Goal: Task Accomplishment & Management: Complete application form

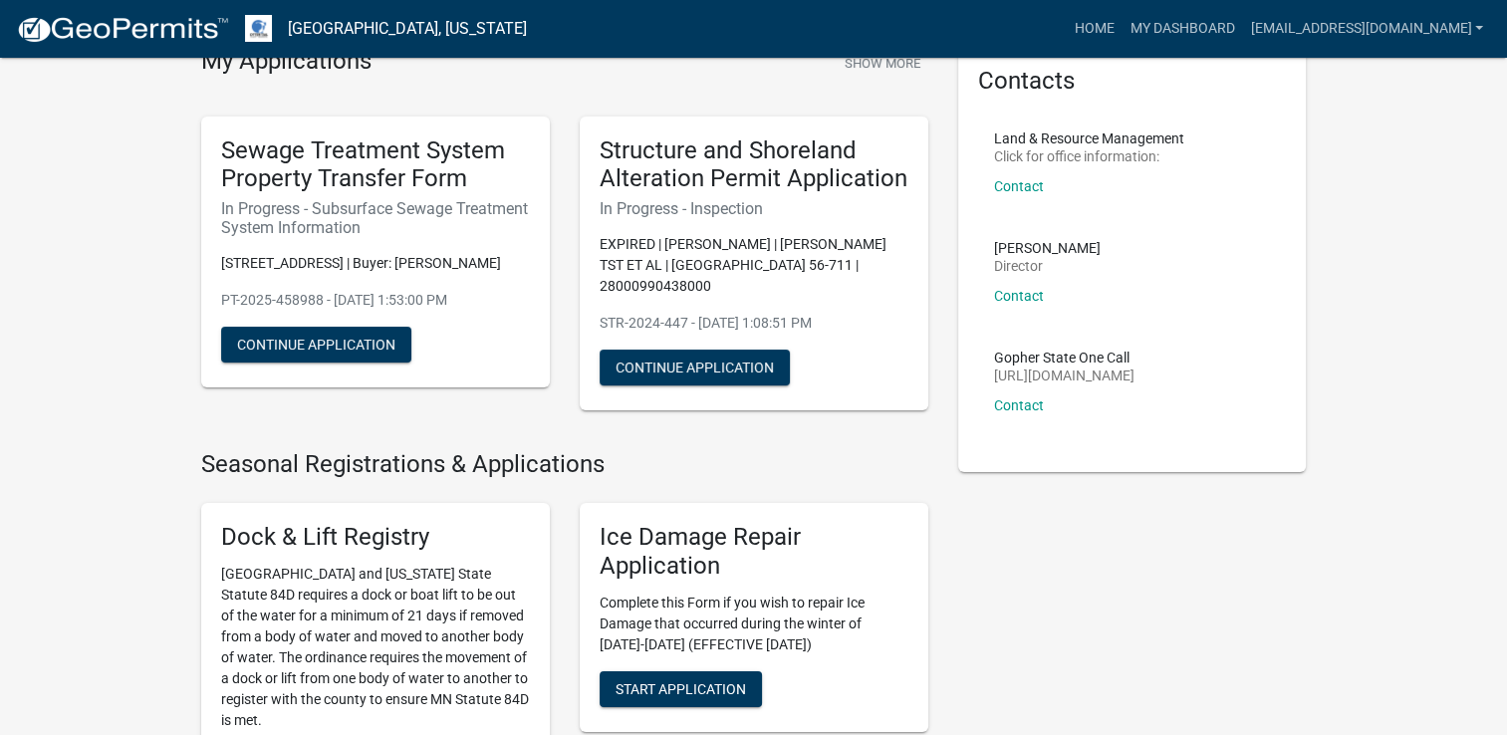
scroll to position [100, 0]
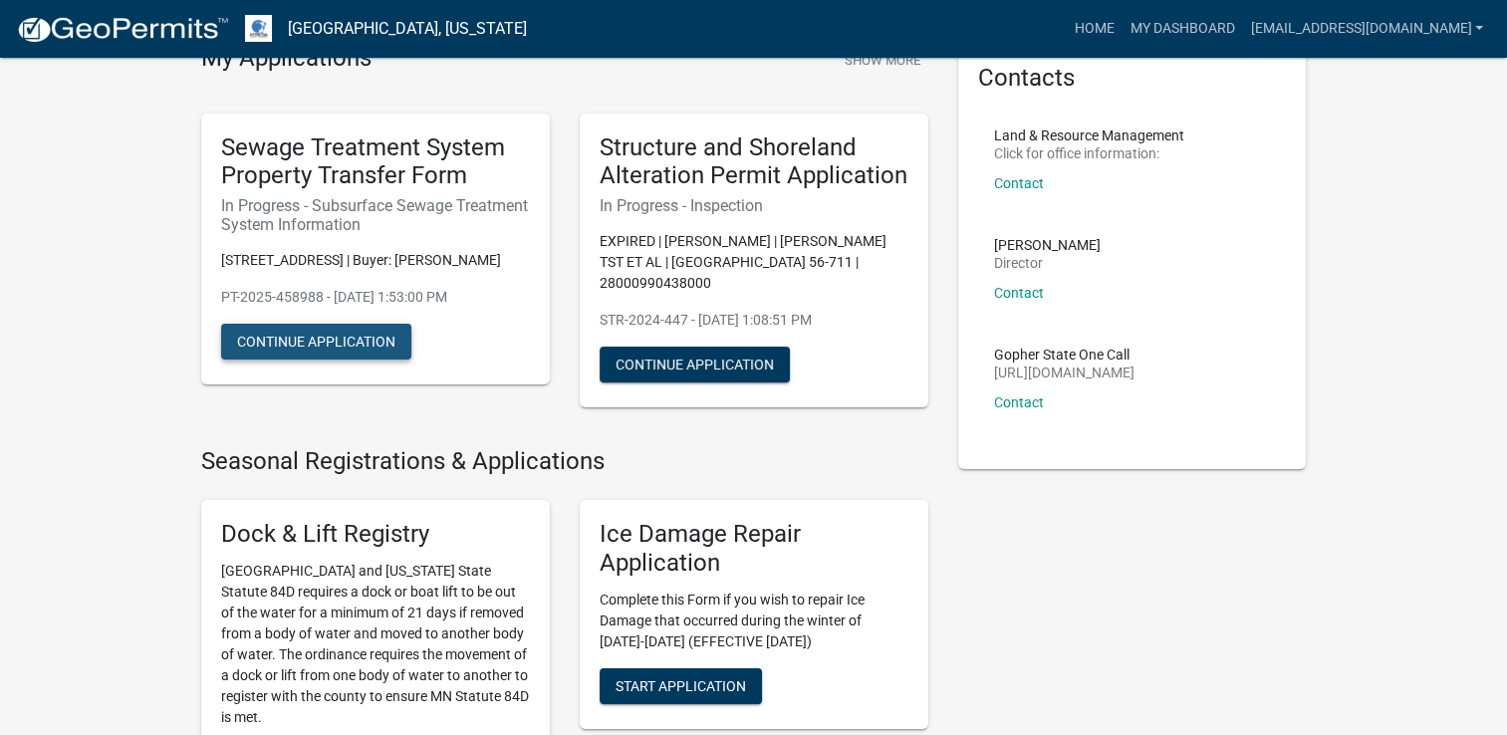
click at [364, 339] on button "Continue Application" at bounding box center [316, 342] width 190 height 36
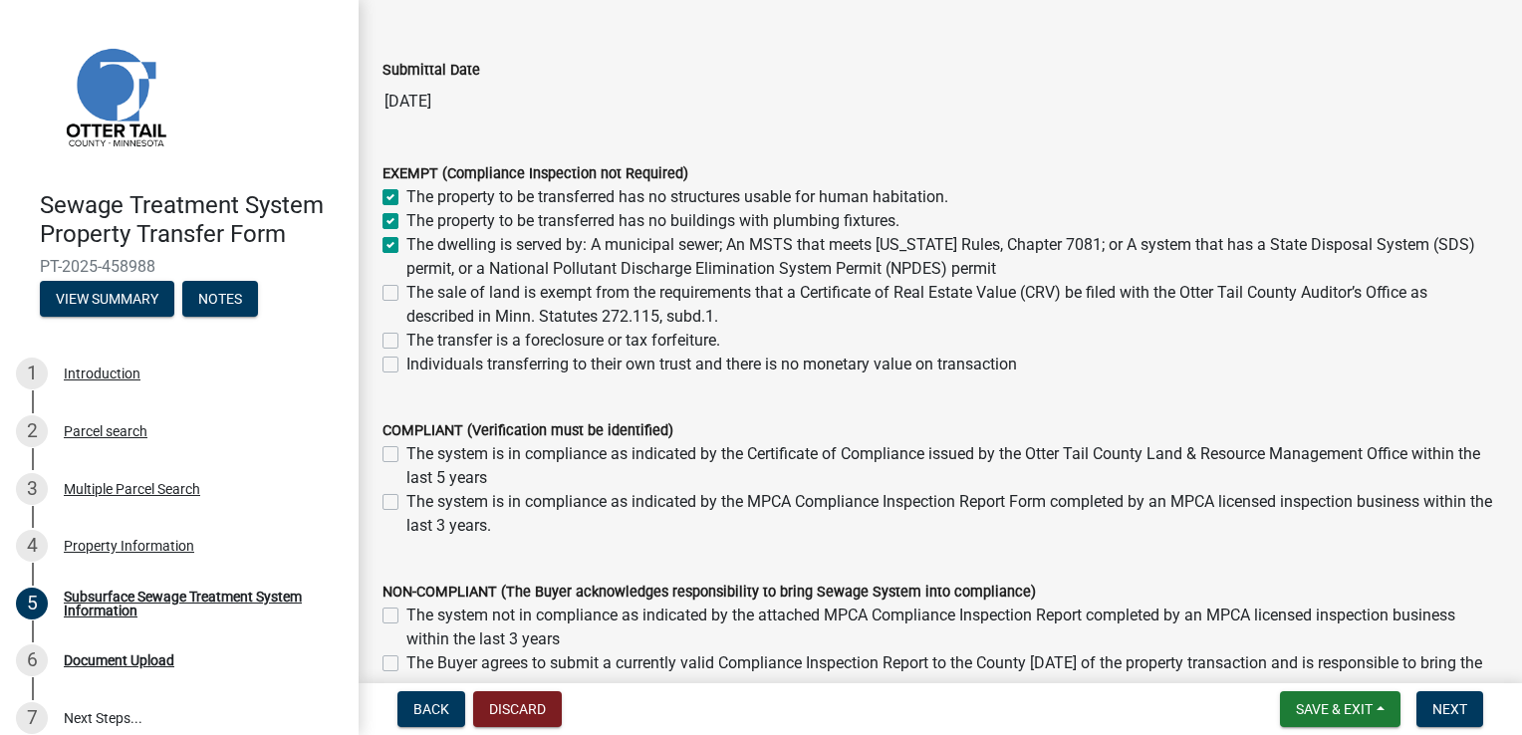
scroll to position [111, 0]
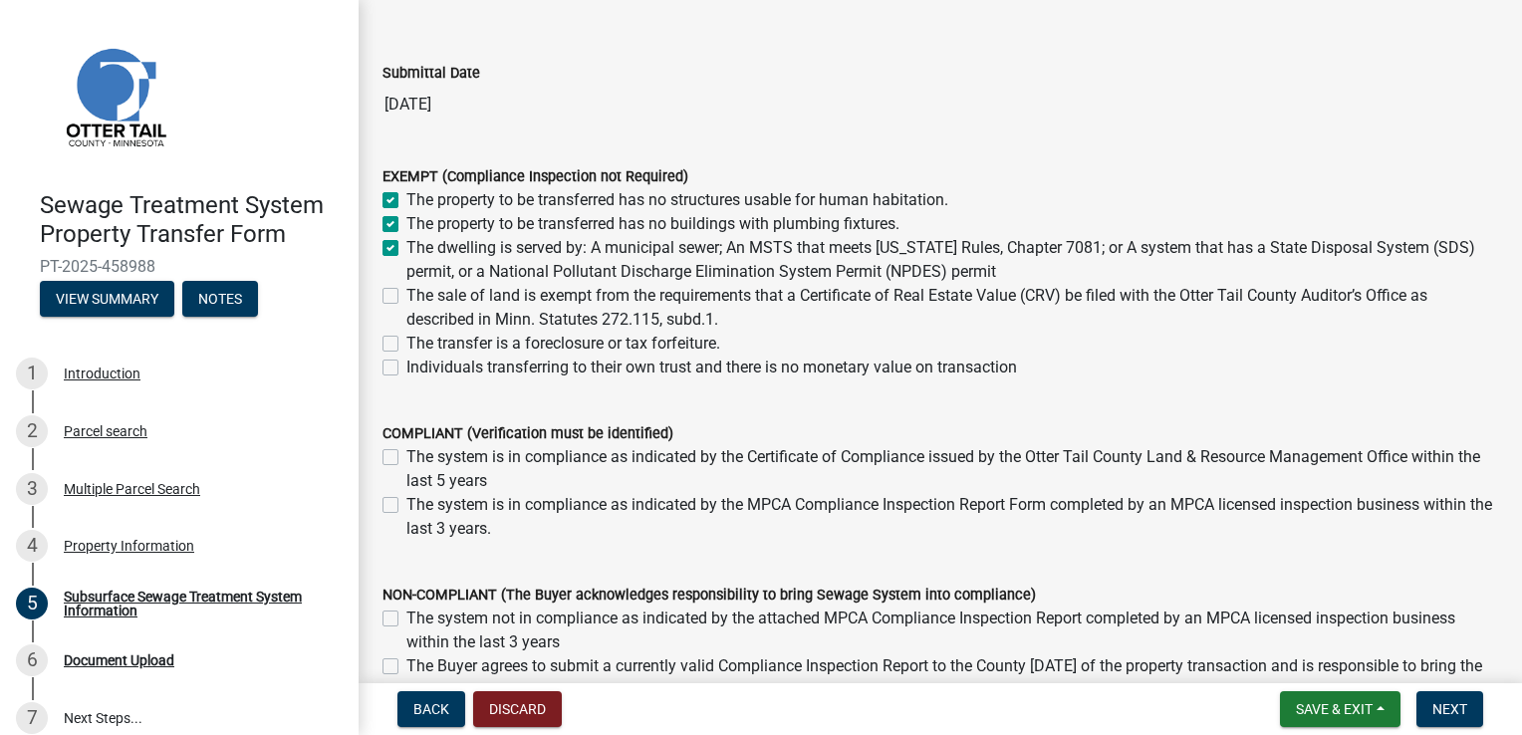
click at [406, 295] on label "The sale of land is exempt from the requirements that a Certificate of Real Est…" at bounding box center [952, 308] width 1092 height 48
click at [406, 295] on input "The sale of land is exempt from the requirements that a Certificate of Real Est…" at bounding box center [412, 290] width 13 height 13
checkbox input "true"
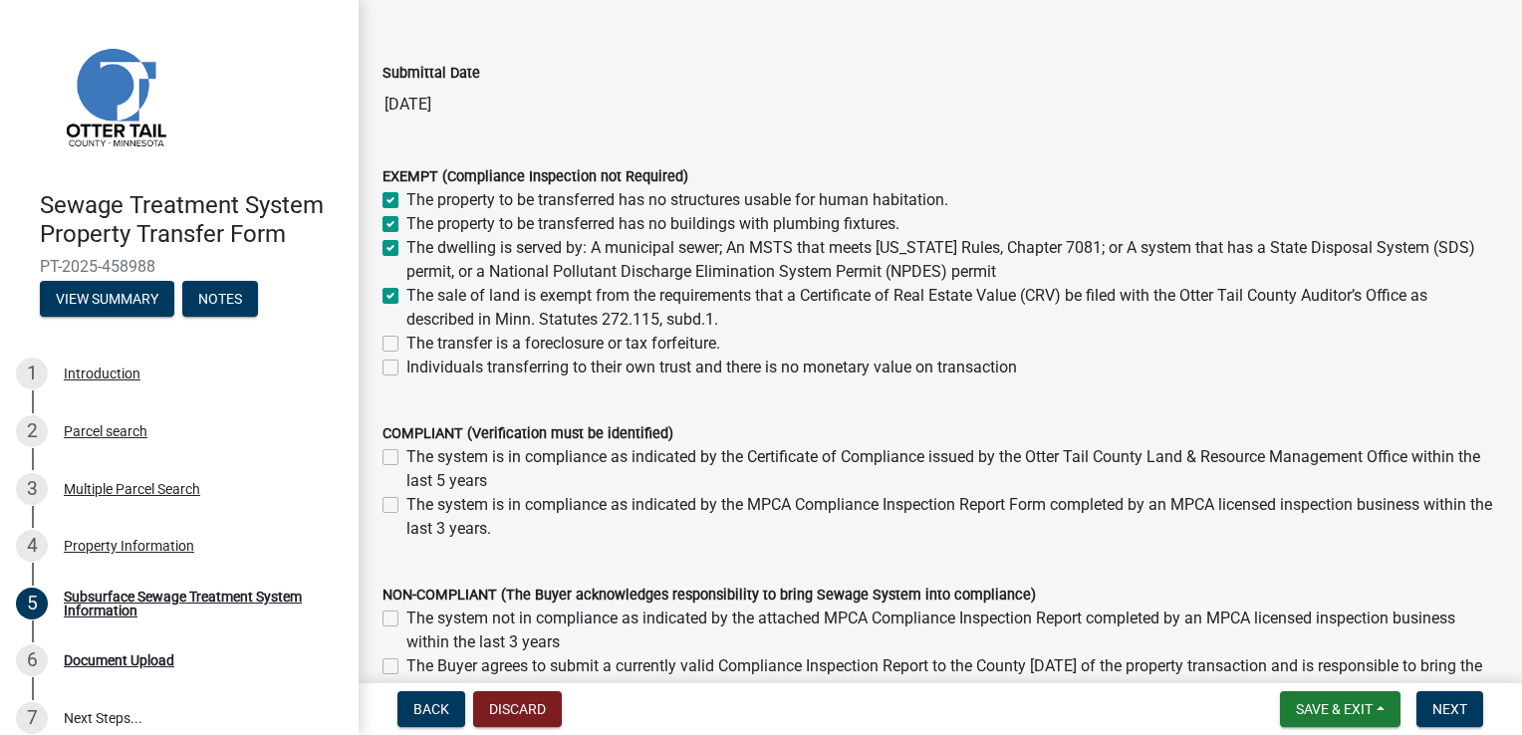
checkbox input "true"
checkbox input "false"
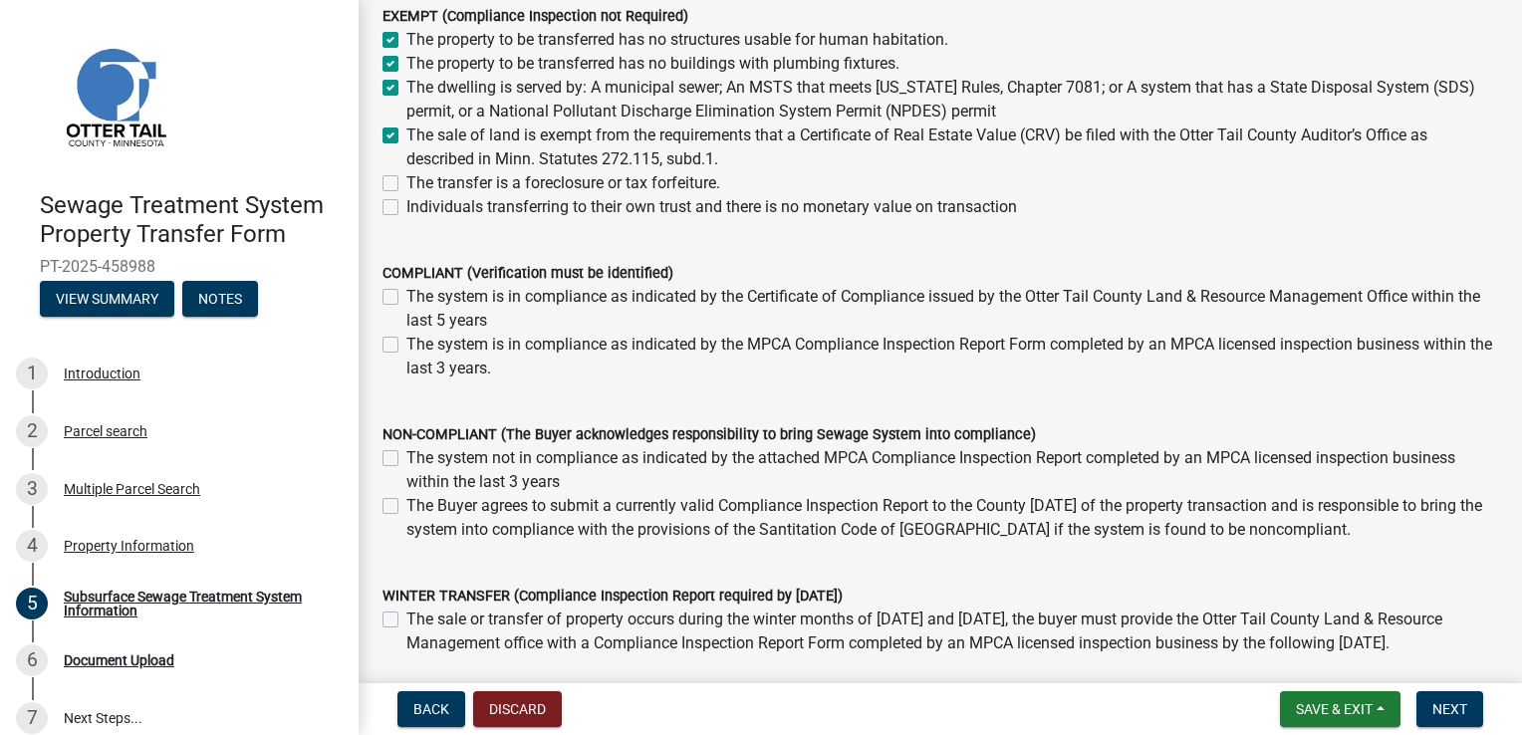
scroll to position [199, 0]
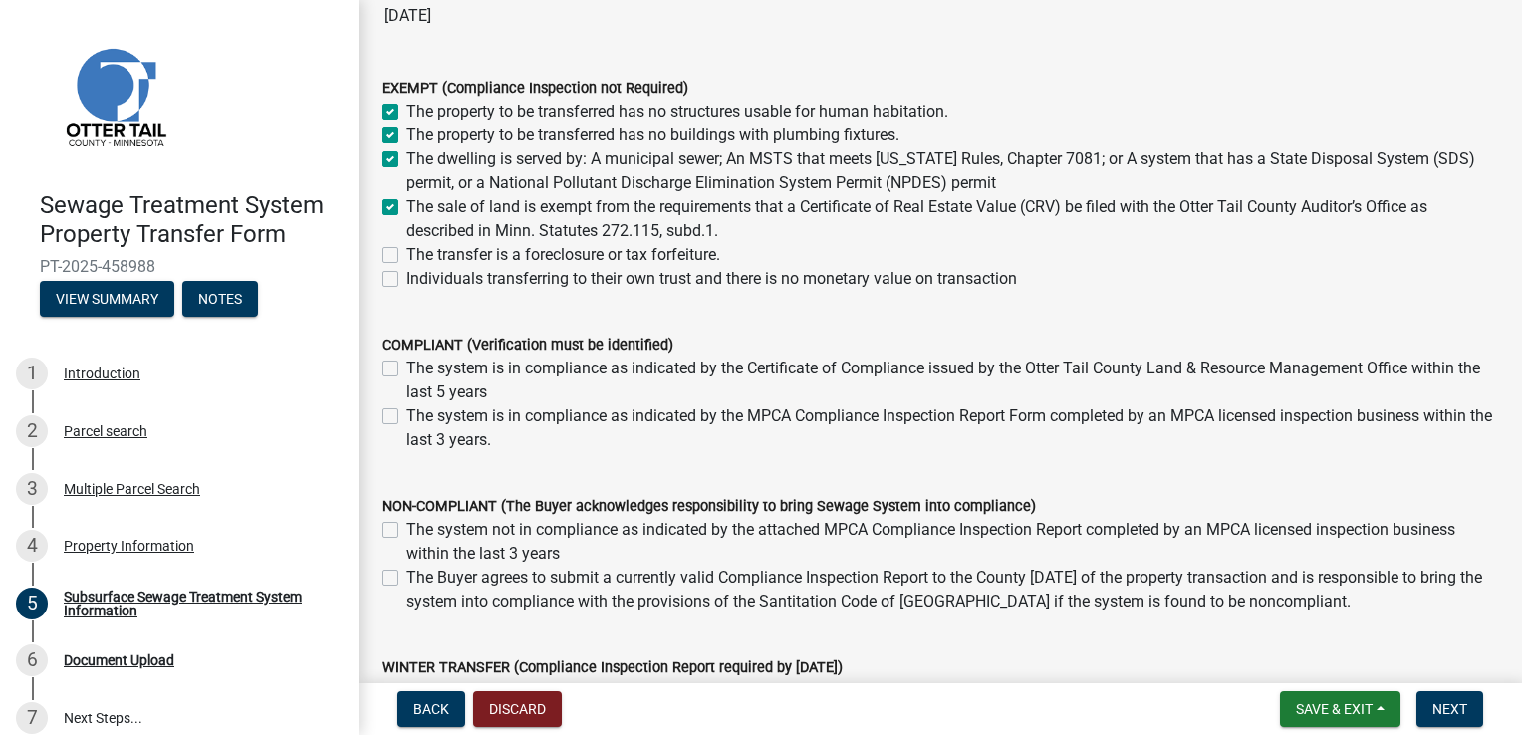
click at [406, 207] on label "The sale of land is exempt from the requirements that a Certificate of Real Est…" at bounding box center [952, 219] width 1092 height 48
click at [406, 207] on input "The sale of land is exempt from the requirements that a Certificate of Real Est…" at bounding box center [412, 201] width 13 height 13
checkbox input "false"
checkbox input "true"
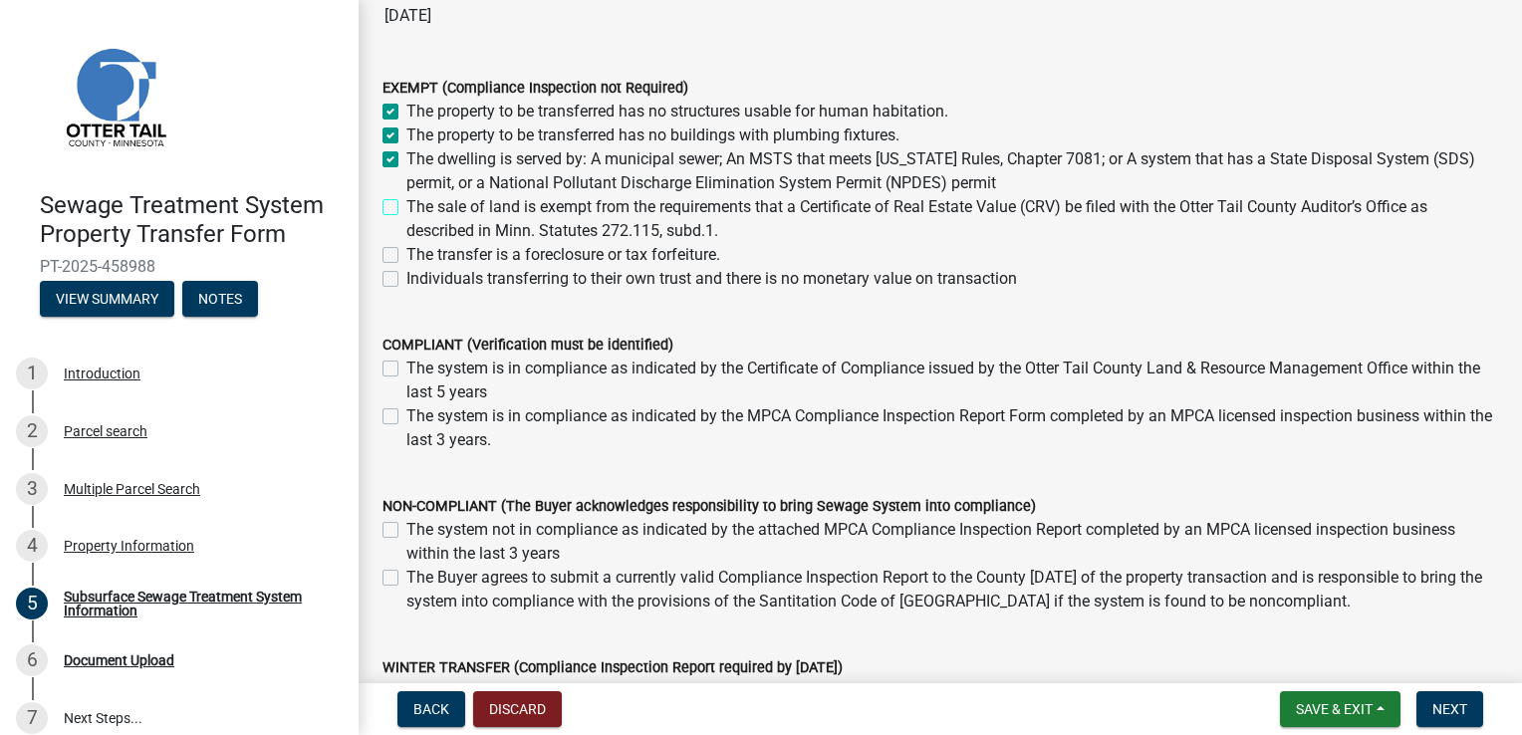
checkbox input "true"
checkbox input "false"
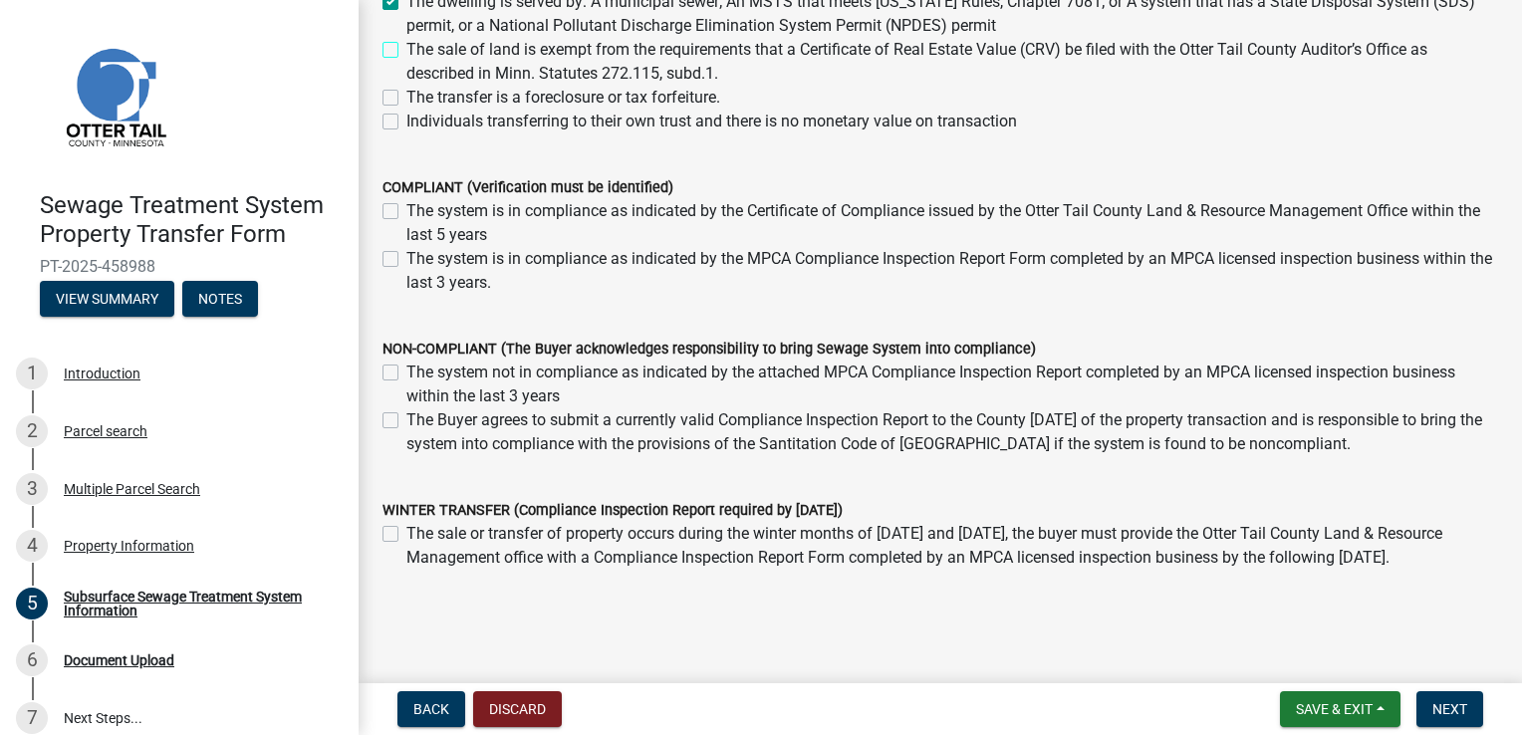
scroll to position [409, 0]
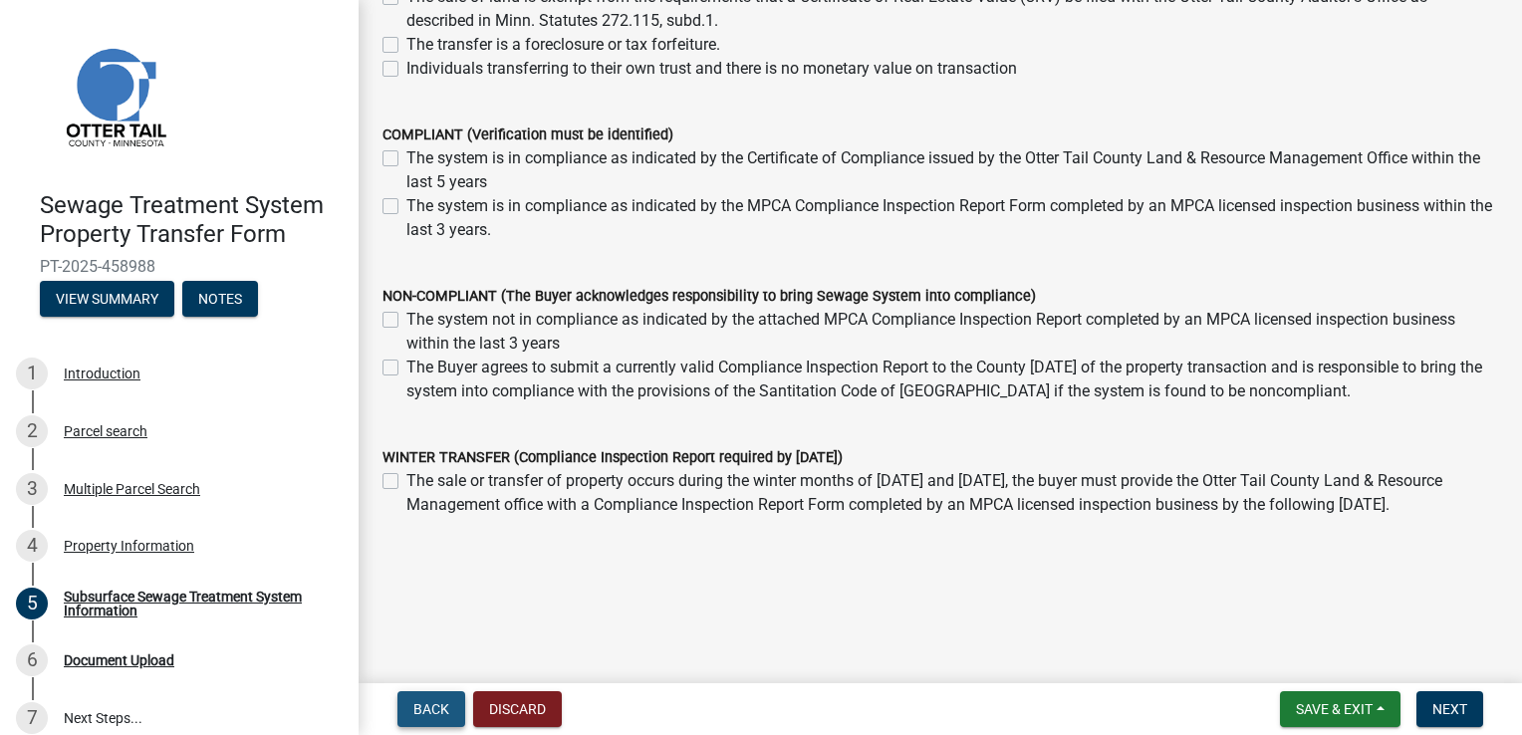
click at [427, 708] on span "Back" at bounding box center [431, 709] width 36 height 16
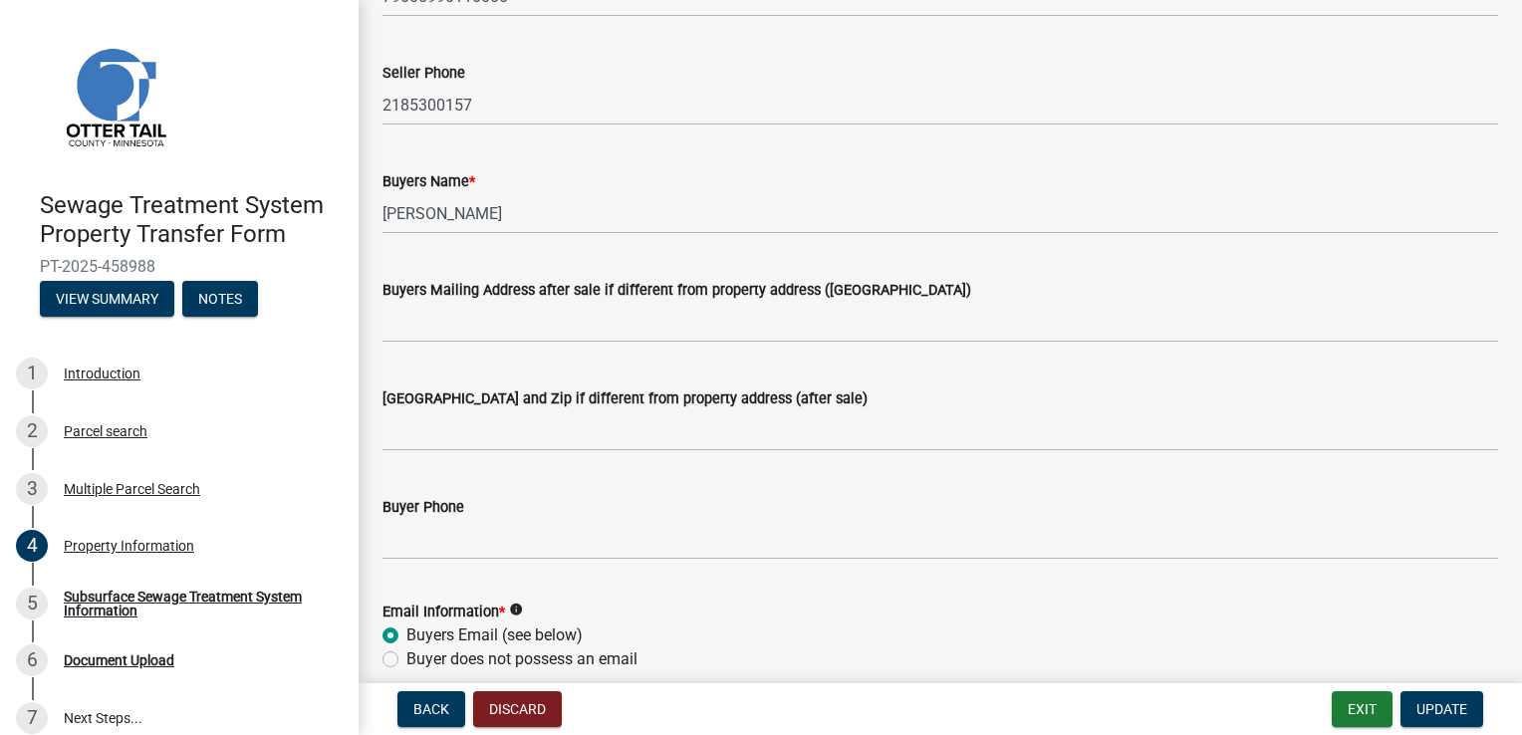
scroll to position [299, 0]
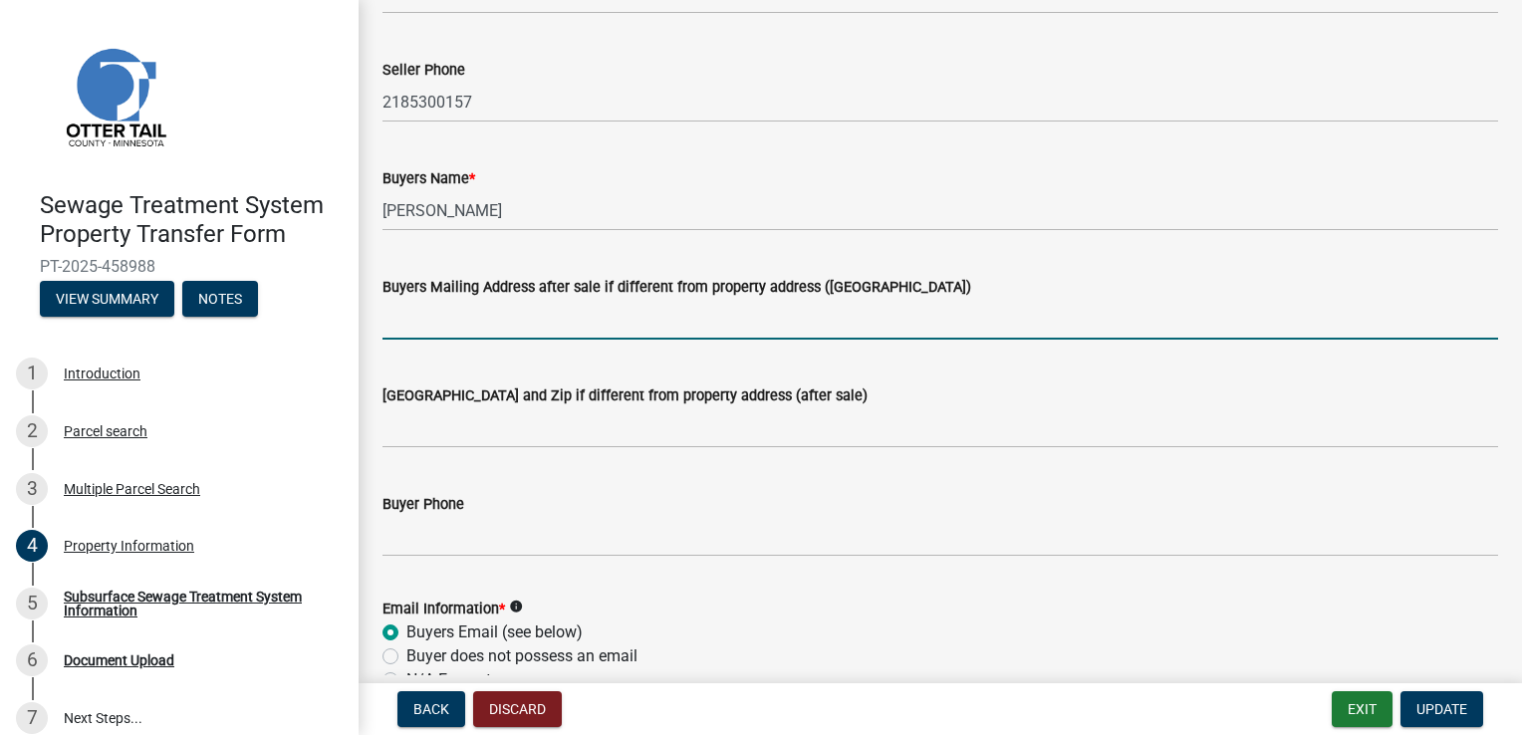
click at [398, 322] on input "Buyers Mailing Address after sale if different from property address ([GEOGRAPH…" at bounding box center [939, 319] width 1115 height 41
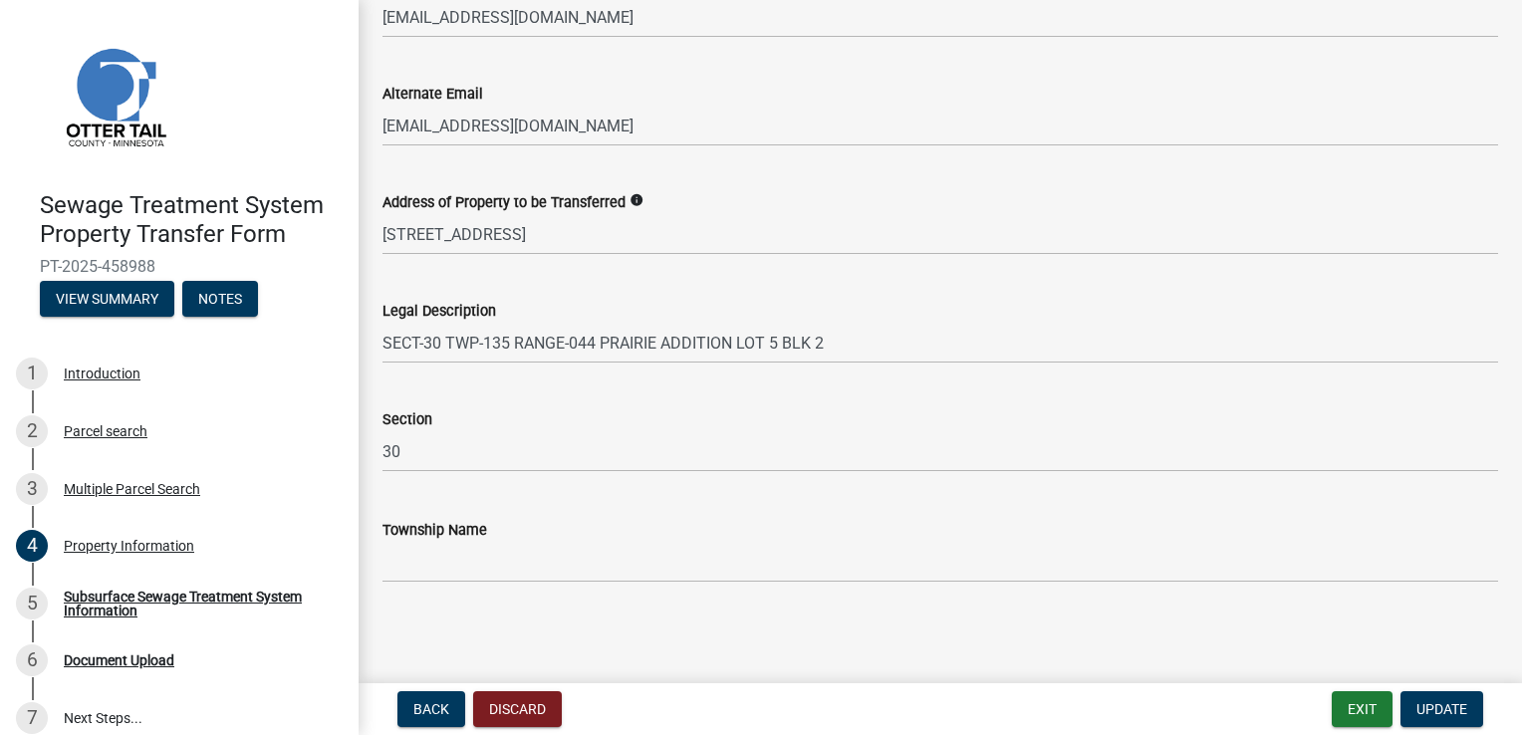
scroll to position [1064, 0]
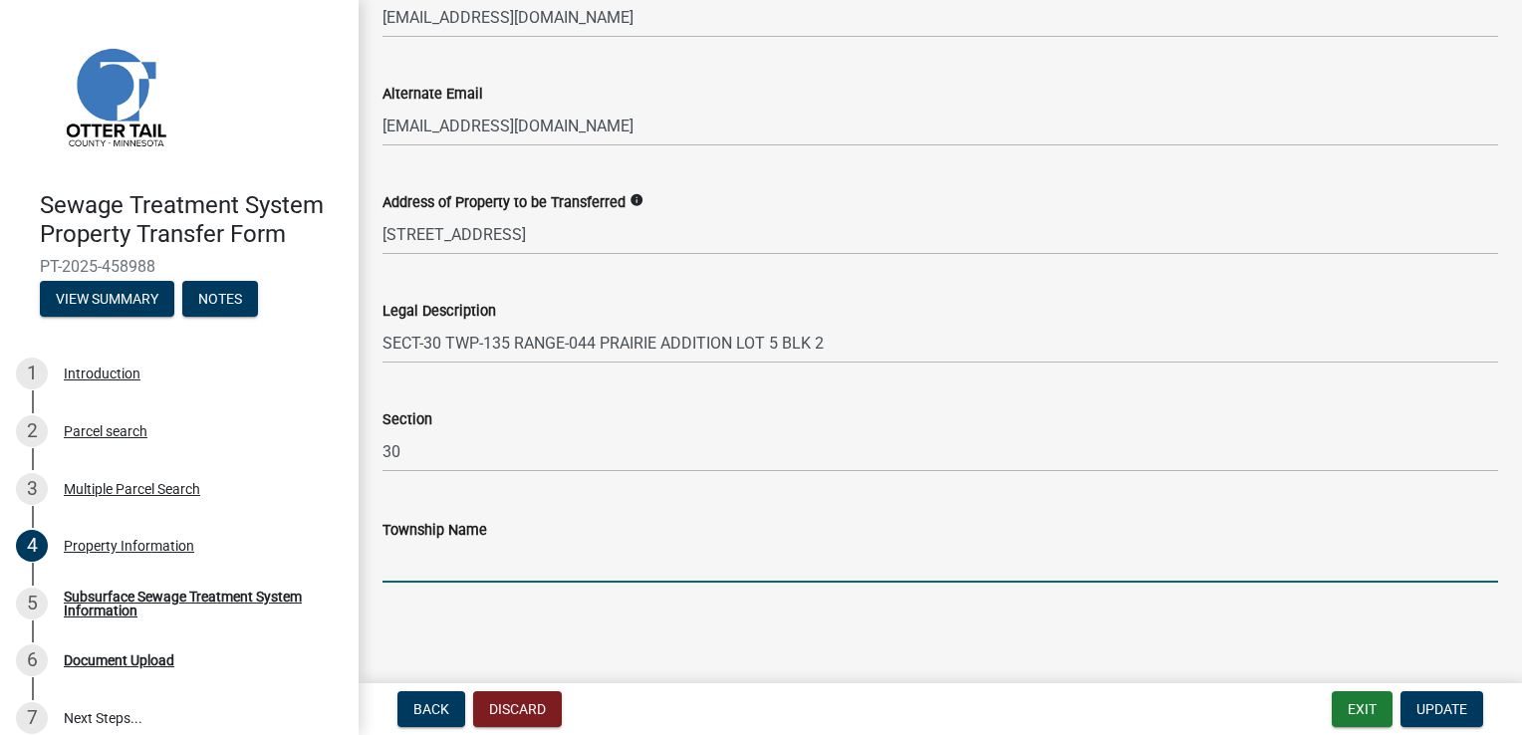
click at [433, 564] on input "Township Name" at bounding box center [939, 562] width 1115 height 41
click at [434, 567] on input "Township Name" at bounding box center [939, 562] width 1115 height 41
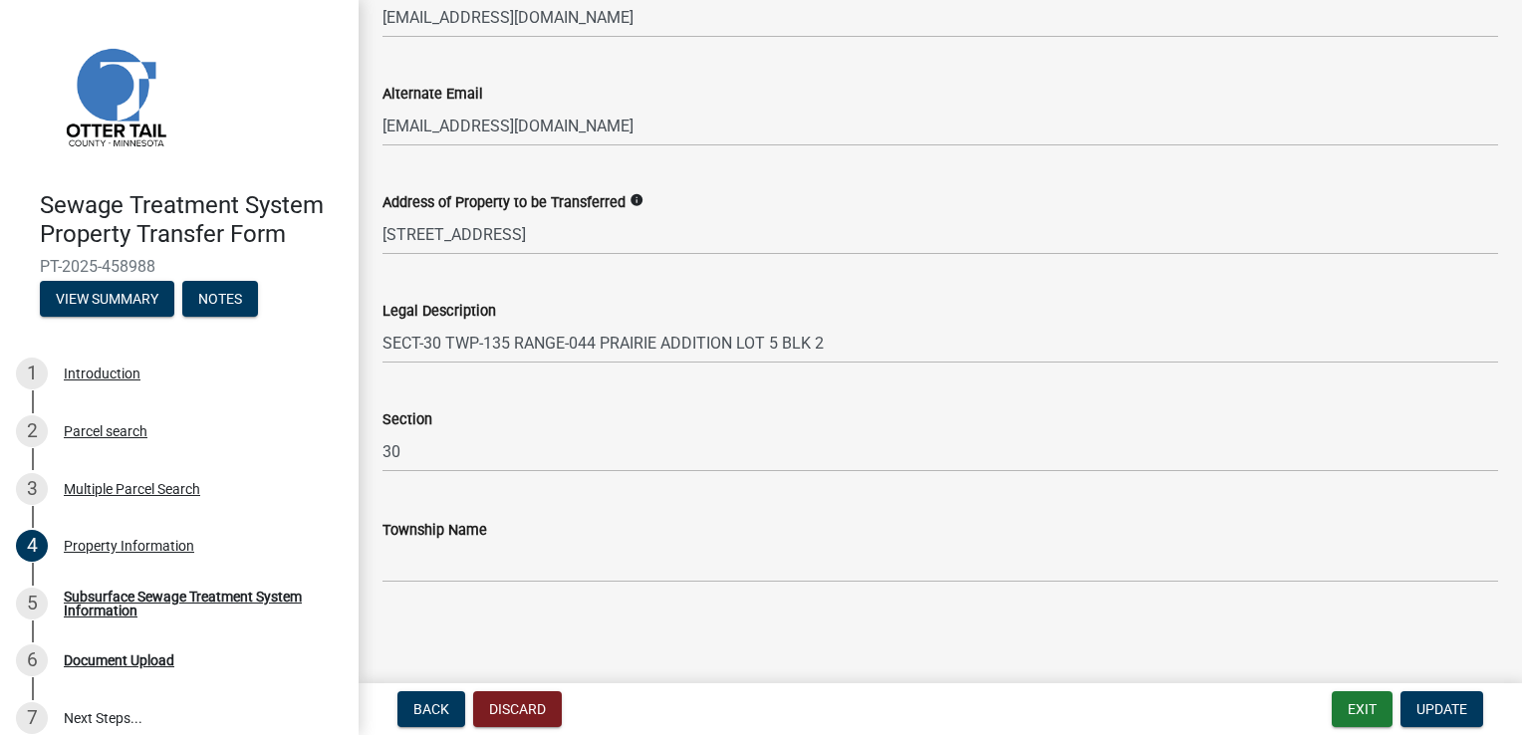
click at [864, 427] on div "Section" at bounding box center [939, 419] width 1115 height 24
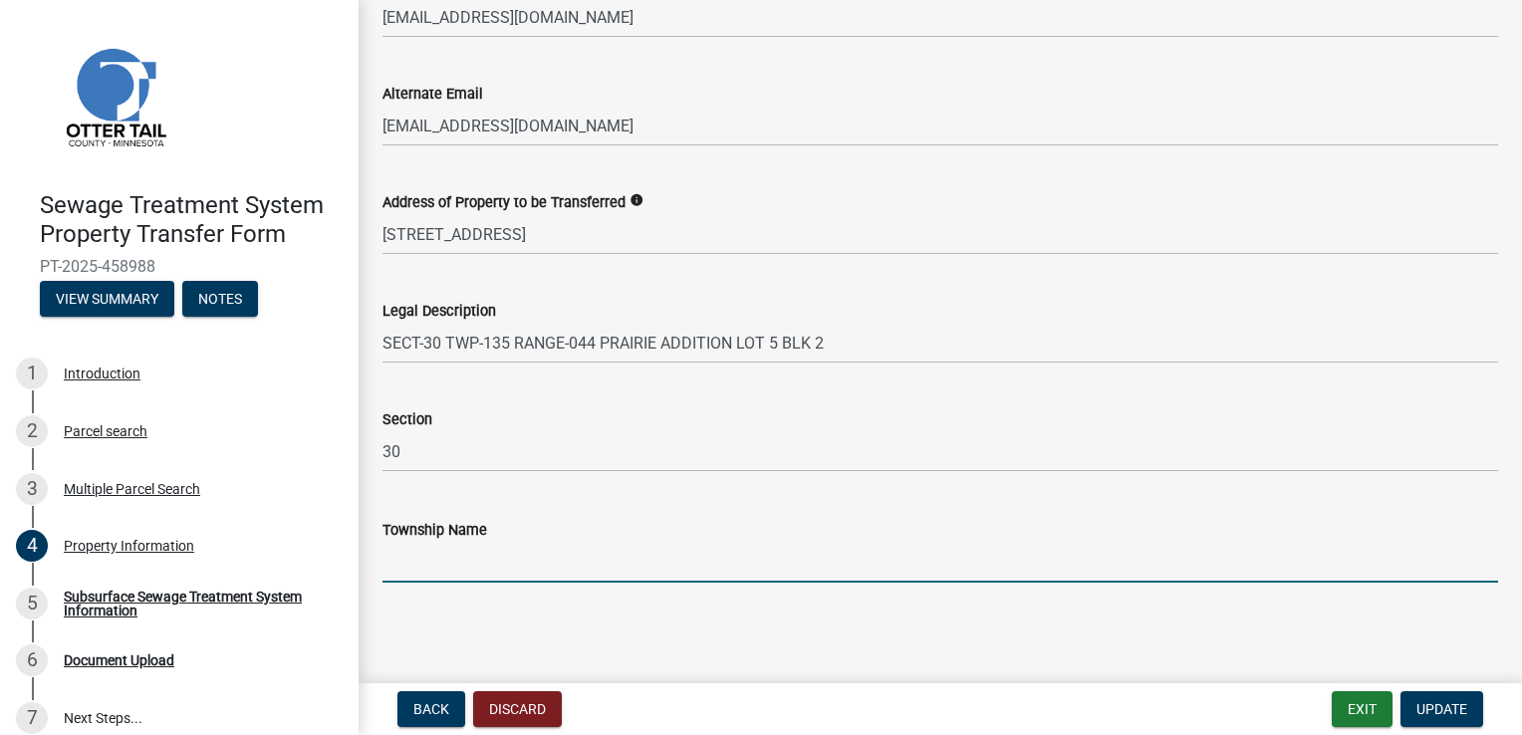
click at [395, 555] on input "Township Name" at bounding box center [939, 562] width 1115 height 41
click at [466, 572] on input "Township Name" at bounding box center [939, 562] width 1115 height 41
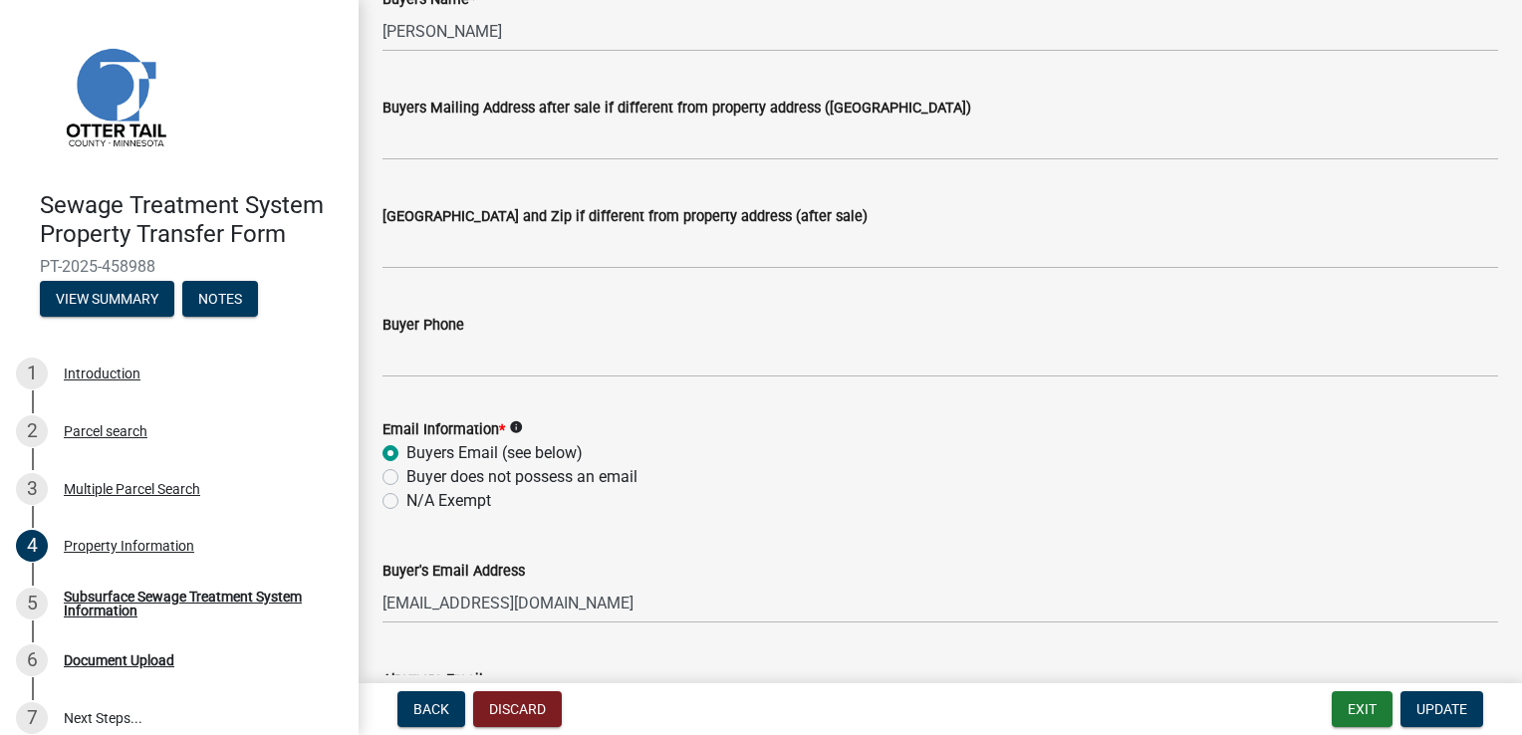
scroll to position [466, 0]
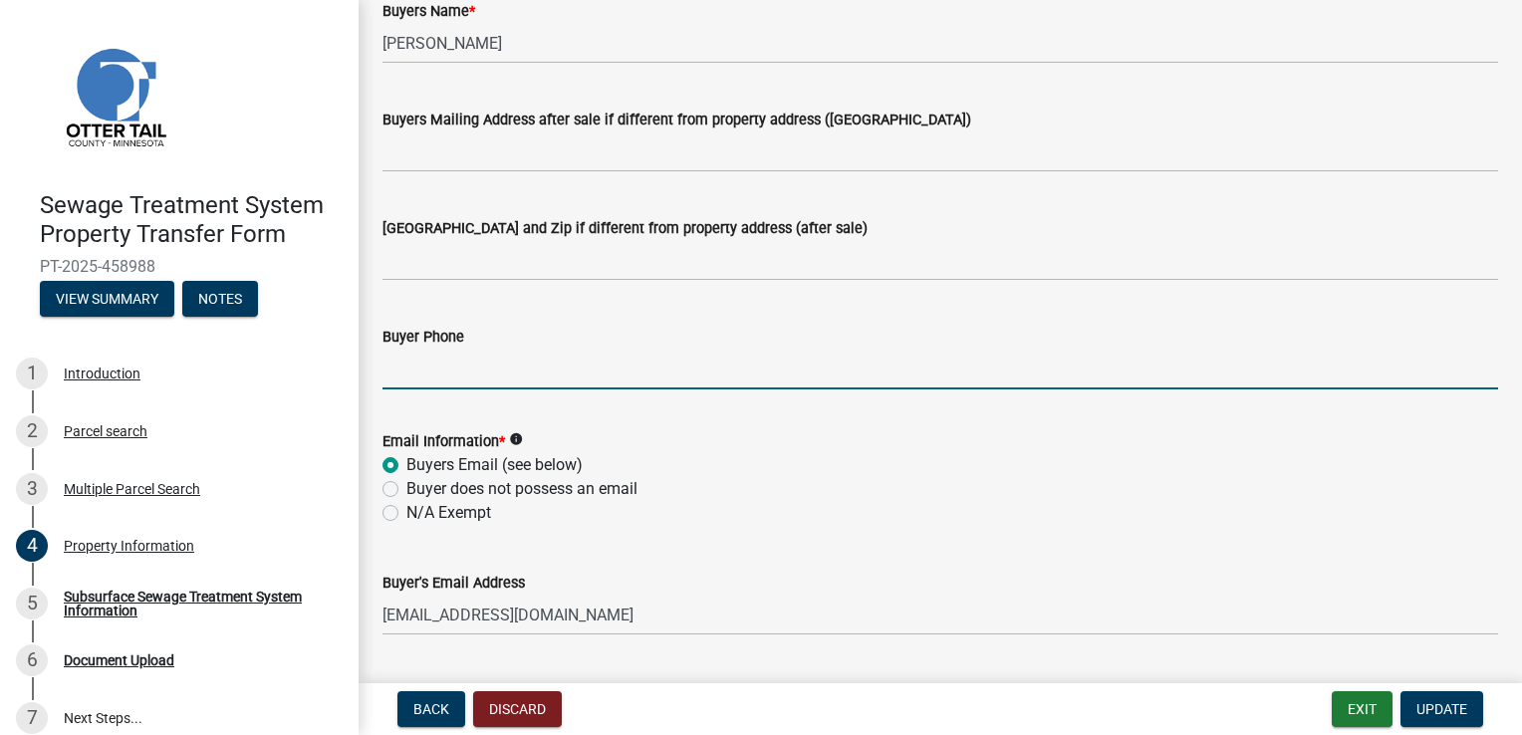
click at [426, 368] on input "Buyer Phone" at bounding box center [939, 369] width 1115 height 41
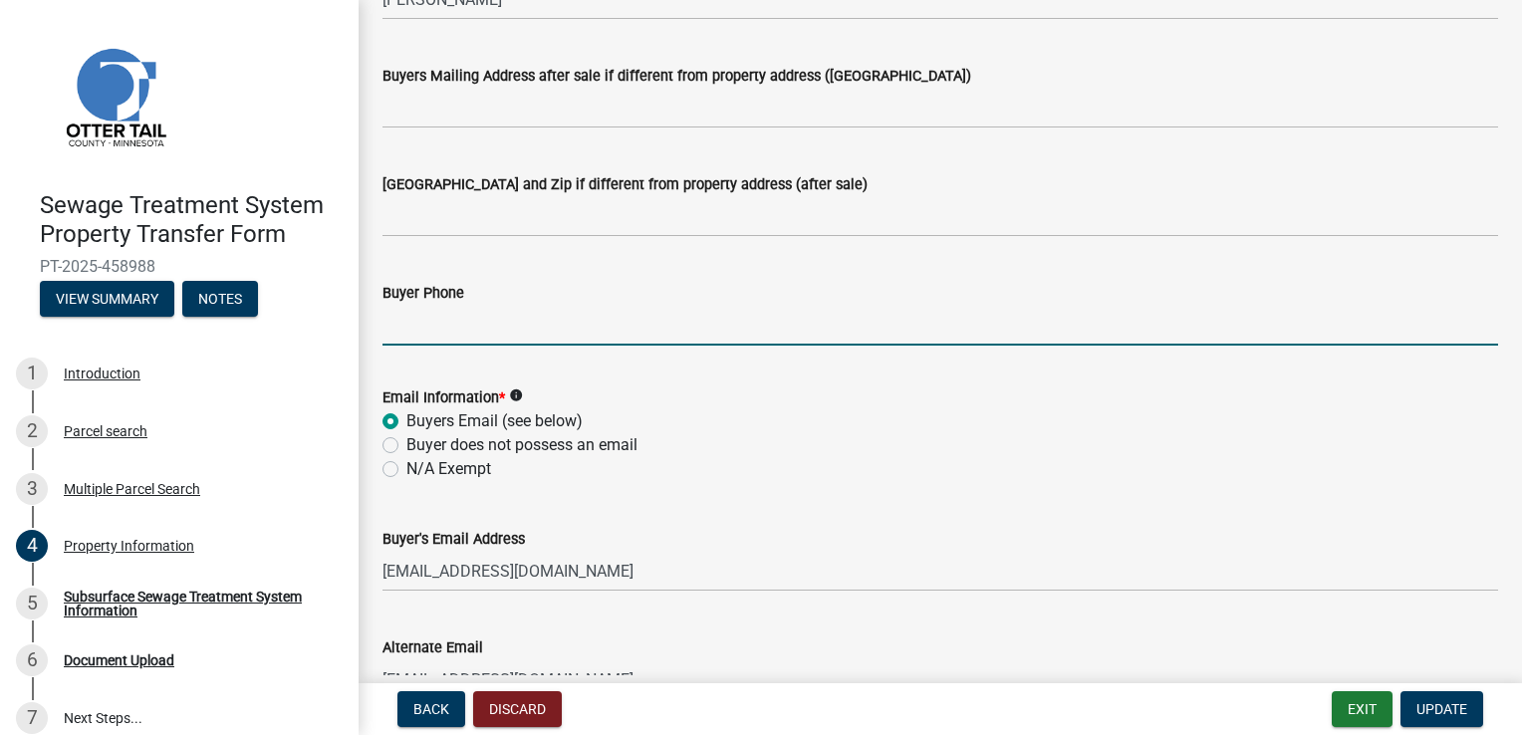
scroll to position [566, 0]
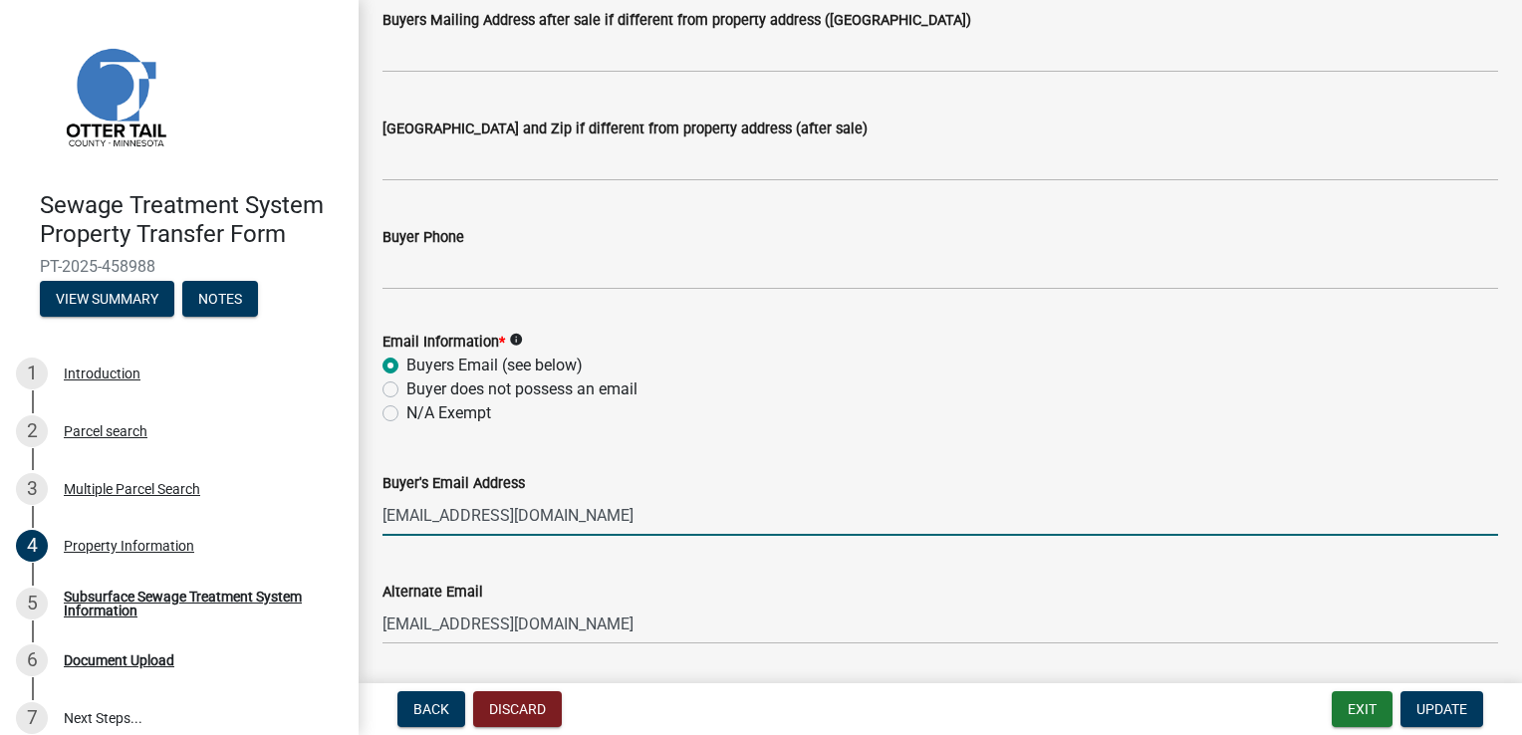
drag, startPoint x: 551, startPoint y: 515, endPoint x: 381, endPoint y: 523, distance: 169.5
click at [381, 523] on div "Buyer's Email Address [EMAIL_ADDRESS][DOMAIN_NAME]" at bounding box center [939, 489] width 1145 height 93
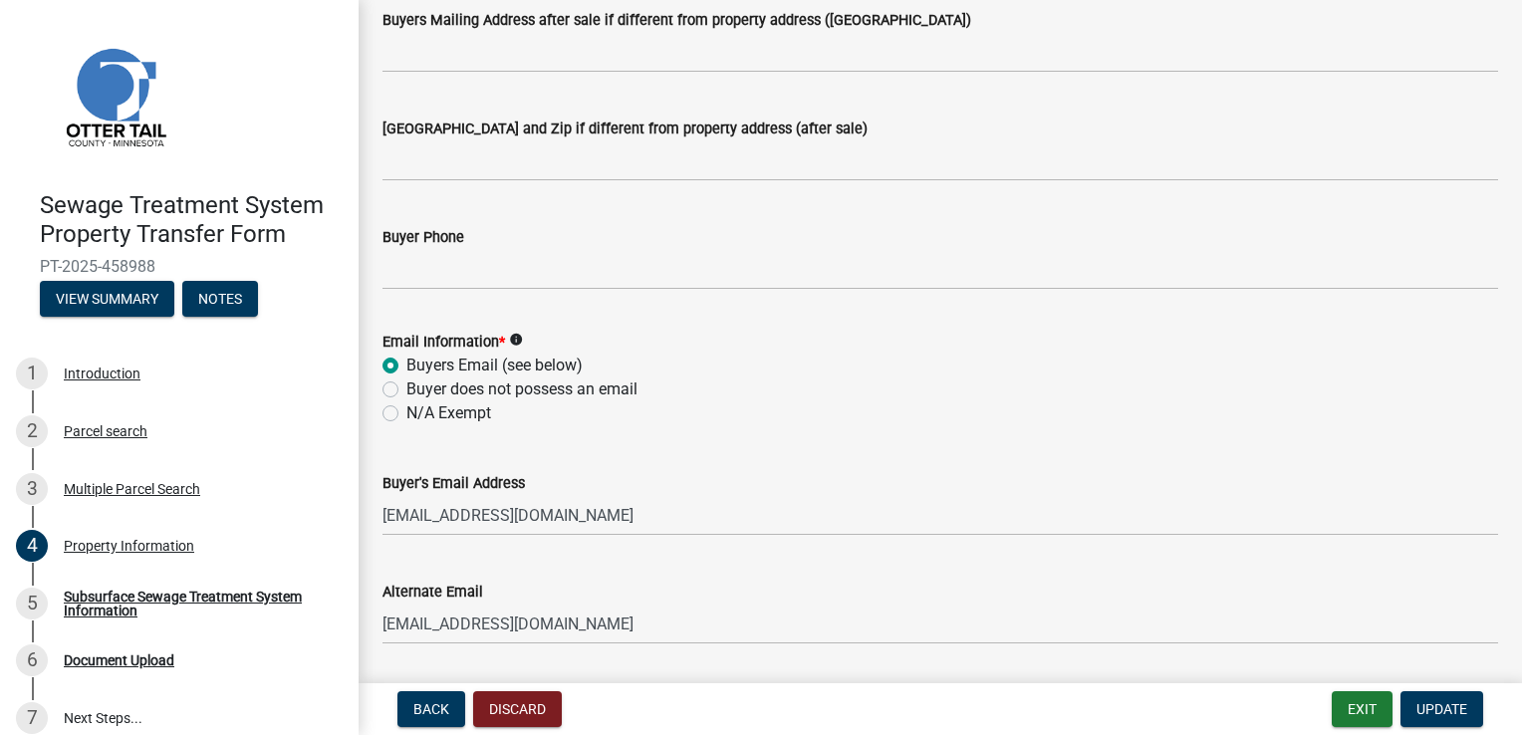
click at [901, 225] on div "Buyer Phone" at bounding box center [939, 237] width 1115 height 24
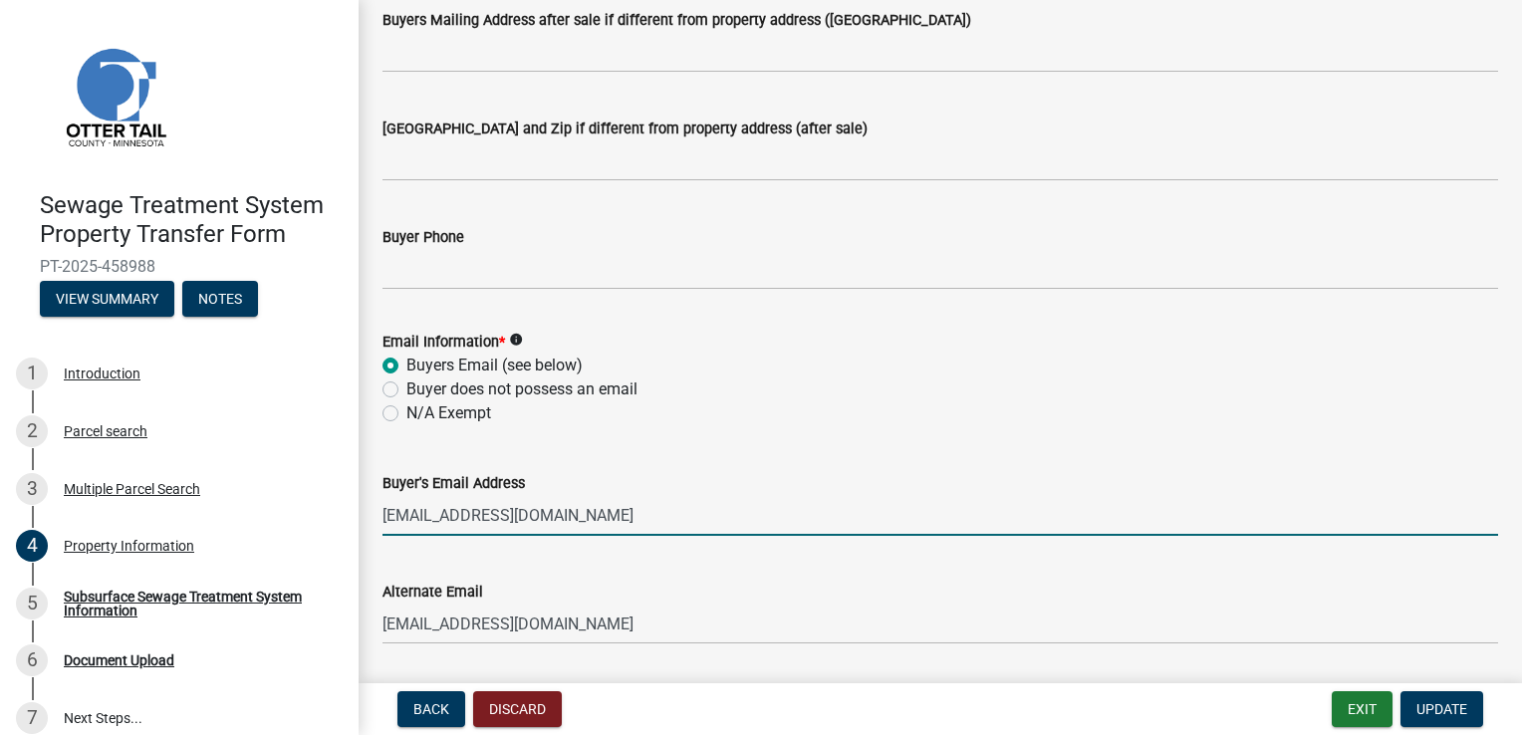
drag, startPoint x: 563, startPoint y: 519, endPoint x: 383, endPoint y: 538, distance: 180.3
click at [383, 538] on wm-data-entity-input "Buyer's Email Address [EMAIL_ADDRESS][DOMAIN_NAME]" at bounding box center [939, 497] width 1115 height 109
click at [374, 536] on div "Property Information share Share Owner Name (Seller) GREEN CONCRETE CONST INC P…" at bounding box center [939, 286] width 1145 height 1656
drag, startPoint x: 567, startPoint y: 516, endPoint x: 334, endPoint y: 532, distance: 233.6
click at [334, 532] on div "Sewage Treatment System Property Transfer Form PT-2025-458988 View Summary Note…" at bounding box center [761, 367] width 1522 height 735
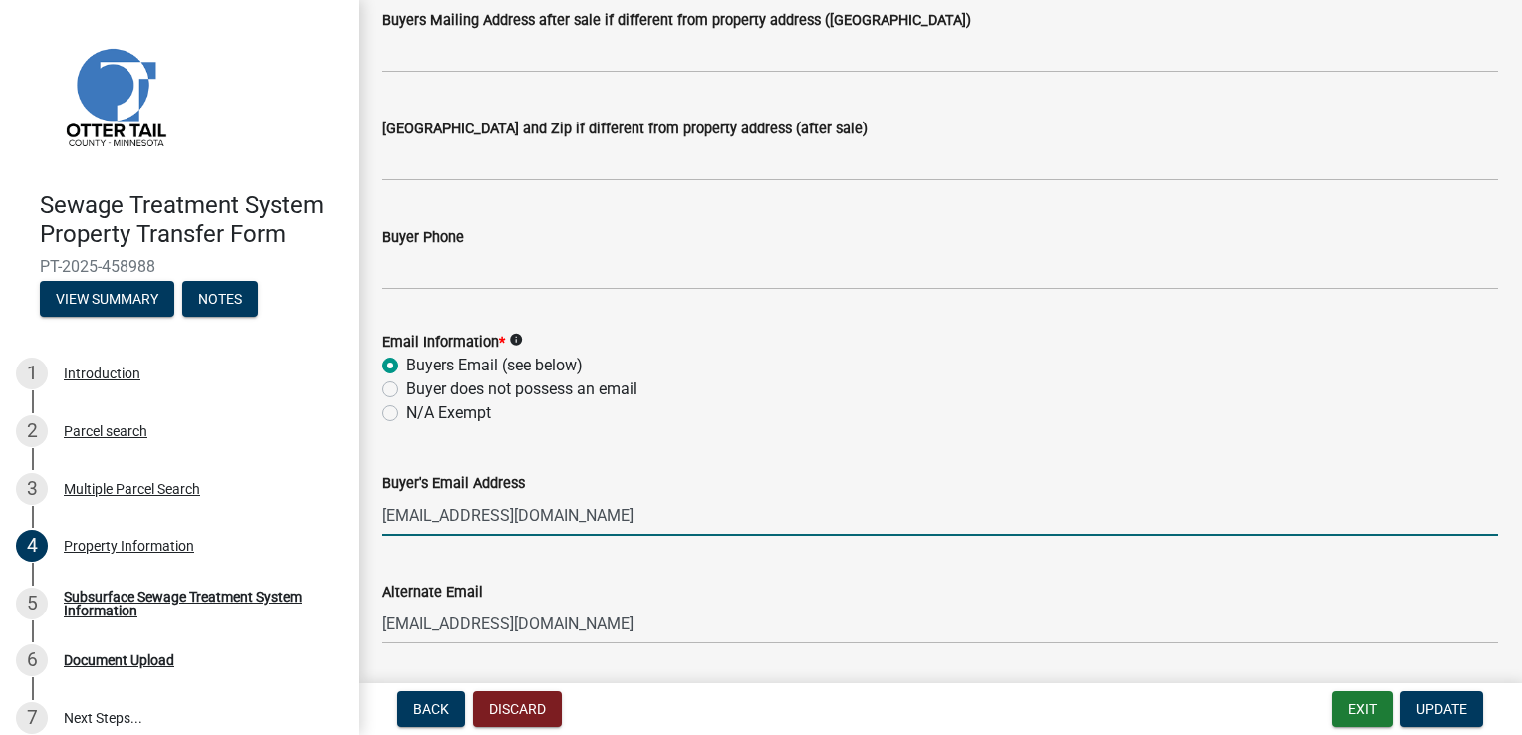
type input "[EMAIL_ADDRESS][DOMAIN_NAME]"
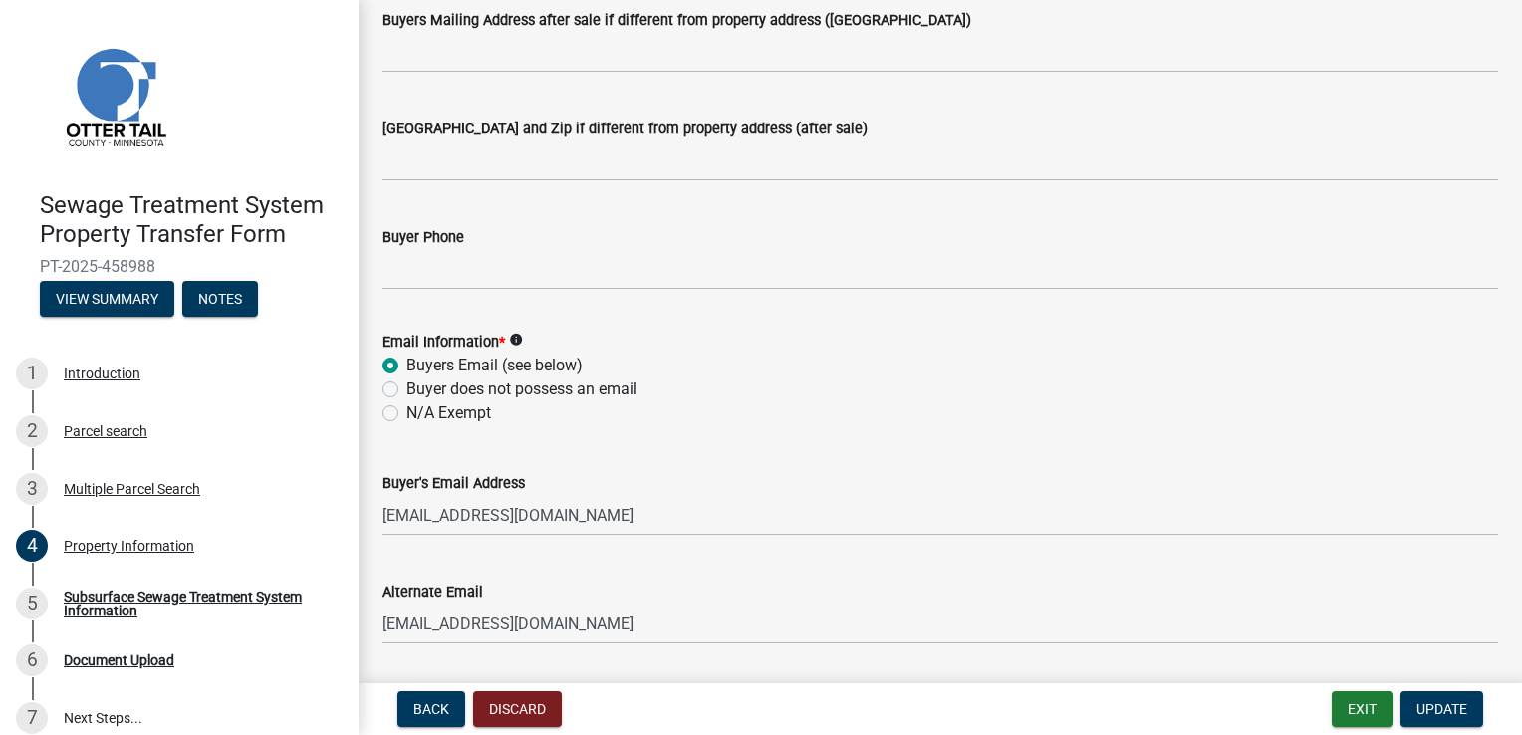
click at [634, 595] on div "Alternate Email" at bounding box center [939, 592] width 1115 height 24
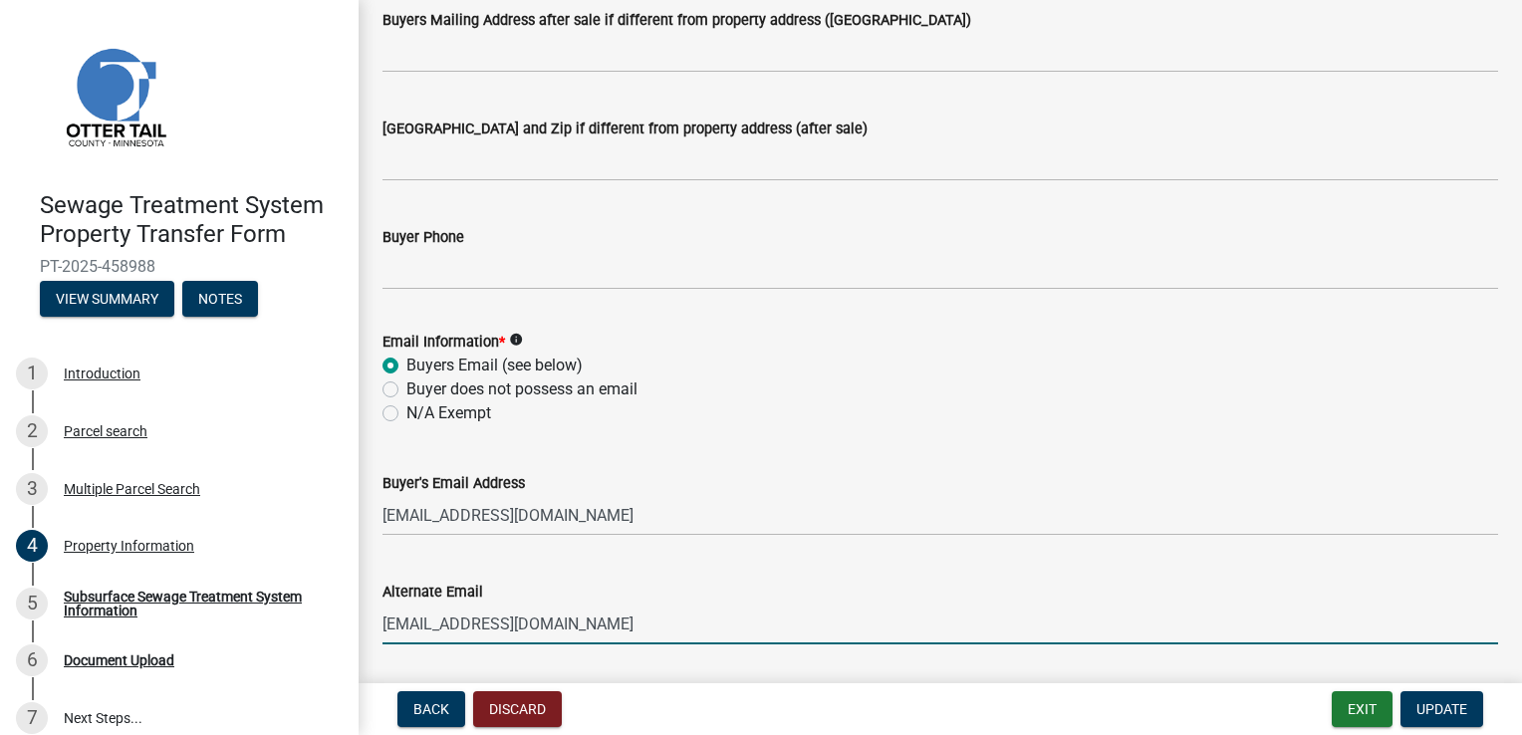
click at [596, 625] on input "[EMAIL_ADDRESS][DOMAIN_NAME]" at bounding box center [939, 624] width 1115 height 41
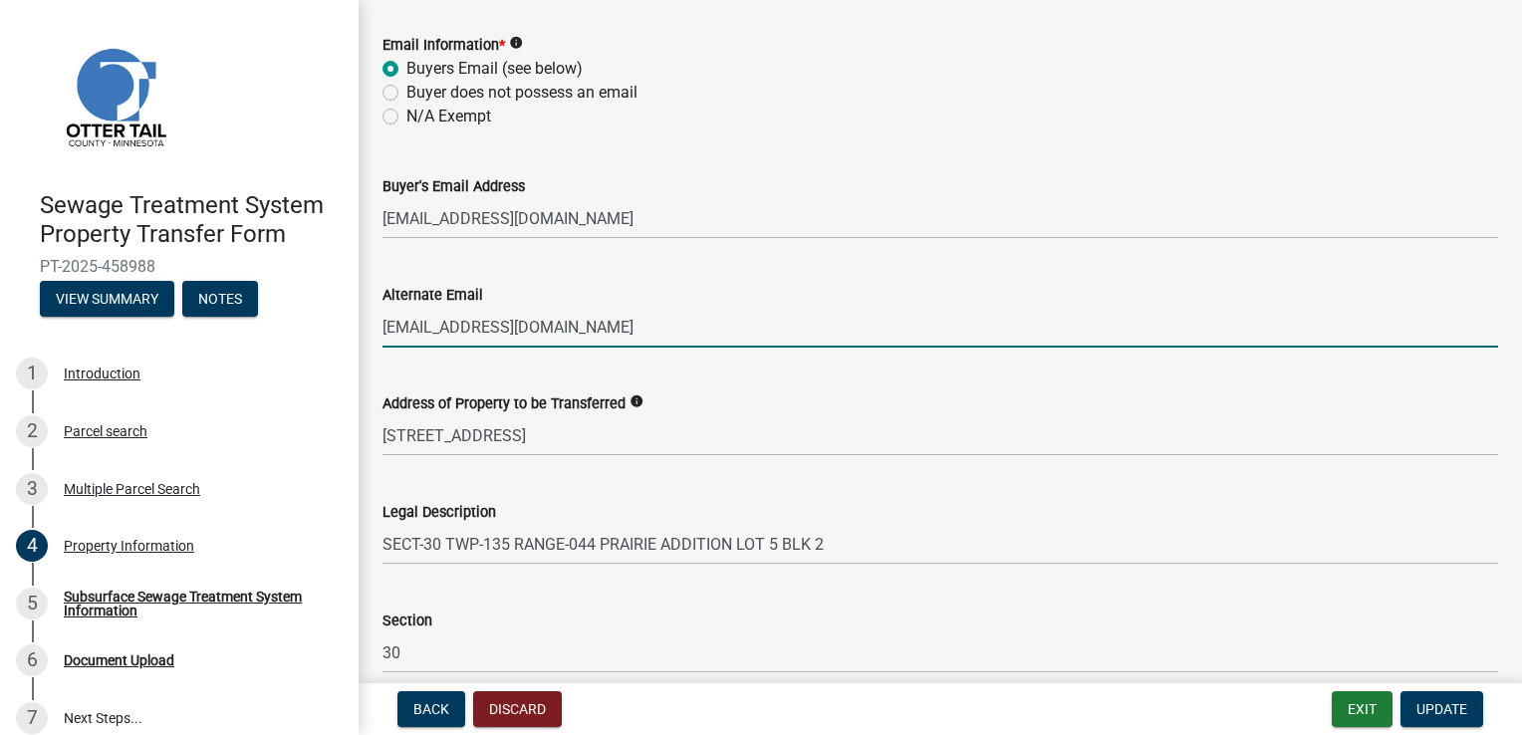
scroll to position [864, 0]
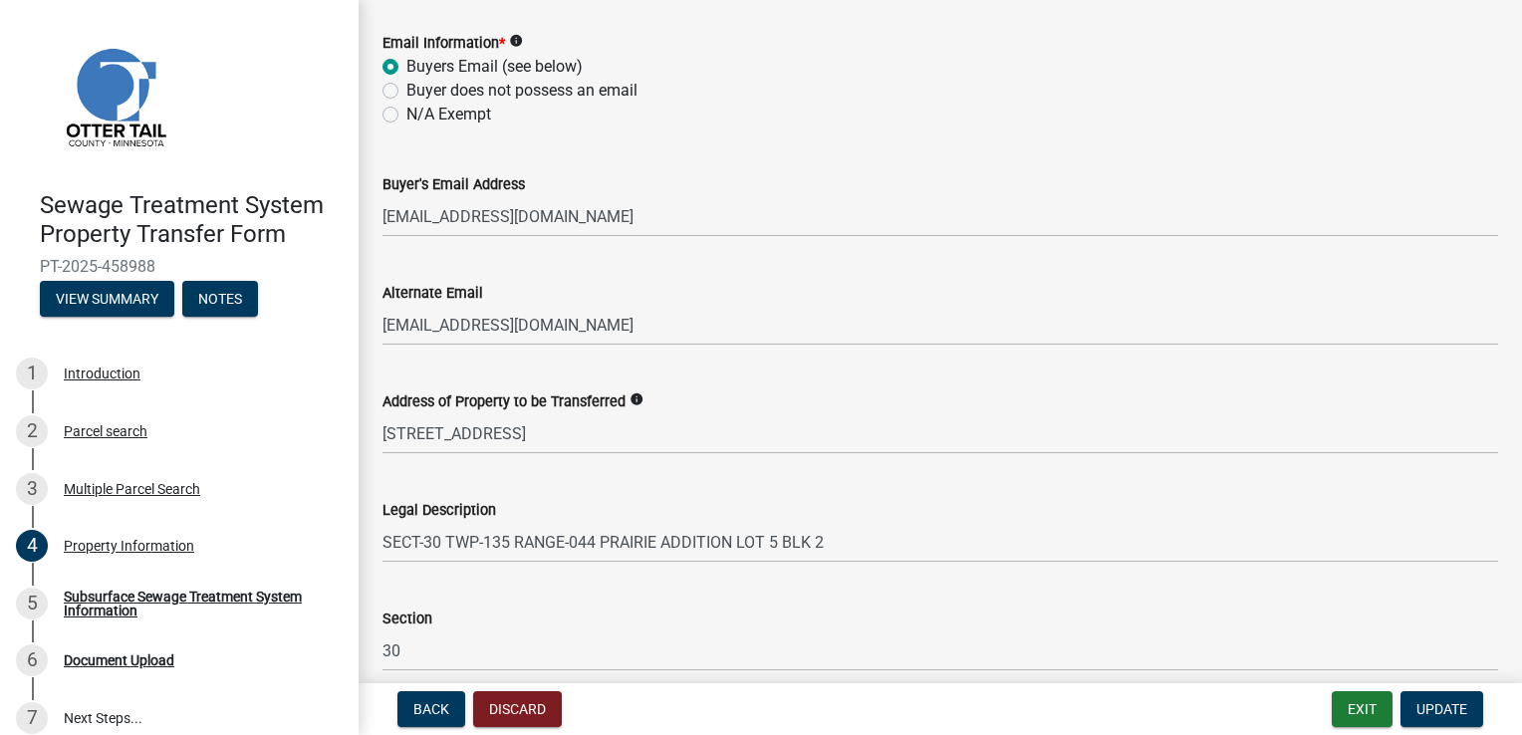
click at [1007, 398] on div "Address of Property to be Transferred info" at bounding box center [939, 401] width 1115 height 24
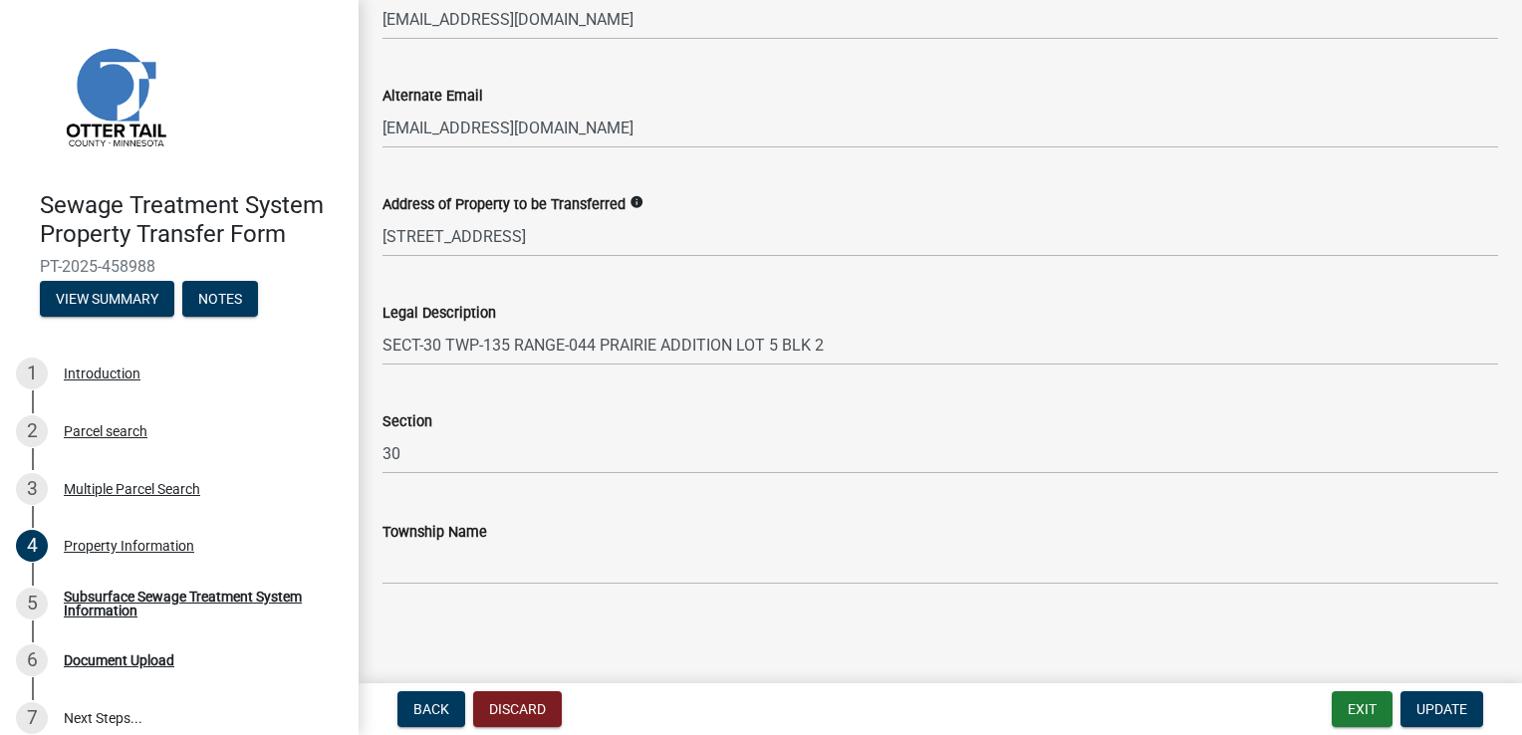
scroll to position [1064, 0]
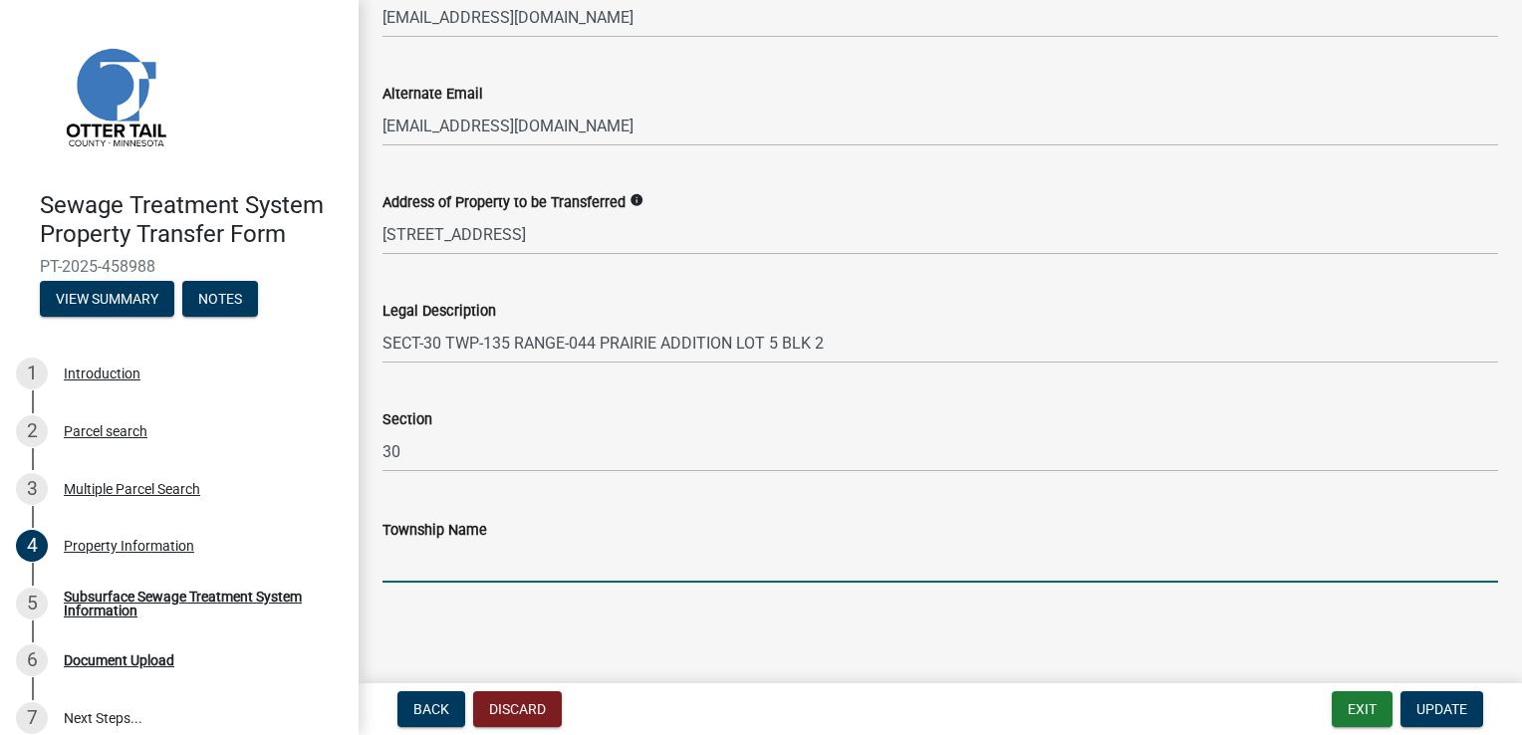
click at [434, 570] on input "Township Name" at bounding box center [939, 562] width 1115 height 41
type input "Oscar"
click at [529, 595] on wm-data-entity-input "Township Name Oscar" at bounding box center [939, 544] width 1115 height 109
drag, startPoint x: 466, startPoint y: 566, endPoint x: 455, endPoint y: 566, distance: 11.0
click at [464, 566] on input "Oscar" at bounding box center [939, 562] width 1115 height 41
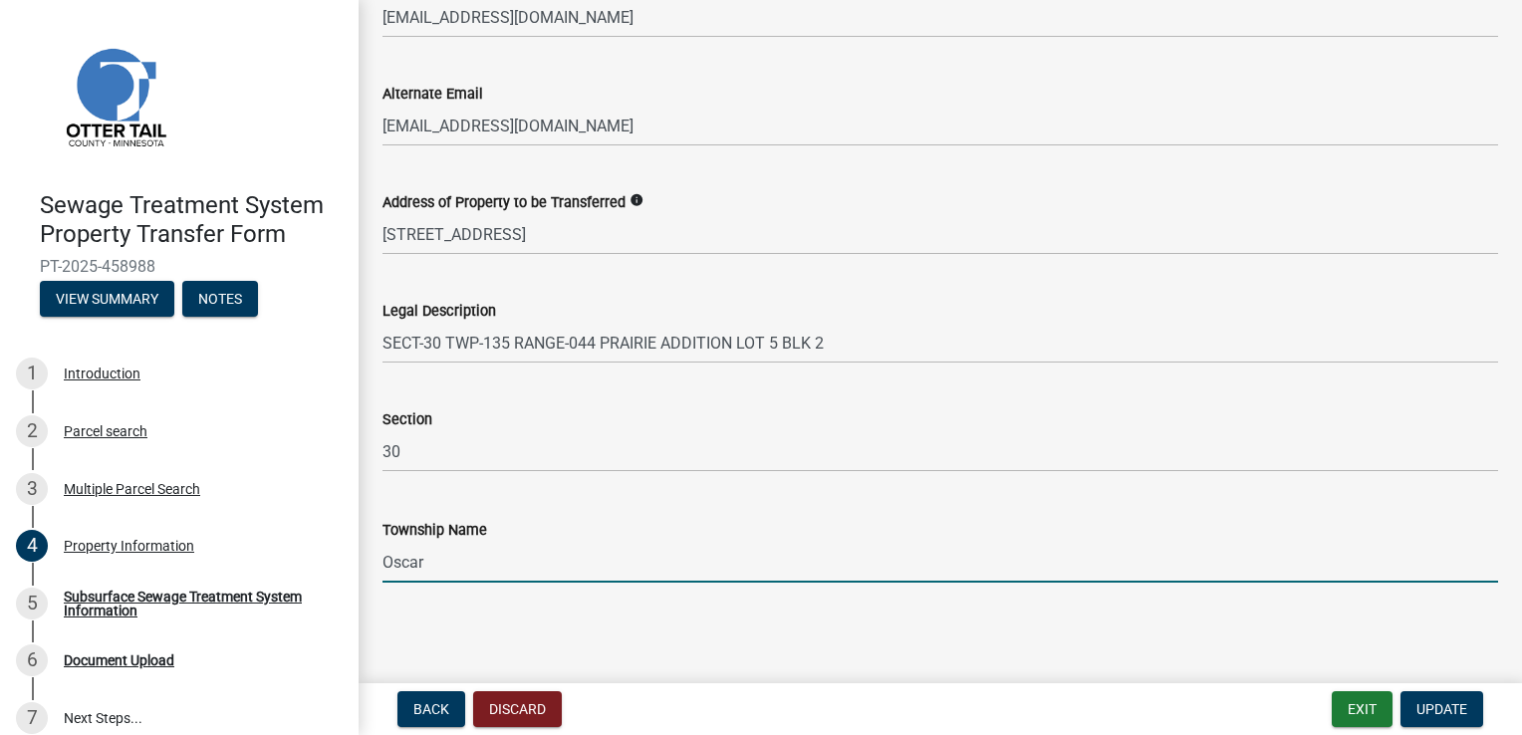
drag, startPoint x: 455, startPoint y: 566, endPoint x: 384, endPoint y: 561, distance: 70.9
click at [384, 561] on input "Oscar" at bounding box center [939, 562] width 1115 height 41
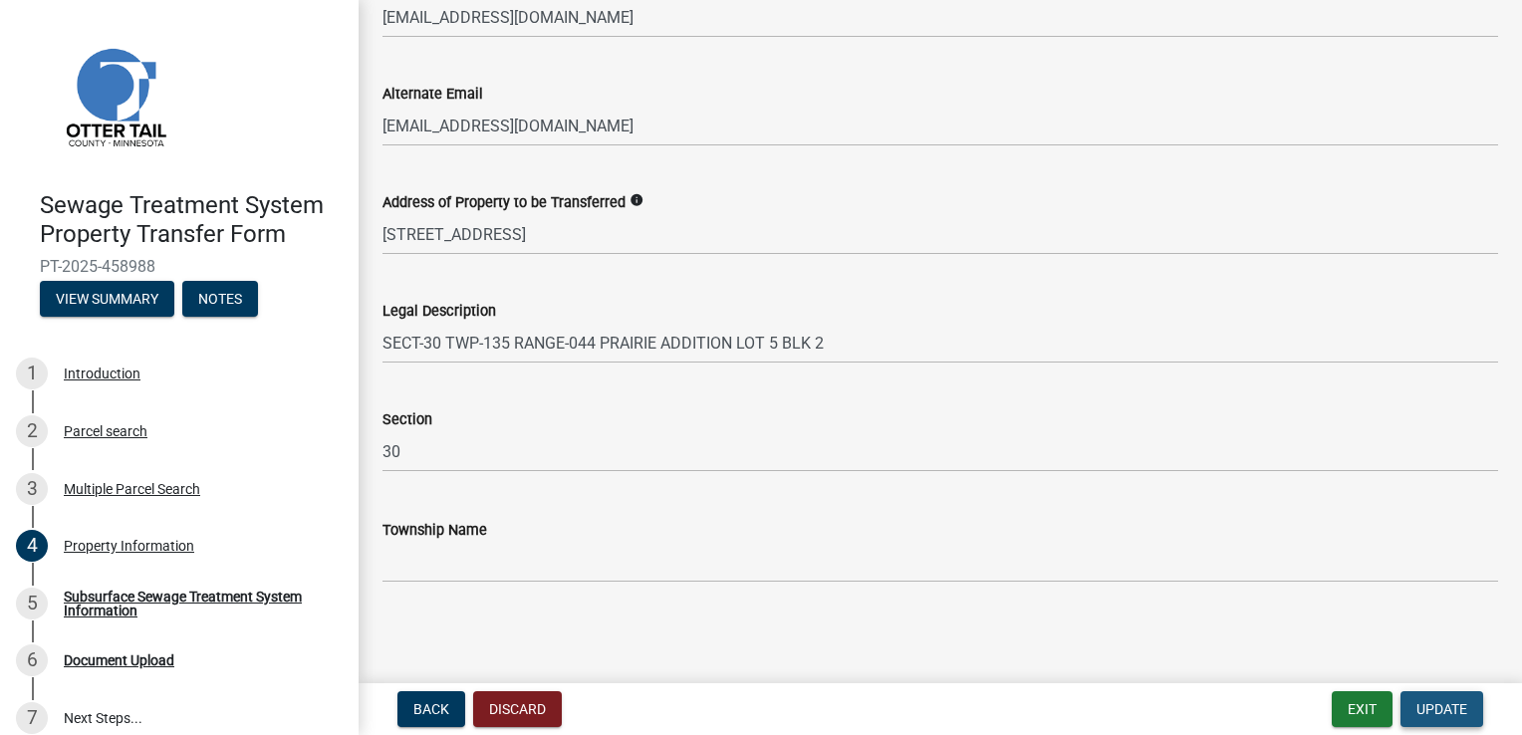
click at [1416, 702] on span "Update" at bounding box center [1441, 709] width 51 height 16
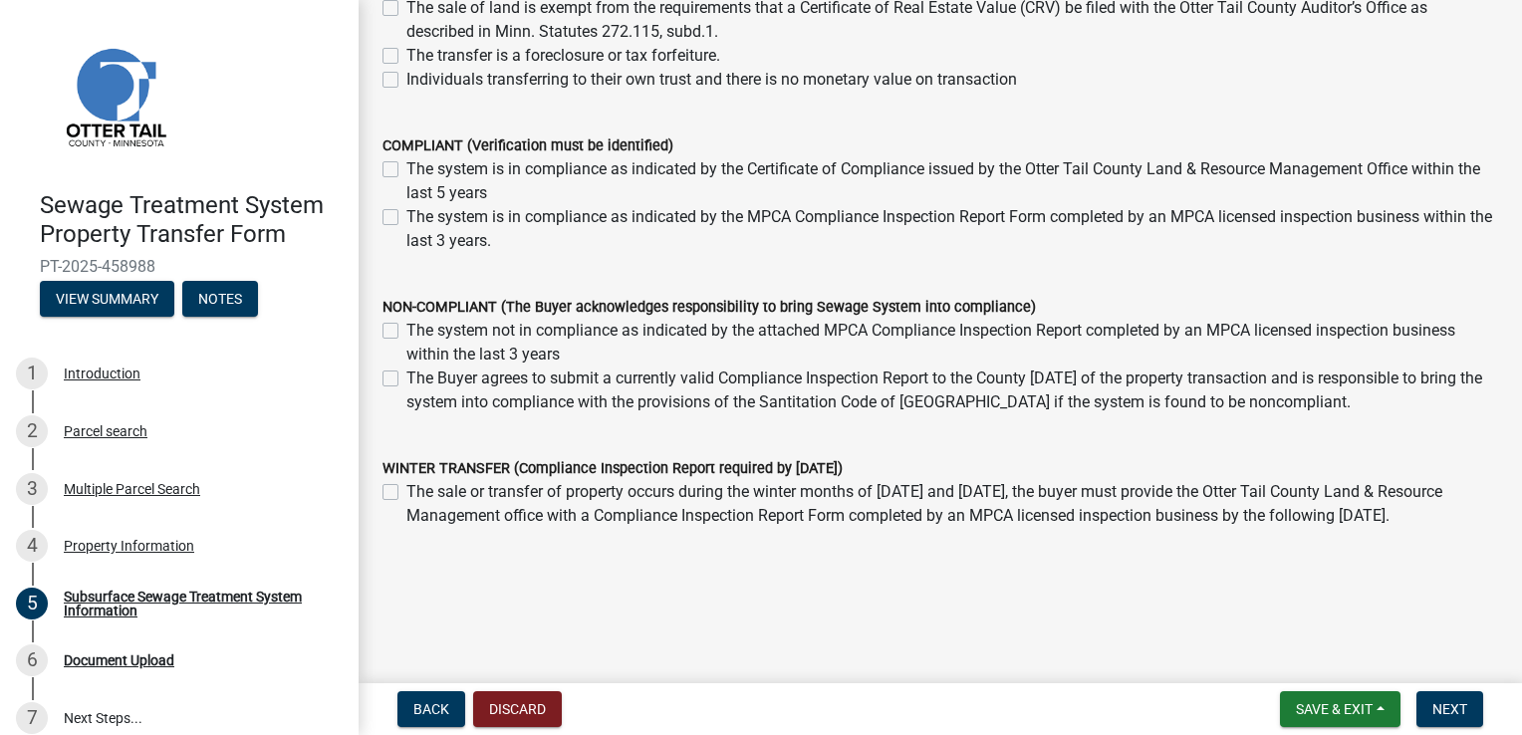
scroll to position [409, 0]
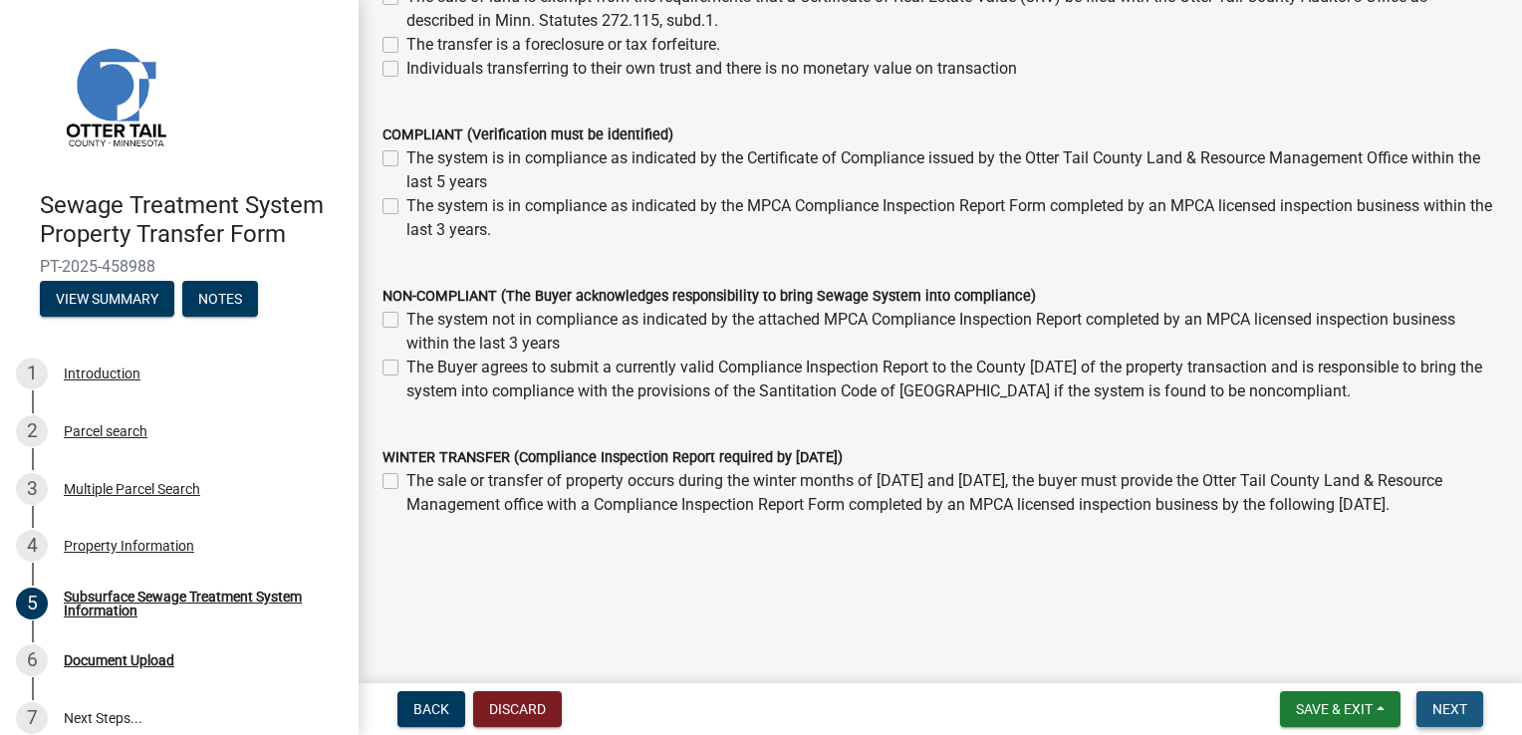
click at [1450, 702] on span "Next" at bounding box center [1449, 709] width 35 height 16
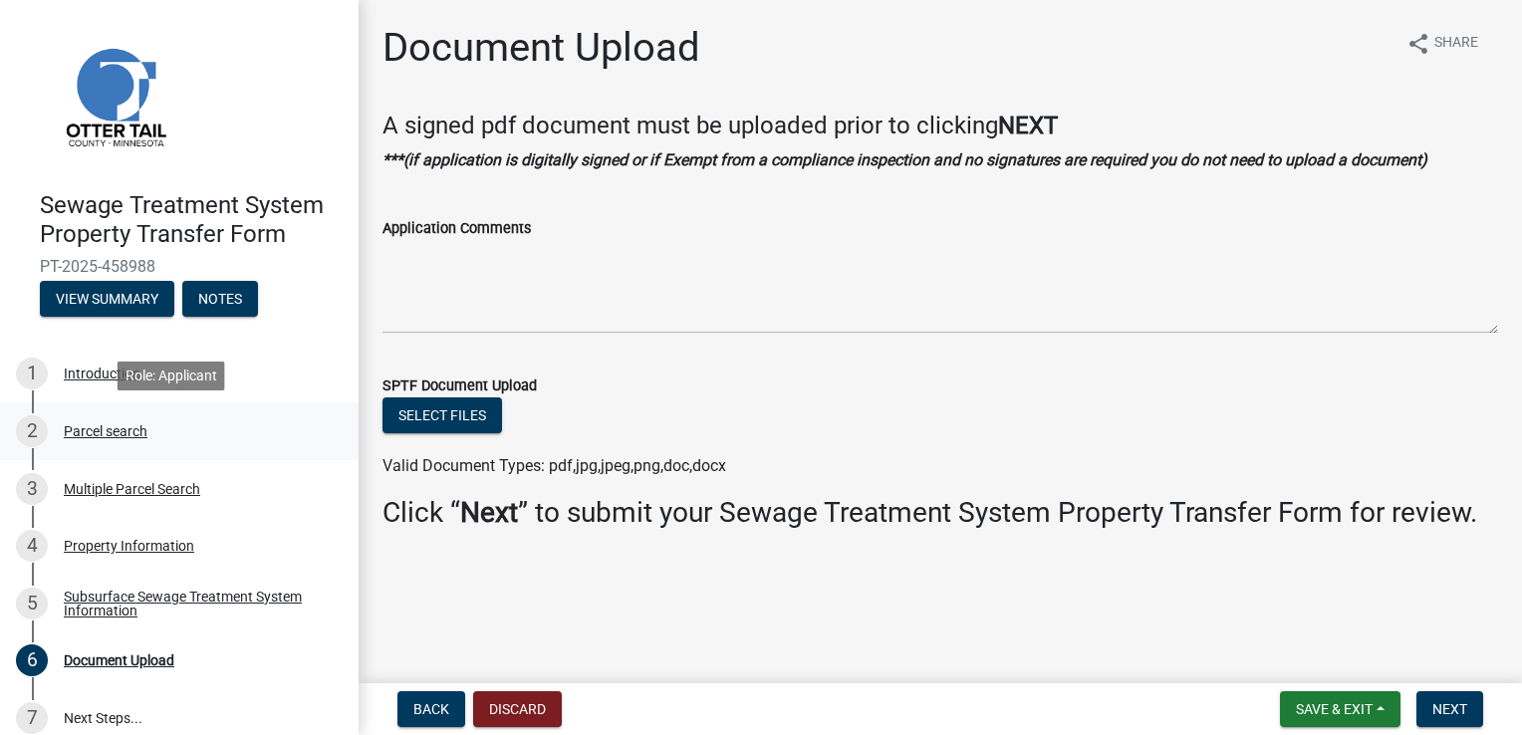
click at [99, 444] on div "2 Parcel search" at bounding box center [171, 431] width 311 height 32
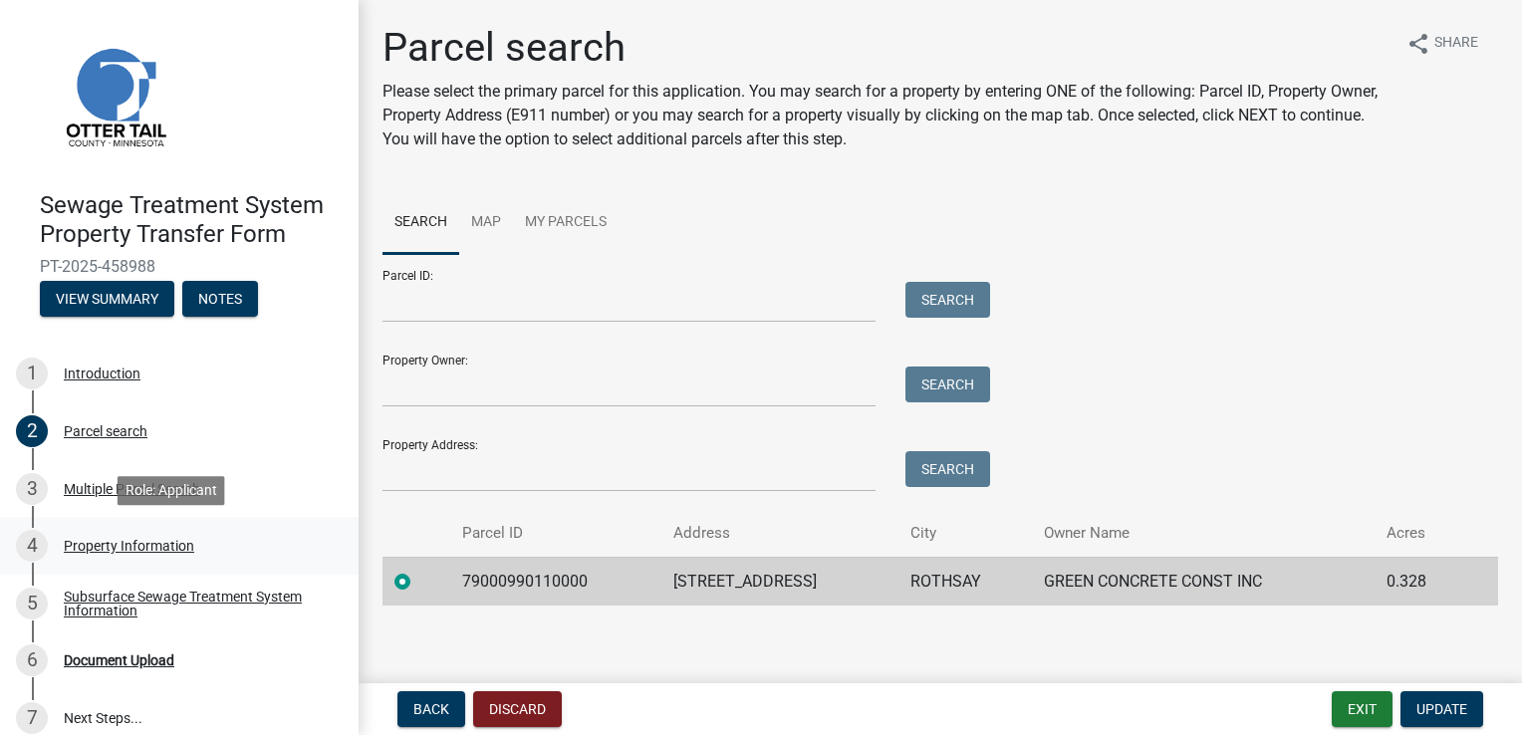
click at [97, 550] on div "Property Information" at bounding box center [129, 546] width 130 height 14
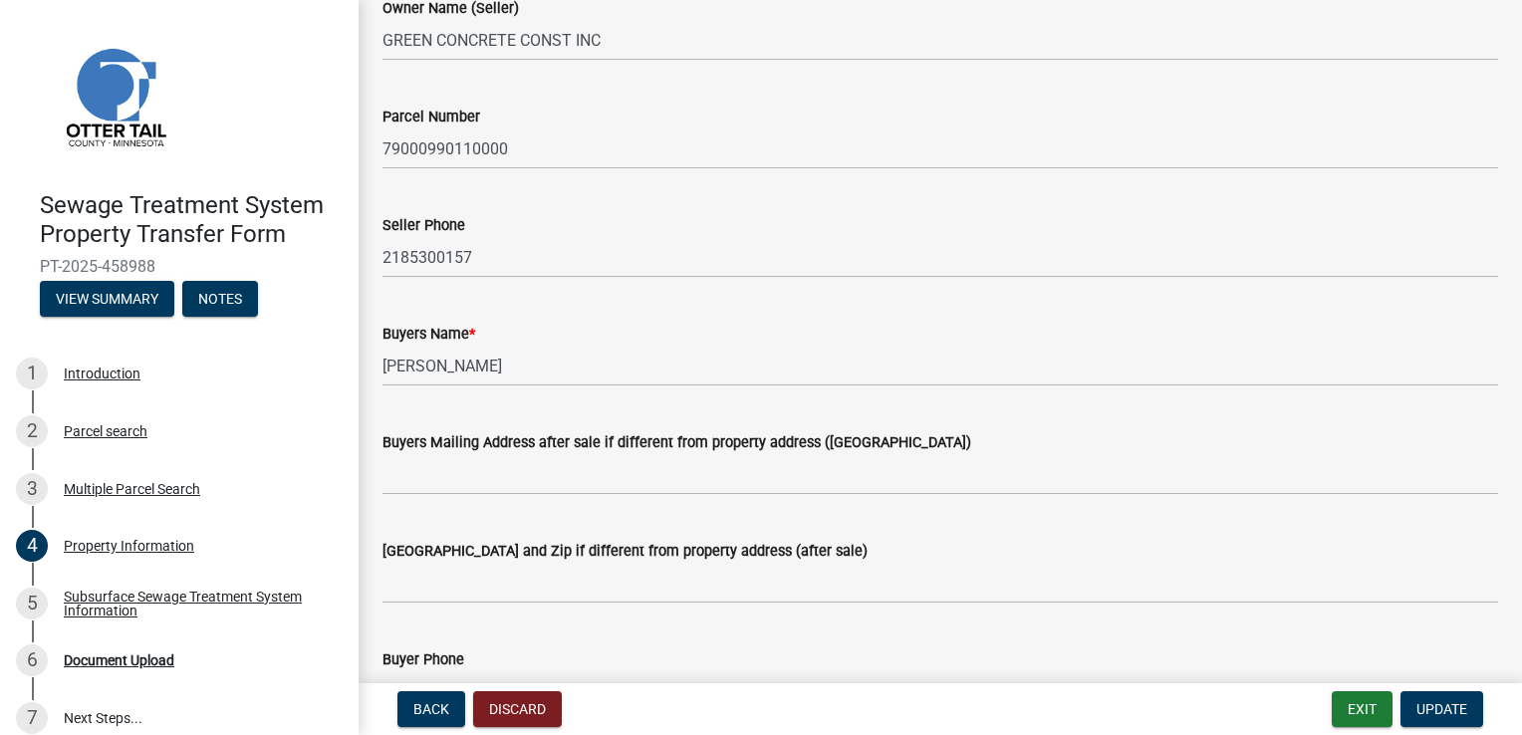
scroll to position [199, 0]
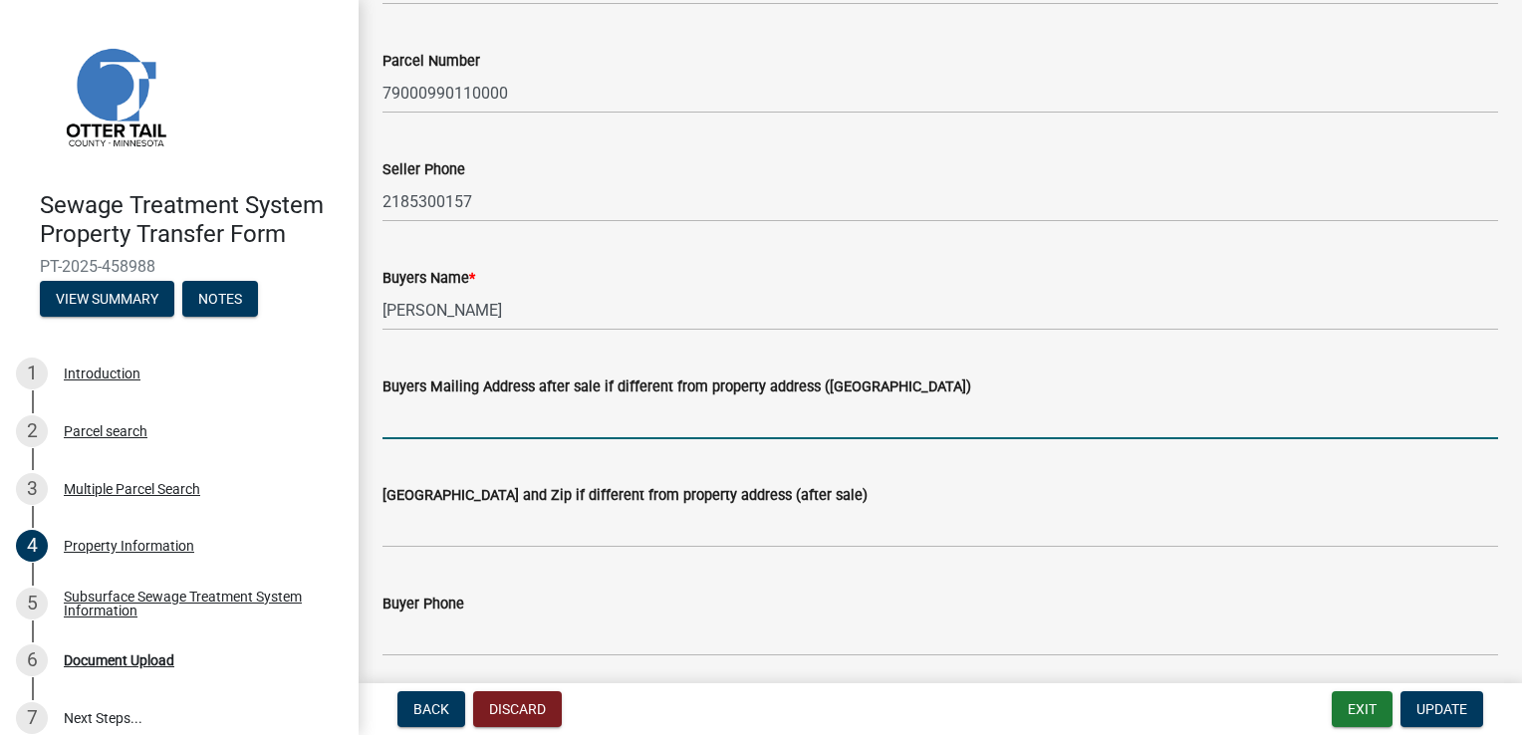
click at [417, 424] on input "Buyers Mailing Address after sale if different from property address ([GEOGRAPH…" at bounding box center [939, 418] width 1115 height 41
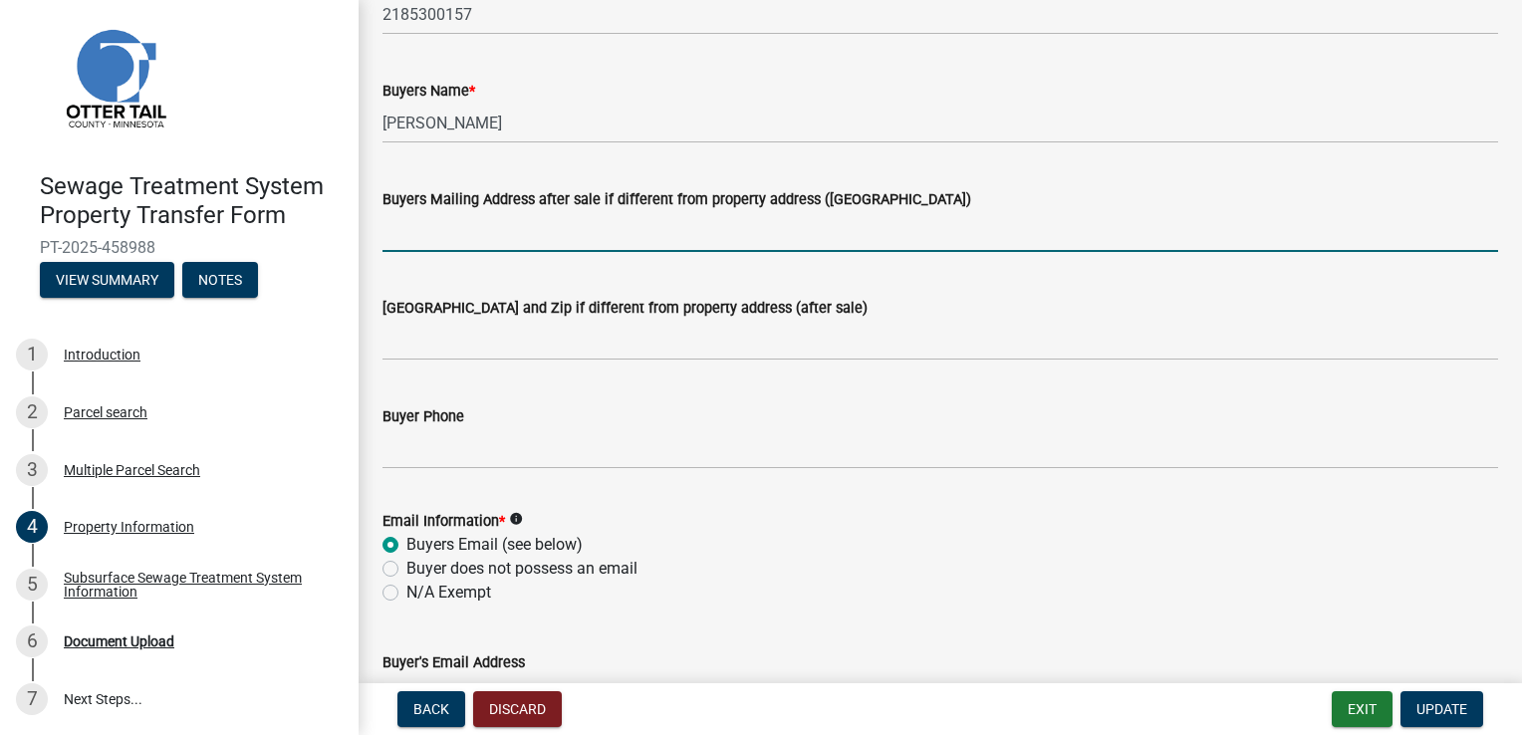
scroll to position [366, 0]
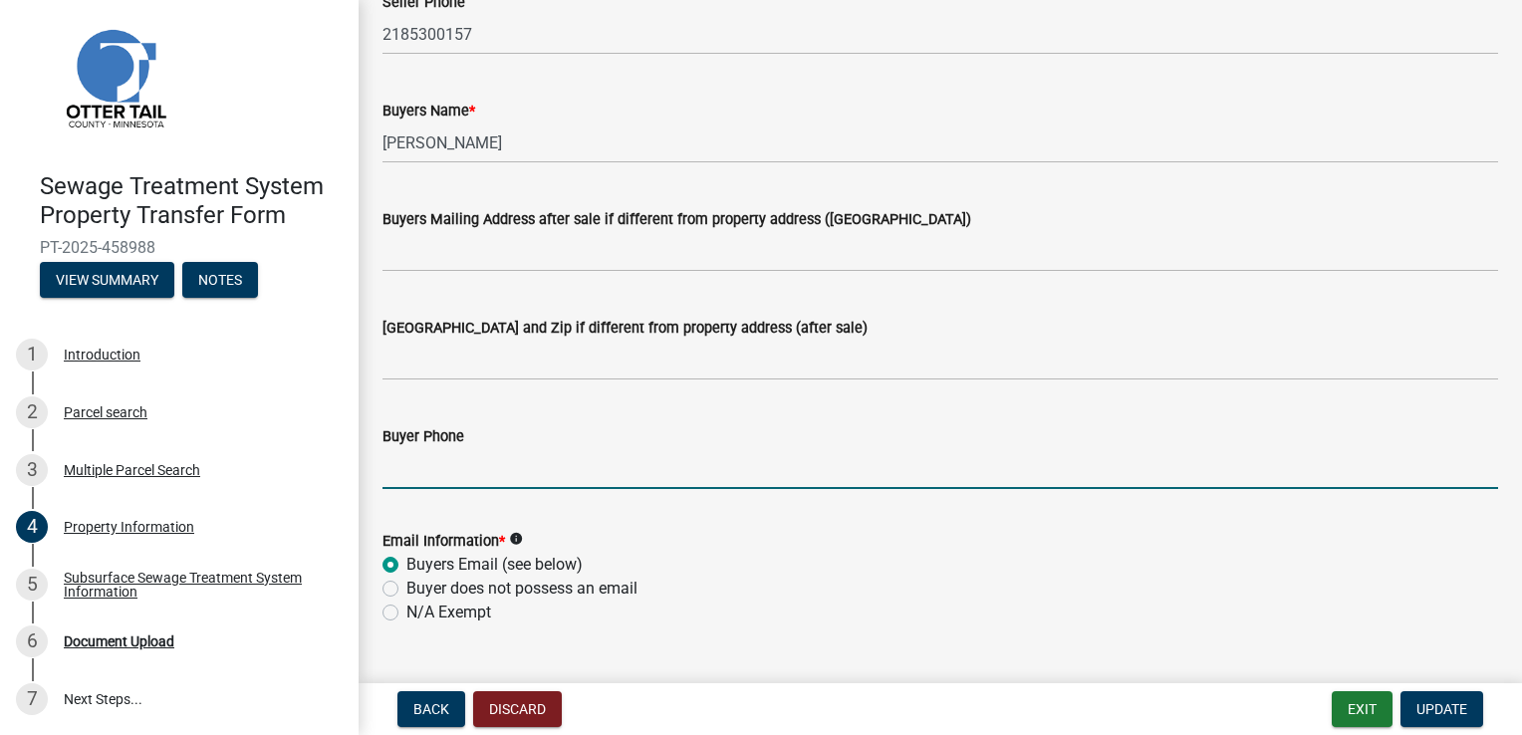
click at [398, 472] on input "Buyer Phone" at bounding box center [939, 468] width 1115 height 41
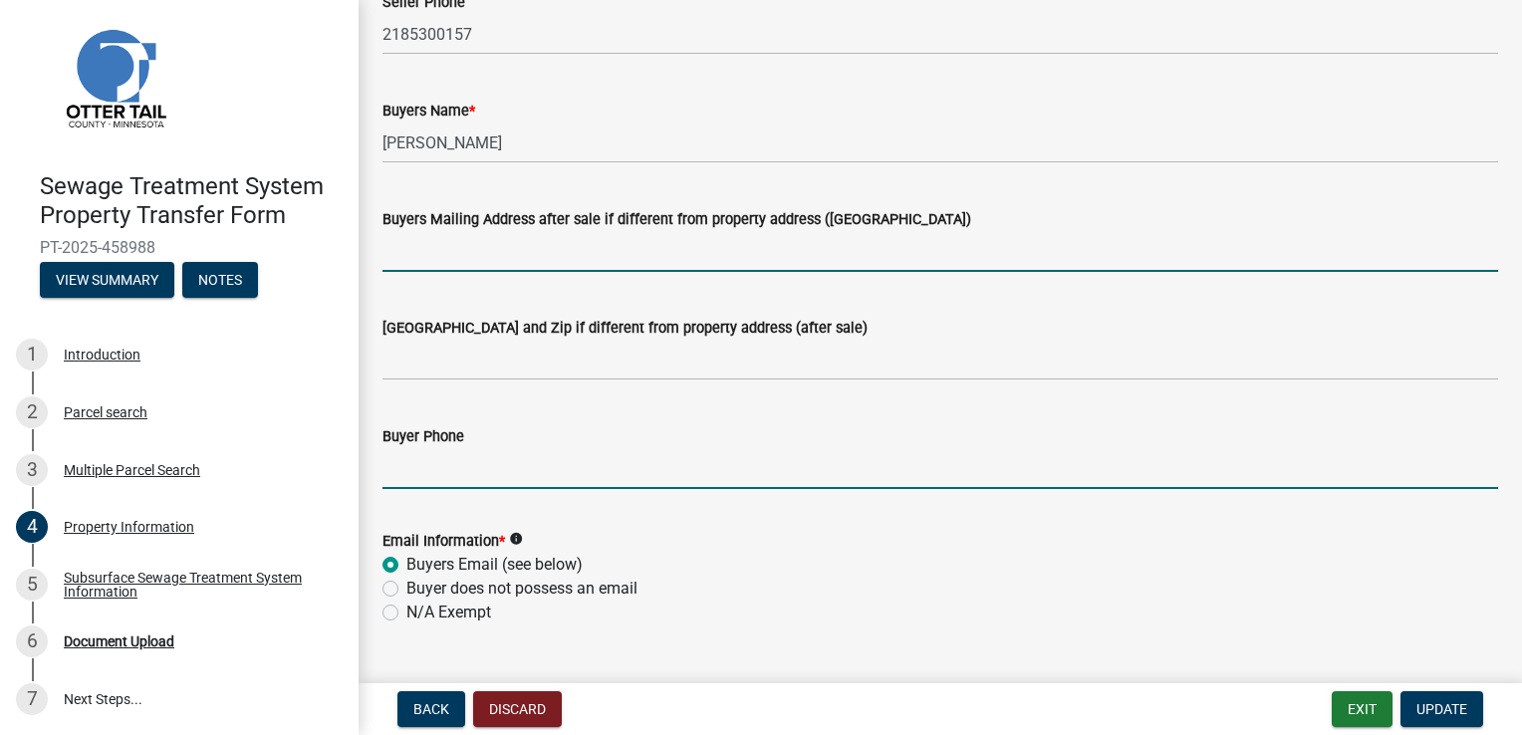
click at [398, 260] on input "Buyers Mailing Address after sale if different from property address ([GEOGRAPH…" at bounding box center [939, 251] width 1115 height 41
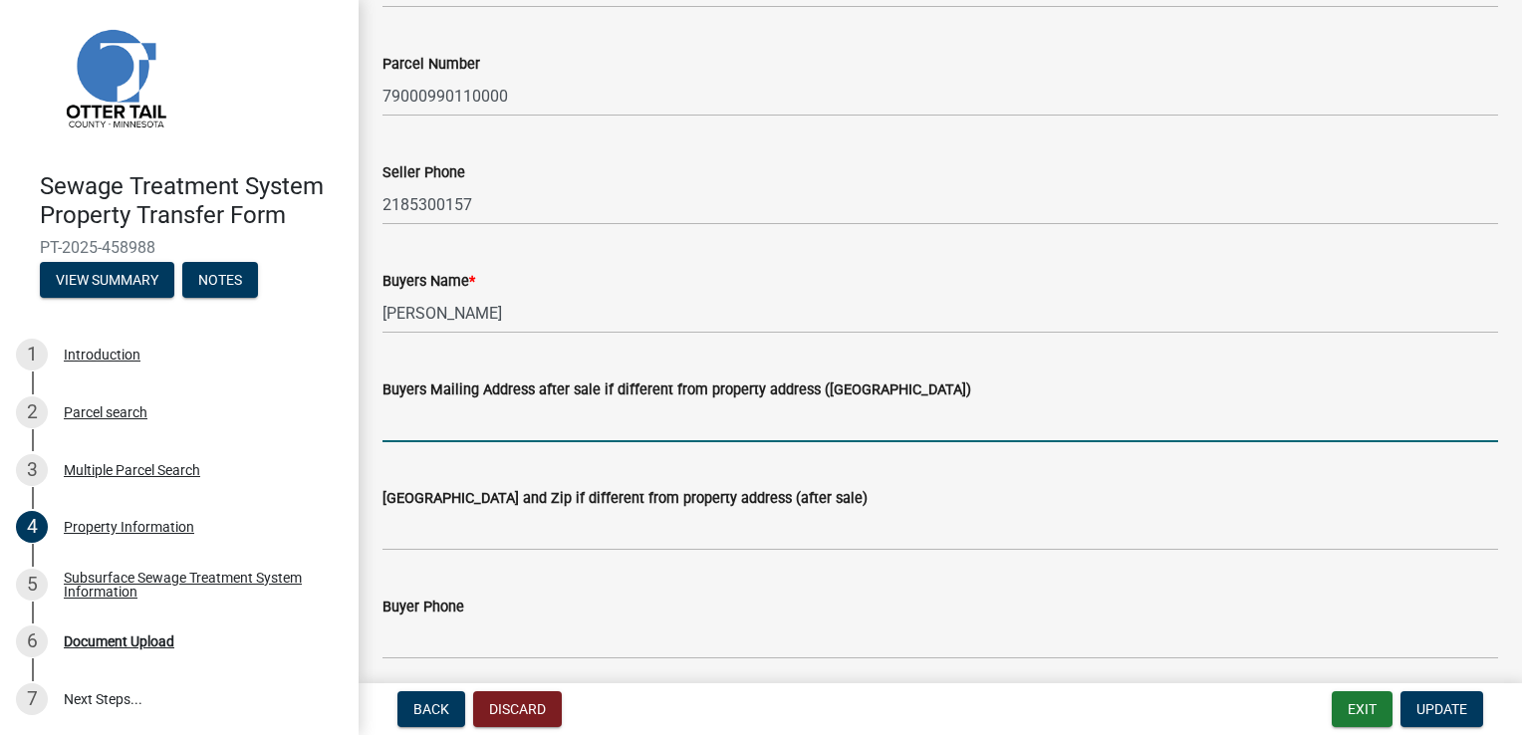
scroll to position [199, 0]
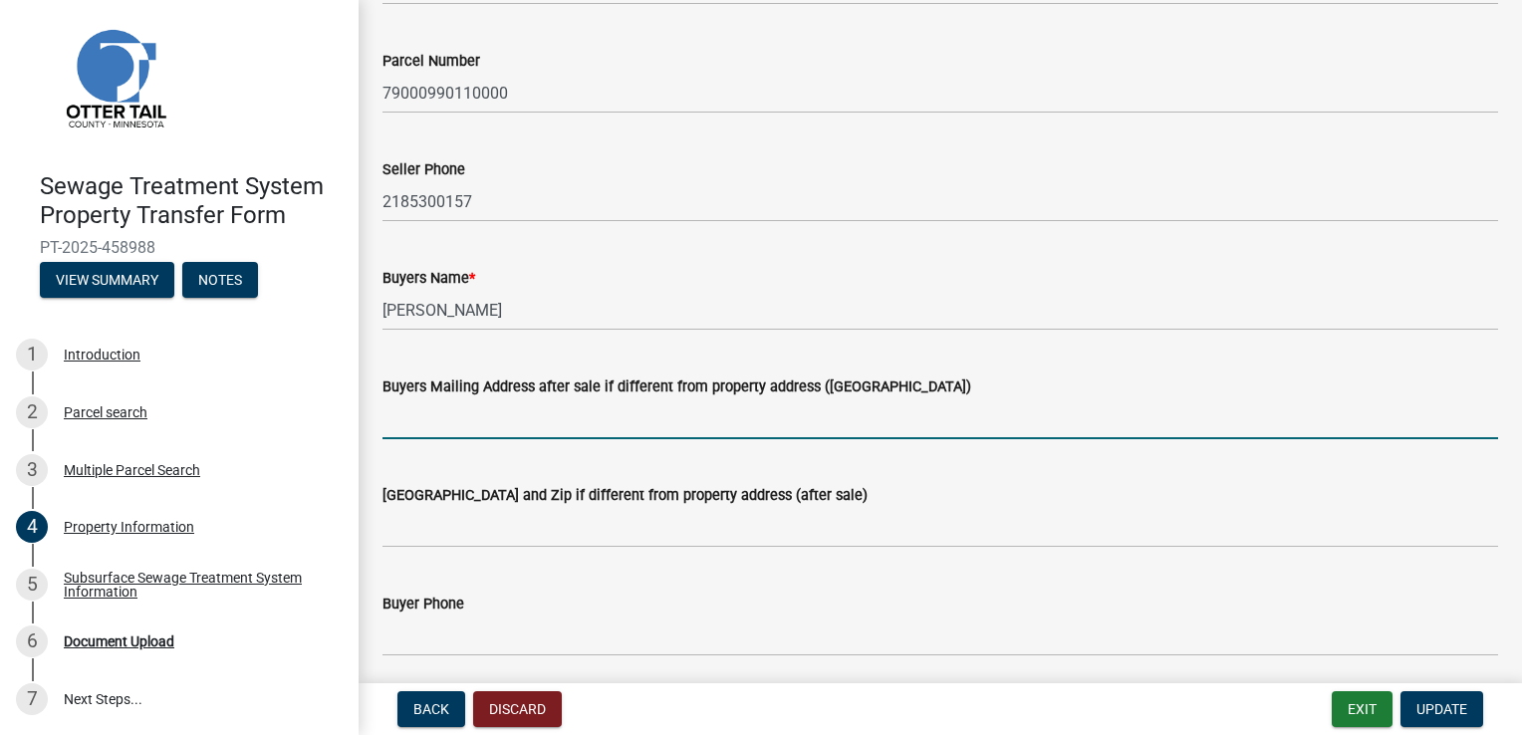
click at [486, 422] on input "Buyers Mailing Address after sale if different from property address ([GEOGRAPH…" at bounding box center [939, 418] width 1115 height 41
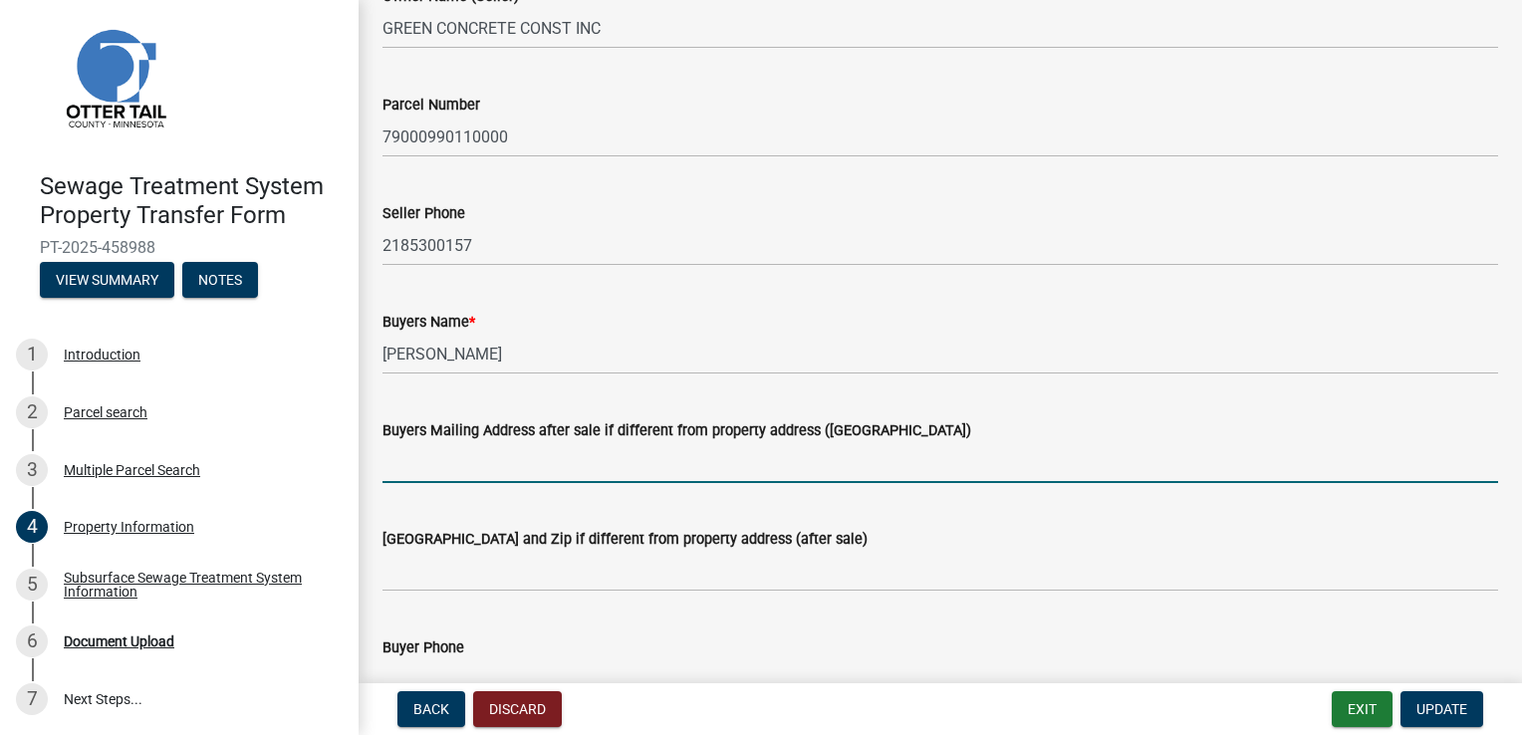
scroll to position [100, 0]
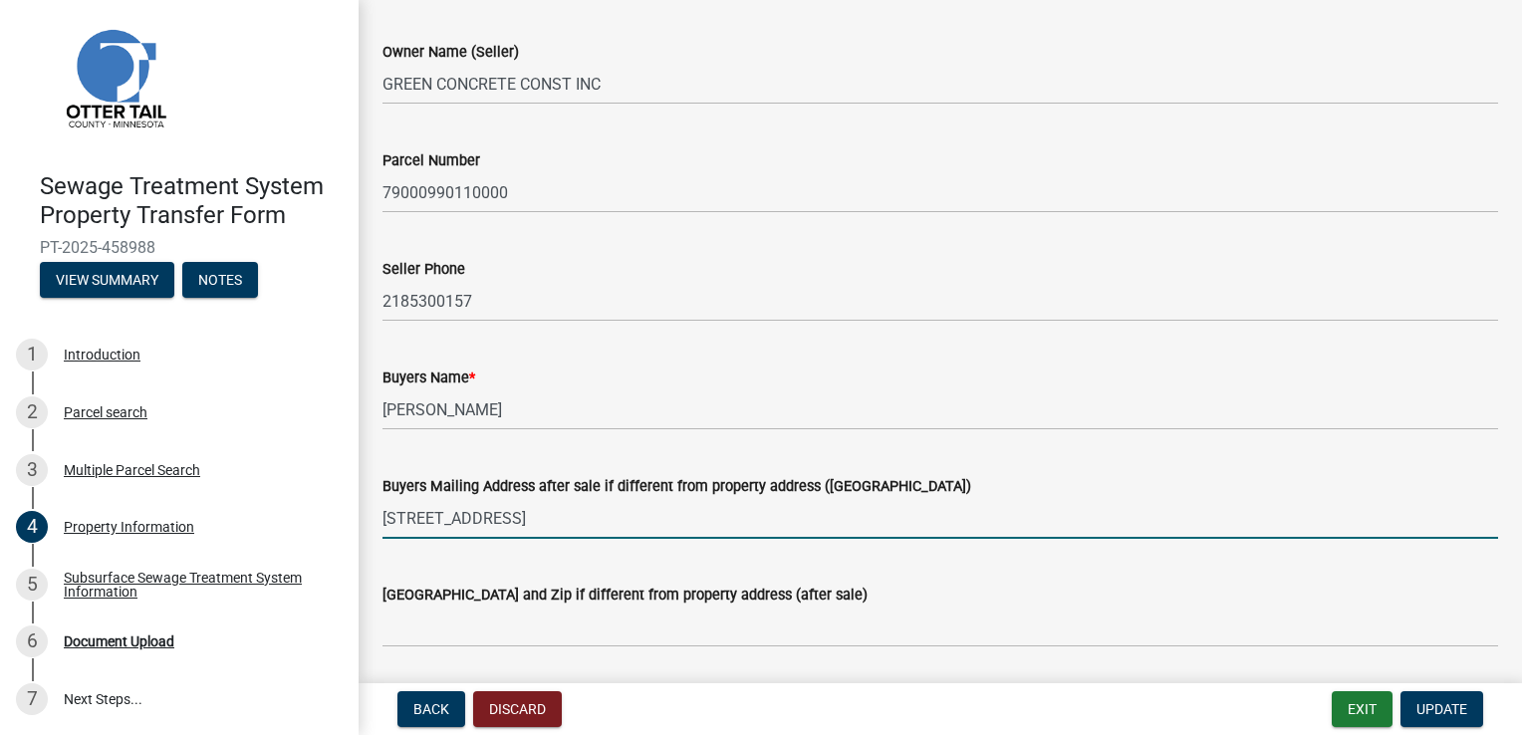
type input "[STREET_ADDRESS]"
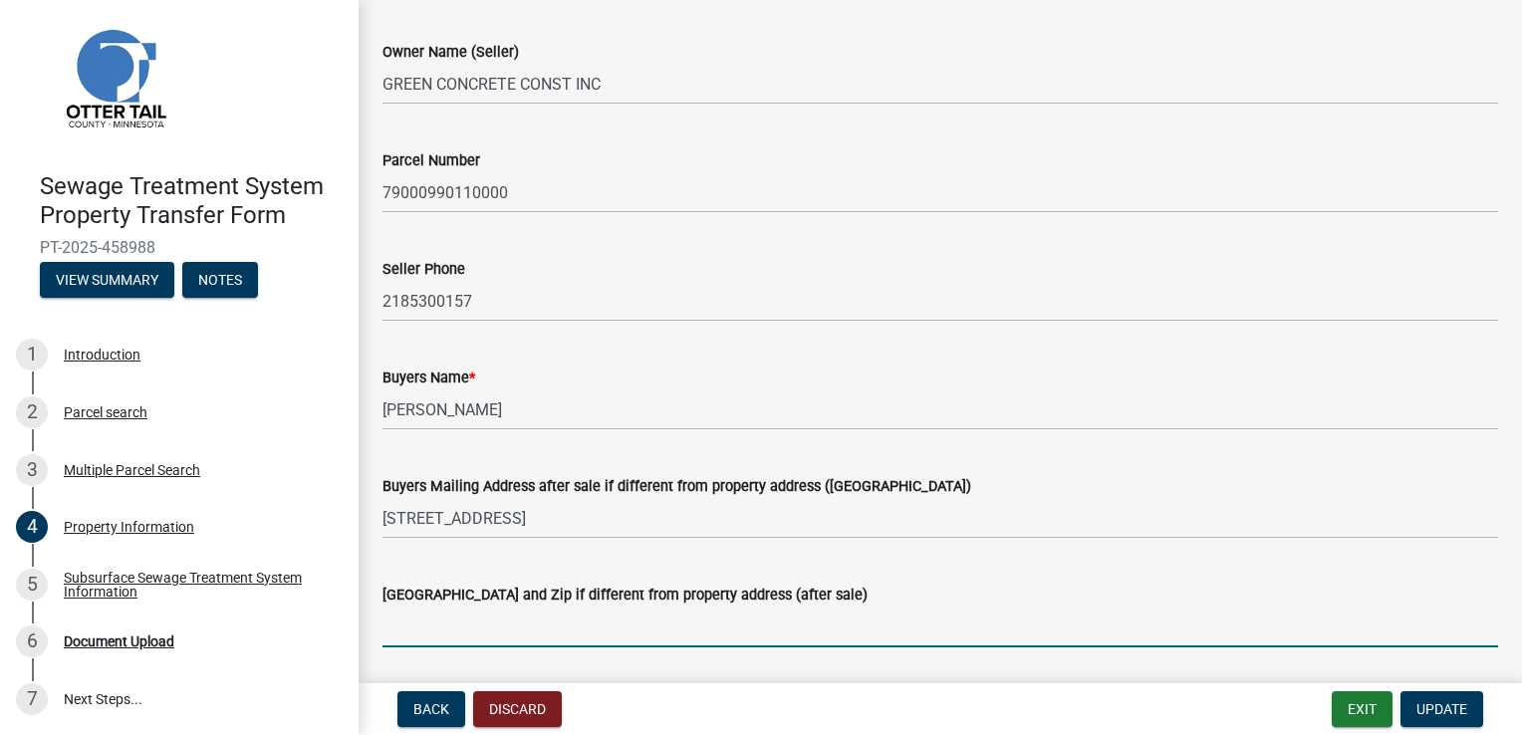
click at [480, 627] on input "[GEOGRAPHIC_DATA] and Zip if different from property address (after sale)" at bounding box center [939, 627] width 1115 height 41
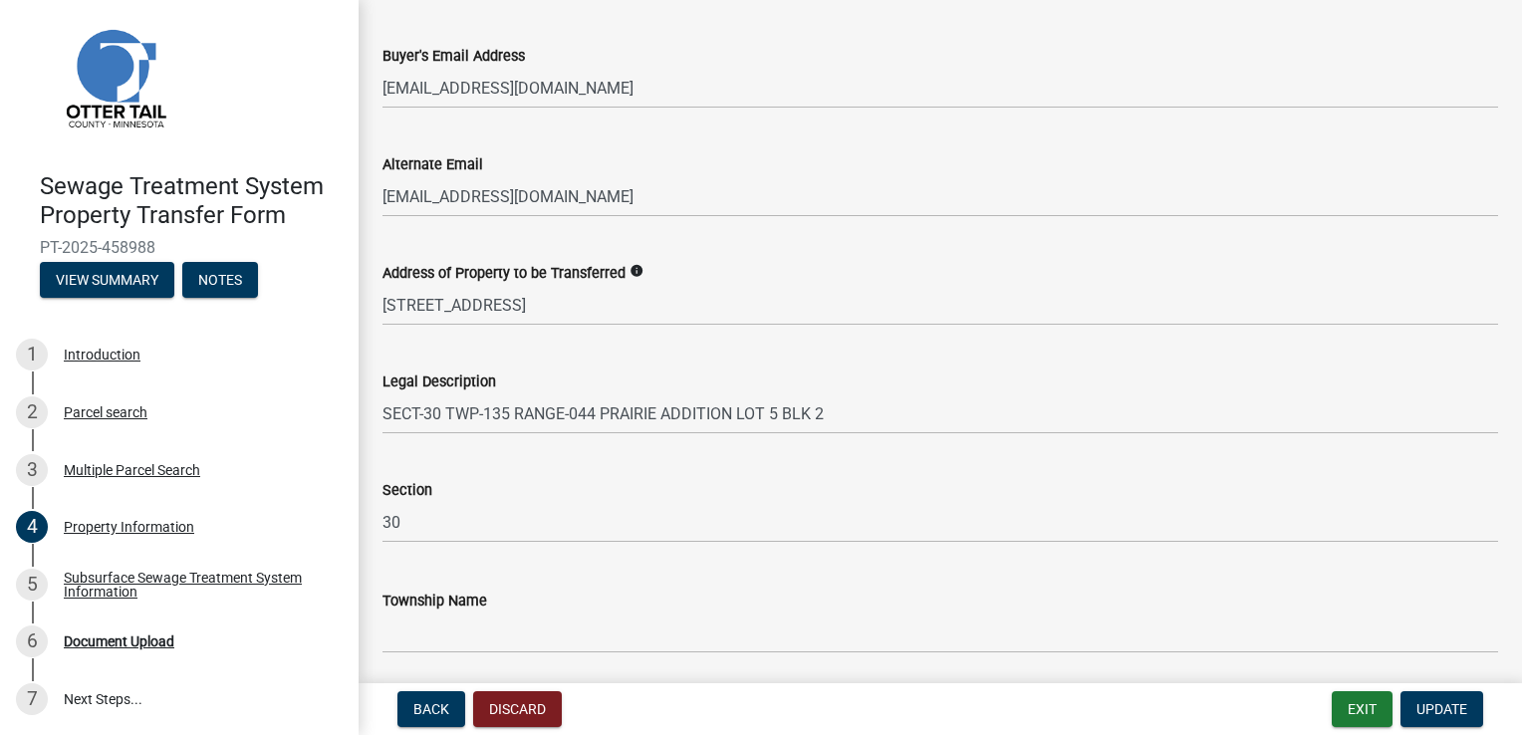
scroll to position [996, 0]
type input "Rothsay MN 56579"
click at [634, 268] on icon "info" at bounding box center [636, 268] width 14 height 14
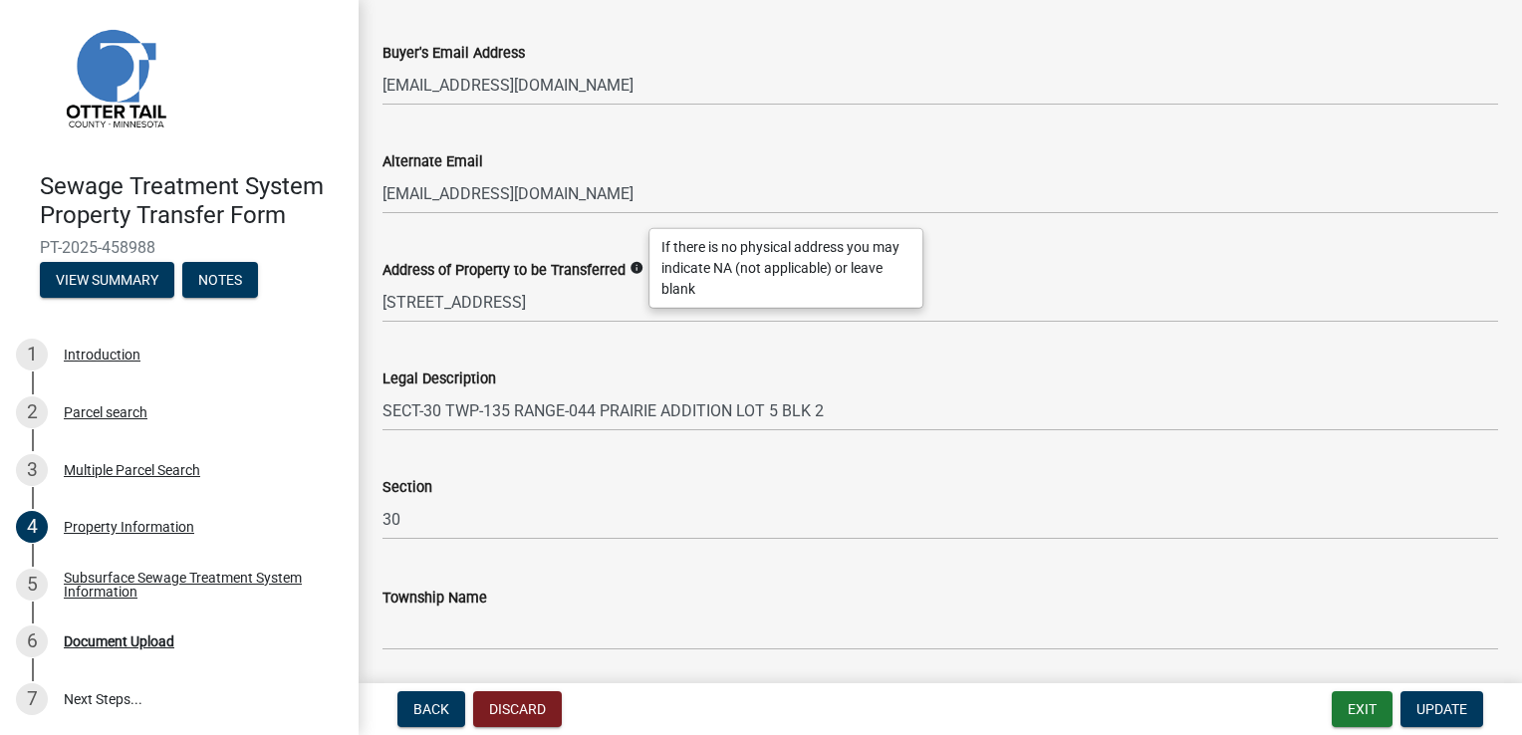
click at [634, 268] on icon "info" at bounding box center [636, 268] width 14 height 14
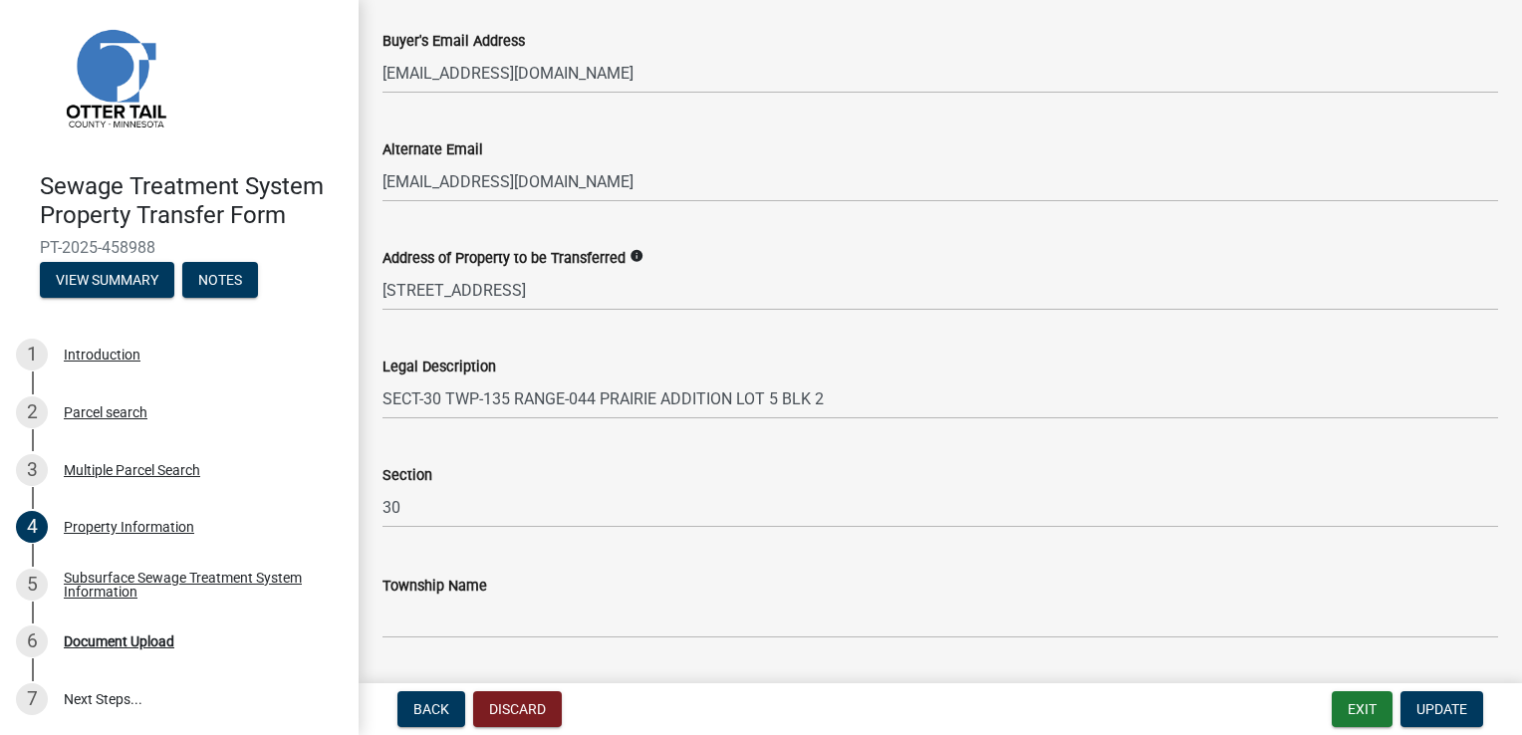
scroll to position [1064, 0]
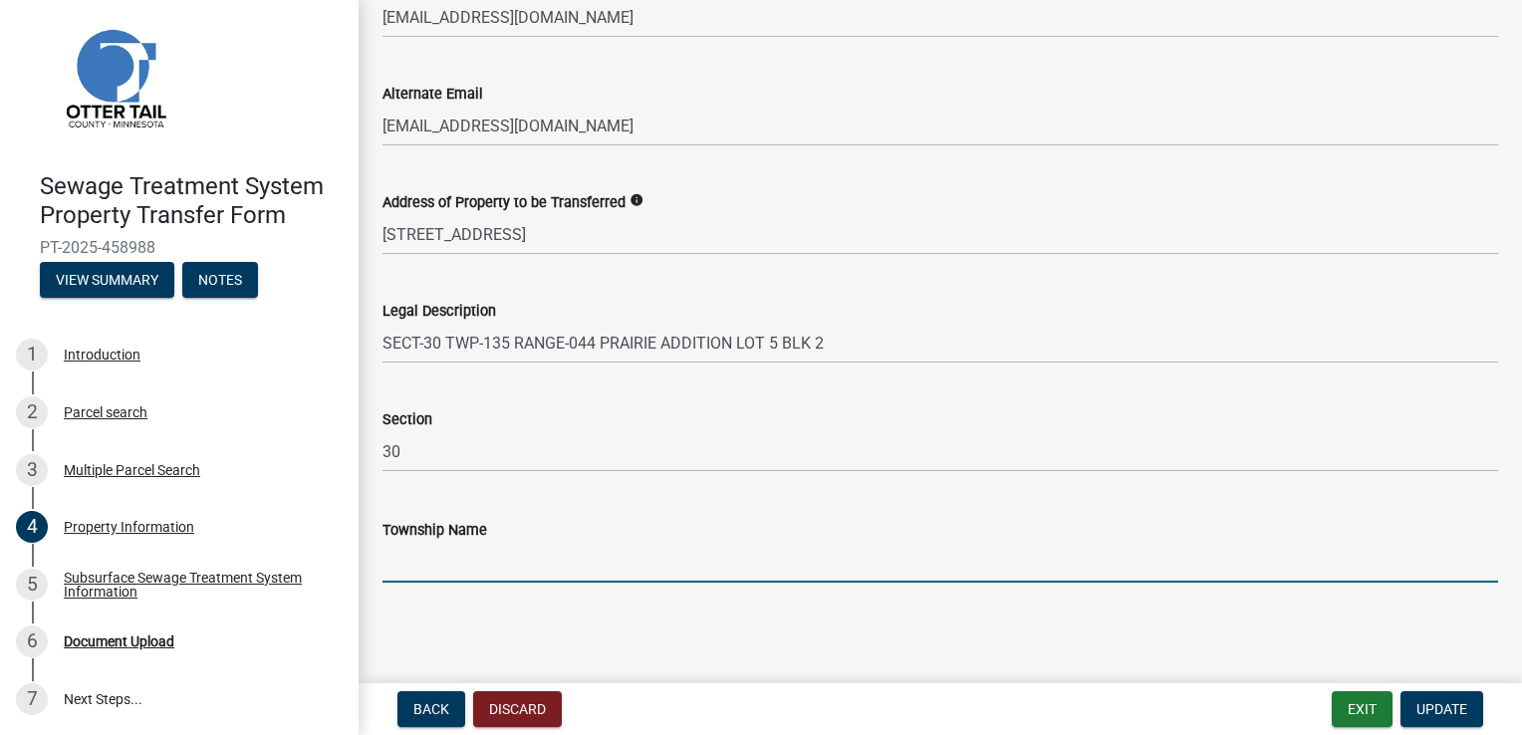
click at [398, 568] on input "Township Name" at bounding box center [939, 562] width 1115 height 41
type input "Trondhjem"
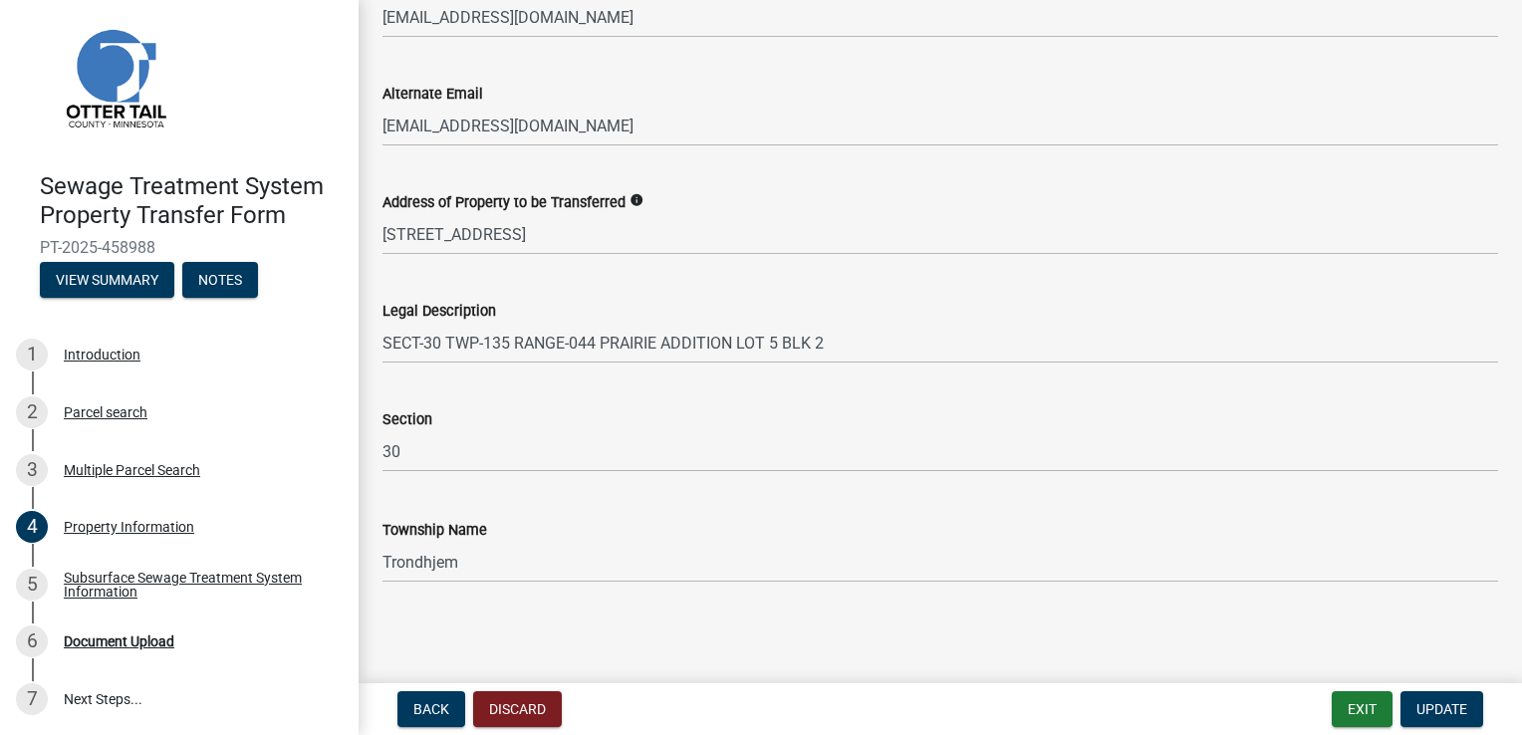
click at [1426, 705] on span "Update" at bounding box center [1441, 709] width 51 height 16
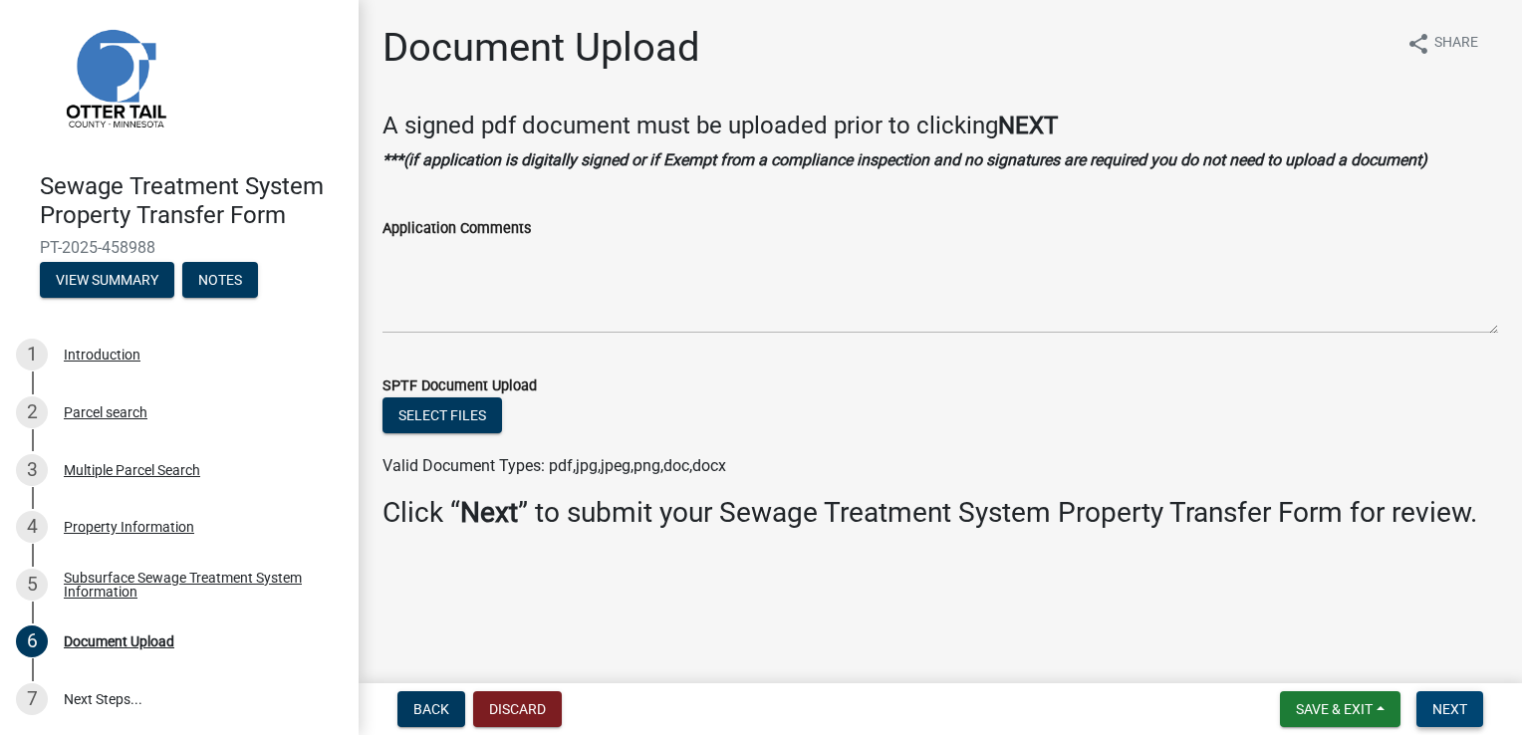
click at [1454, 706] on span "Next" at bounding box center [1449, 709] width 35 height 16
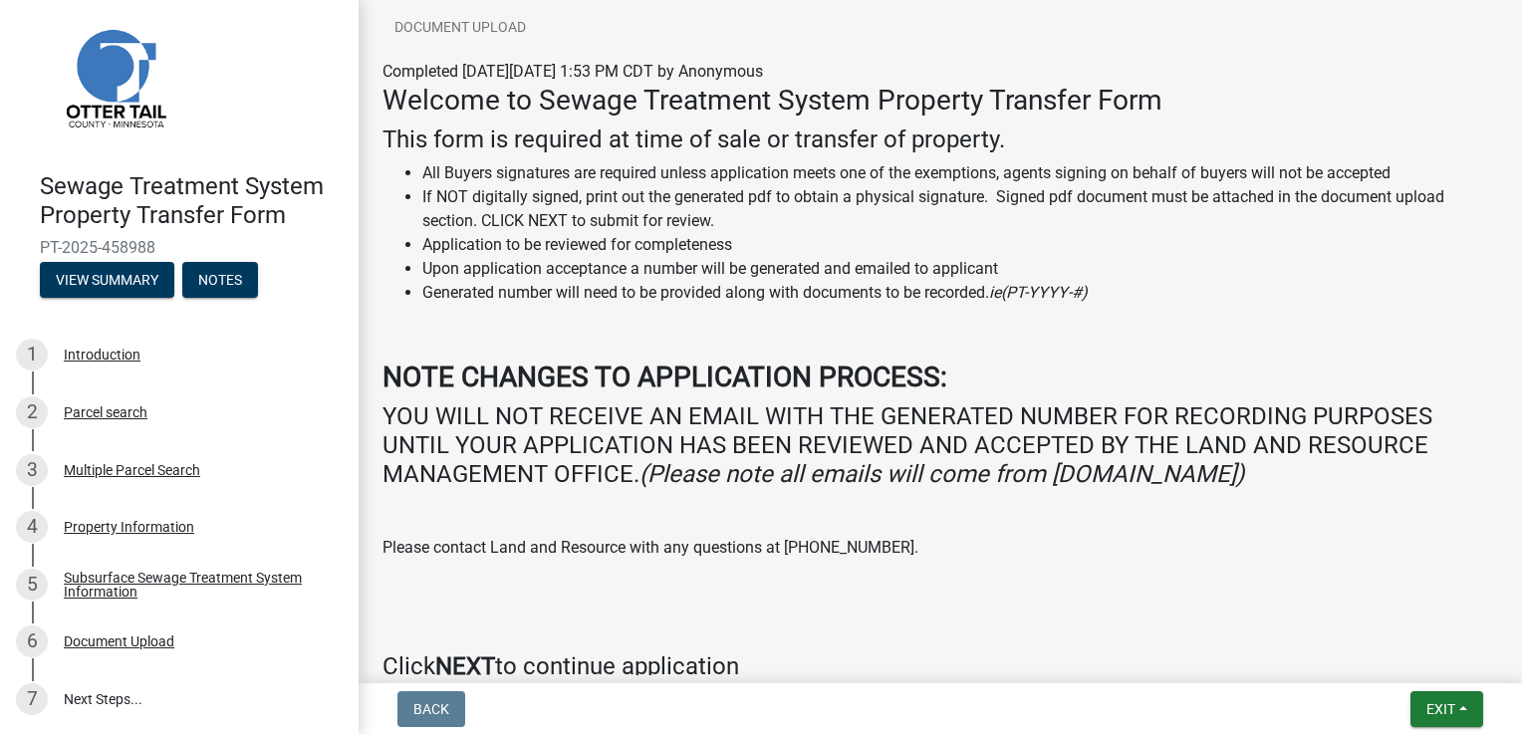
scroll to position [341, 0]
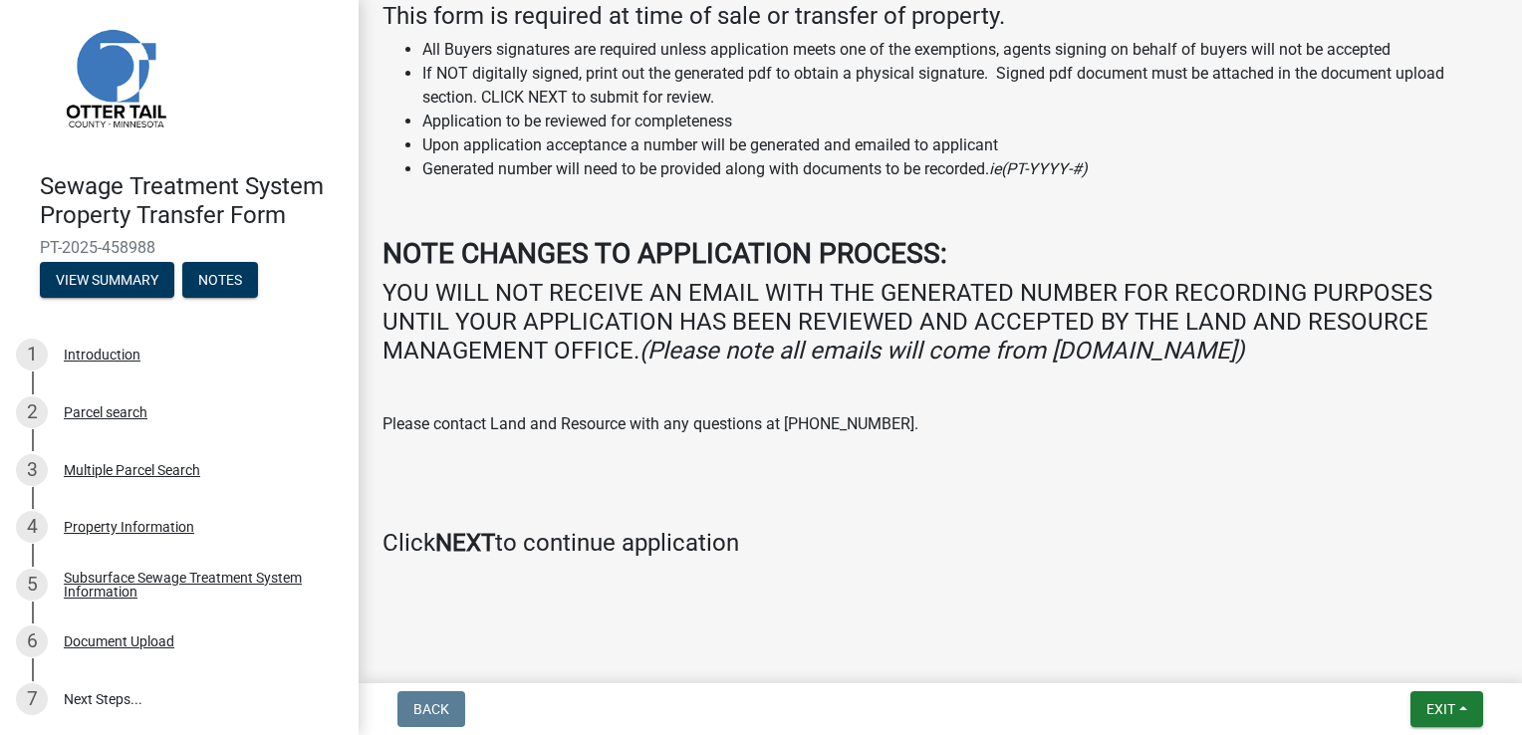
click at [462, 536] on strong "NEXT" at bounding box center [465, 543] width 60 height 28
drag, startPoint x: 162, startPoint y: 245, endPoint x: 147, endPoint y: 244, distance: 15.0
click at [147, 244] on span "PT-2025-458988" at bounding box center [179, 247] width 279 height 19
drag, startPoint x: 147, startPoint y: 244, endPoint x: 97, endPoint y: 275, distance: 59.4
click at [97, 275] on button "View Summary" at bounding box center [107, 280] width 134 height 36
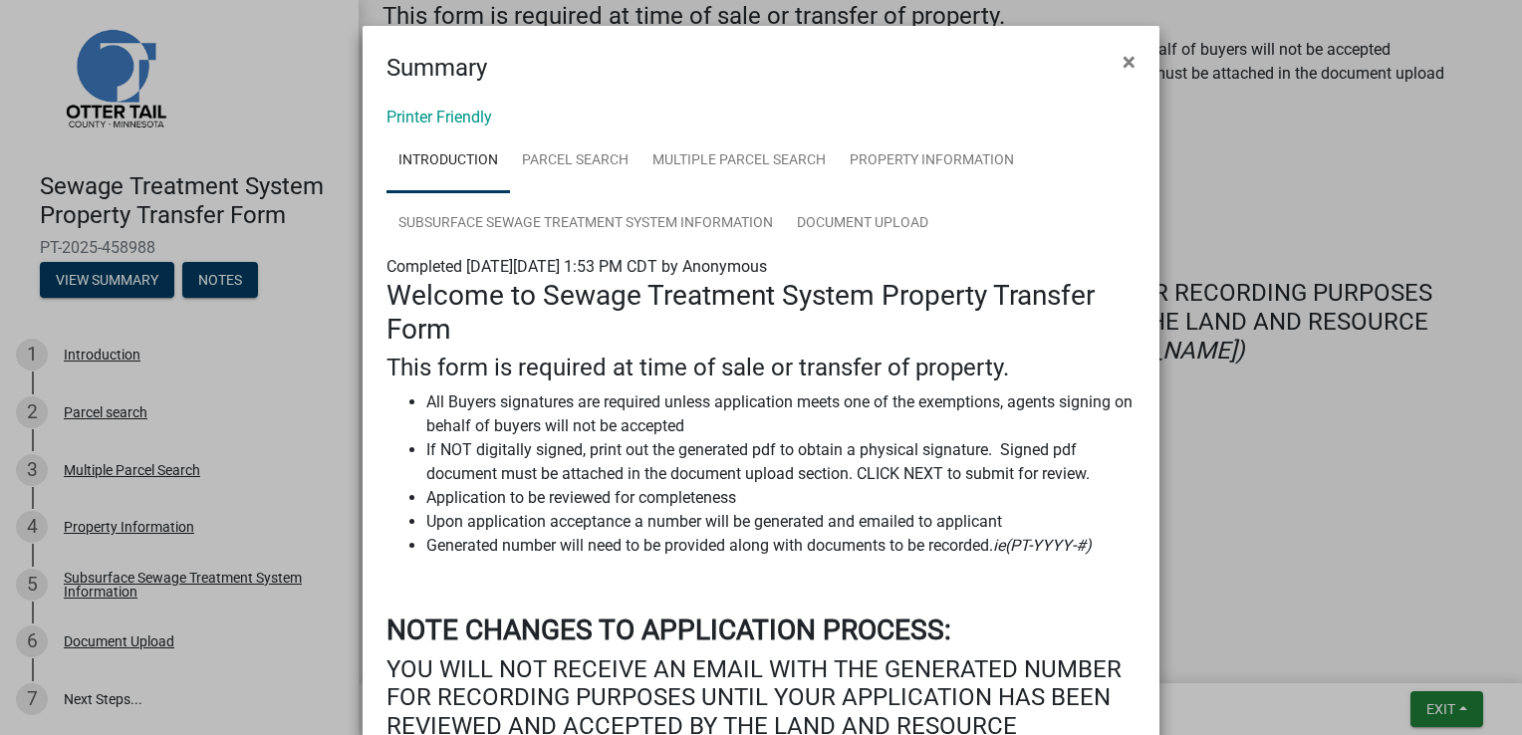
scroll to position [0, 0]
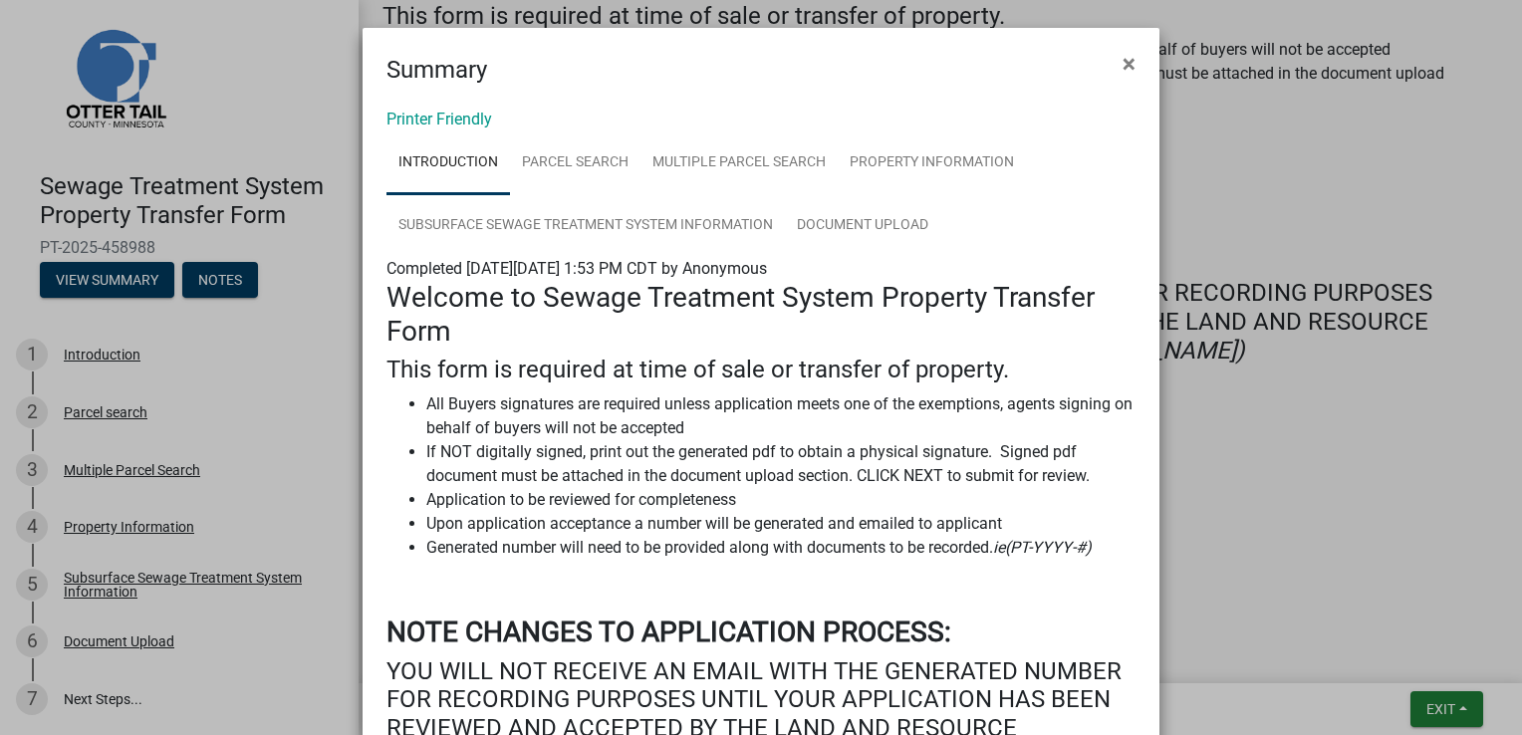
click at [91, 278] on ngb-modal-window "Summary × Printer Friendly Introduction Parcel search Multiple Parcel Search Pr…" at bounding box center [761, 367] width 1522 height 735
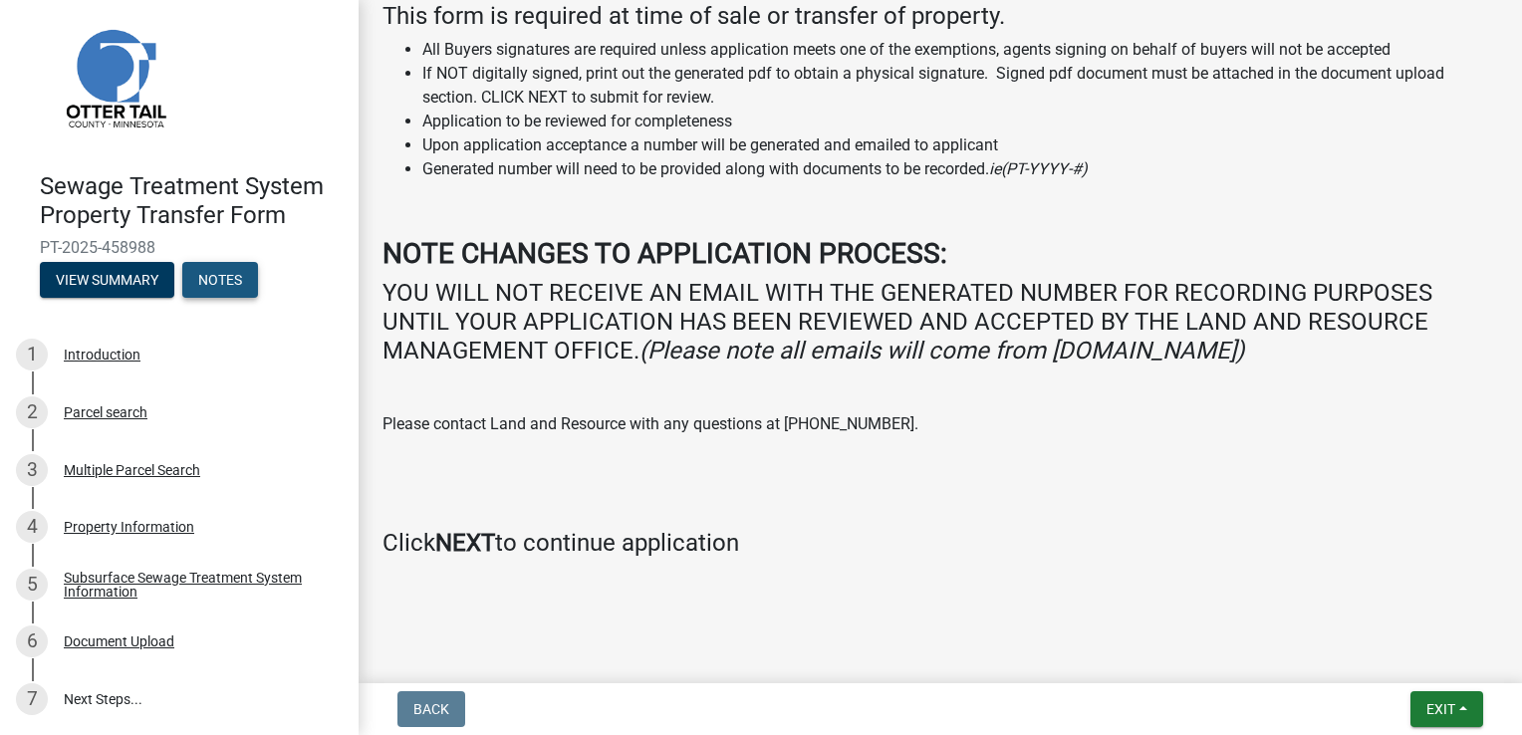
click at [223, 284] on button "Notes" at bounding box center [220, 280] width 76 height 36
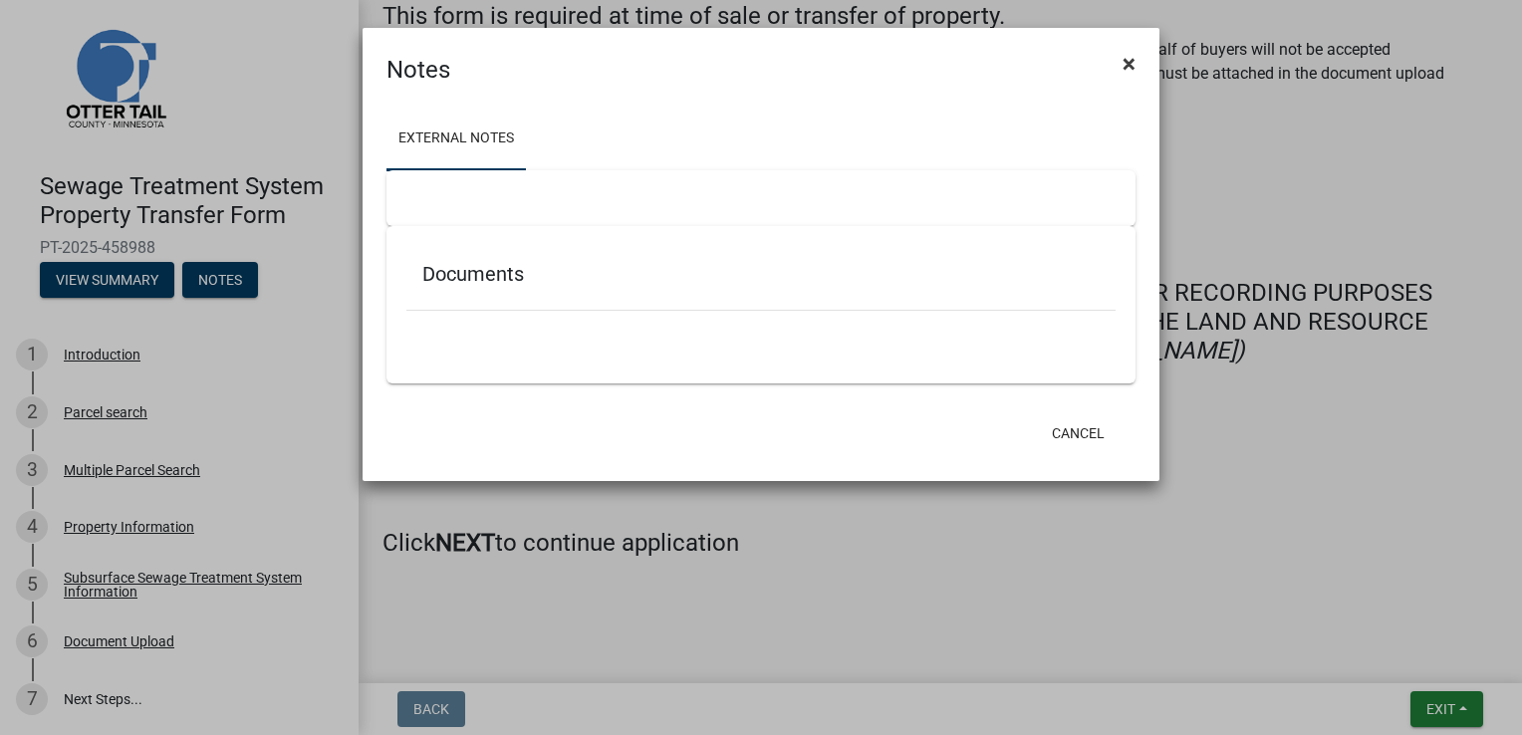
click at [1122, 73] on span "×" at bounding box center [1128, 64] width 13 height 28
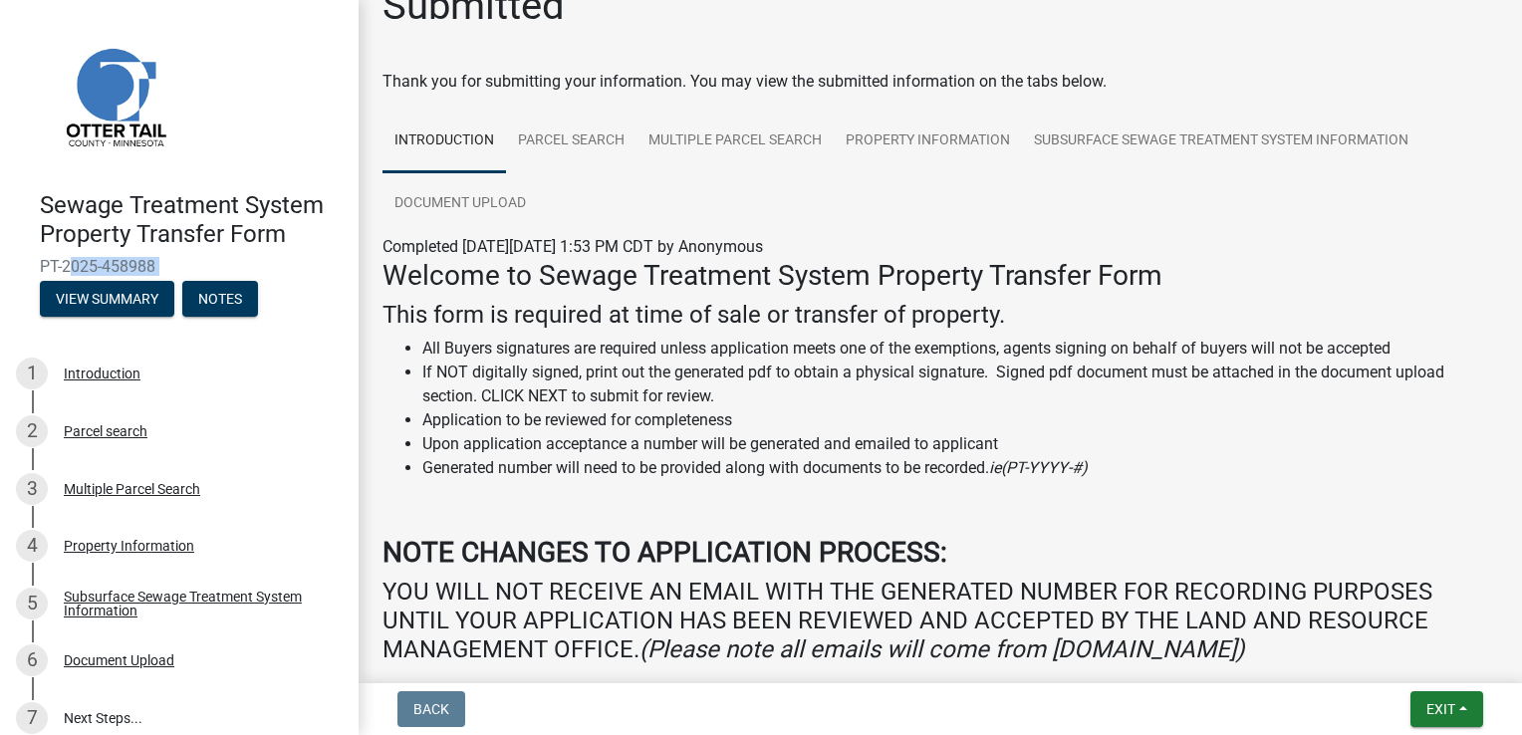
drag, startPoint x: 64, startPoint y: 269, endPoint x: 163, endPoint y: 277, distance: 99.9
click at [163, 277] on div "Sewage Treatment System Property Transfer Form PT-2025-458988 View Summary Notes" at bounding box center [179, 248] width 327 height 146
copy div "2025-458988 View Summary Notes"
click at [1463, 711] on button "Exit" at bounding box center [1446, 709] width 73 height 36
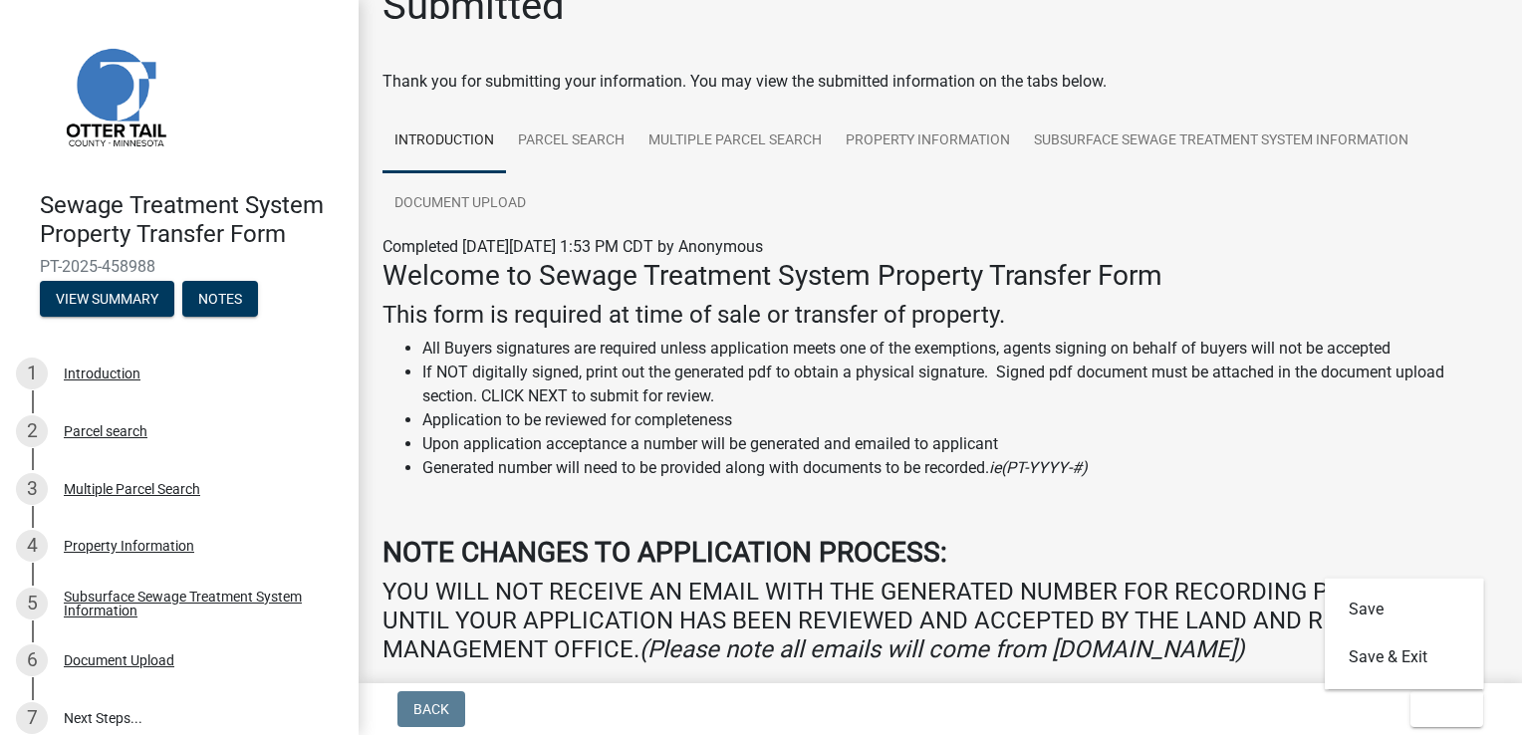
click at [578, 491] on div "Welcome to Sewage Treatment System Property Transfer Form This form is required…" at bounding box center [939, 558] width 1115 height 598
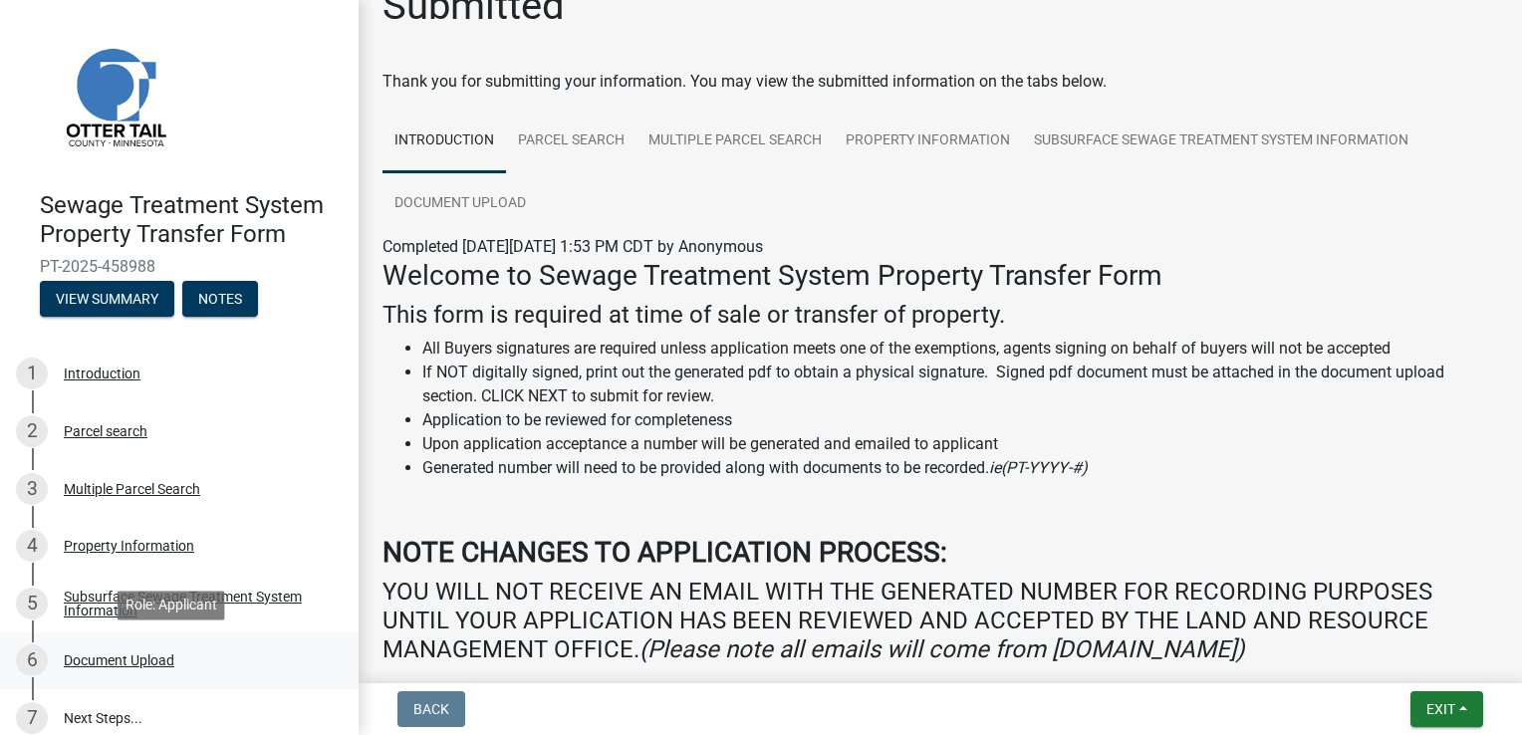
click at [130, 663] on div "Document Upload" at bounding box center [119, 660] width 111 height 14
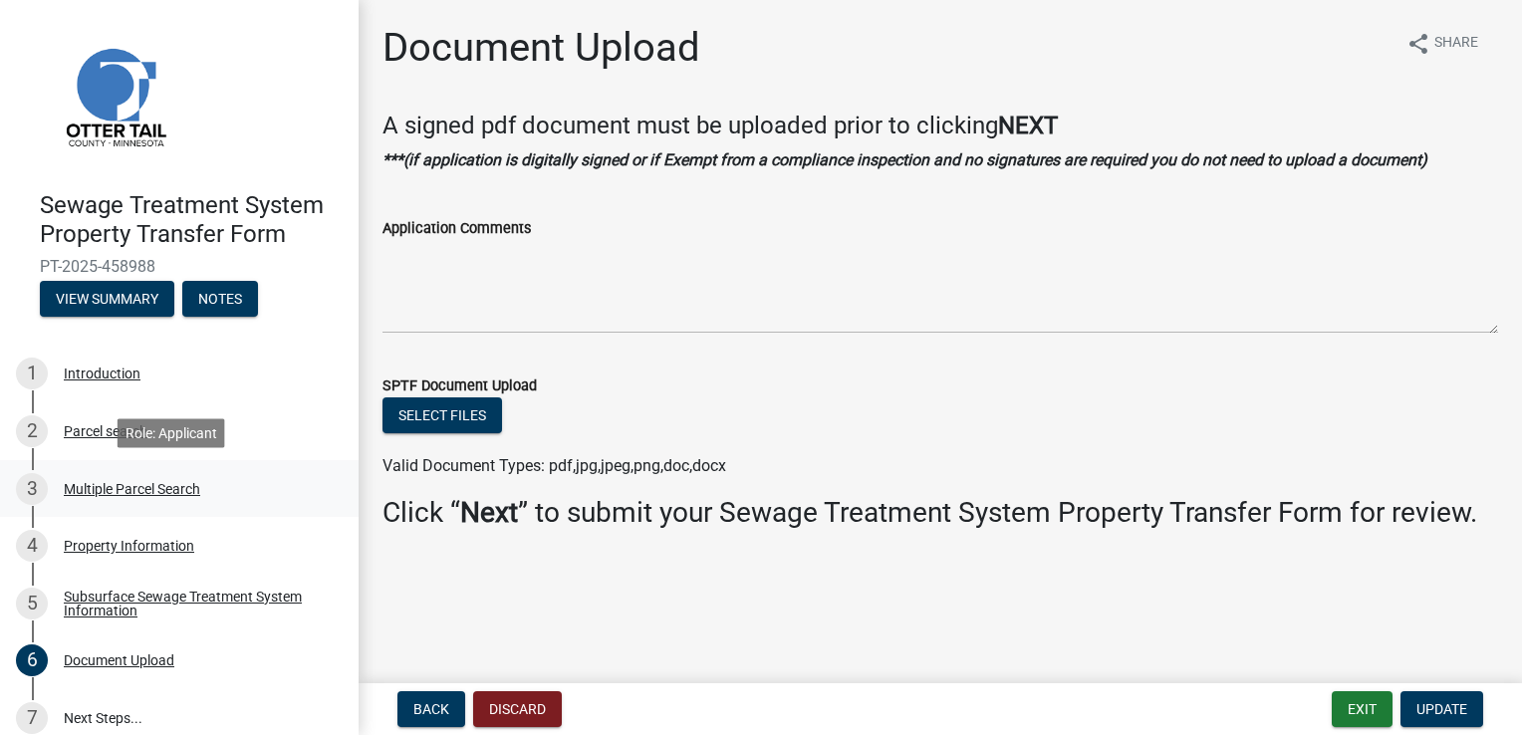
click at [84, 492] on div "Multiple Parcel Search" at bounding box center [132, 489] width 136 height 14
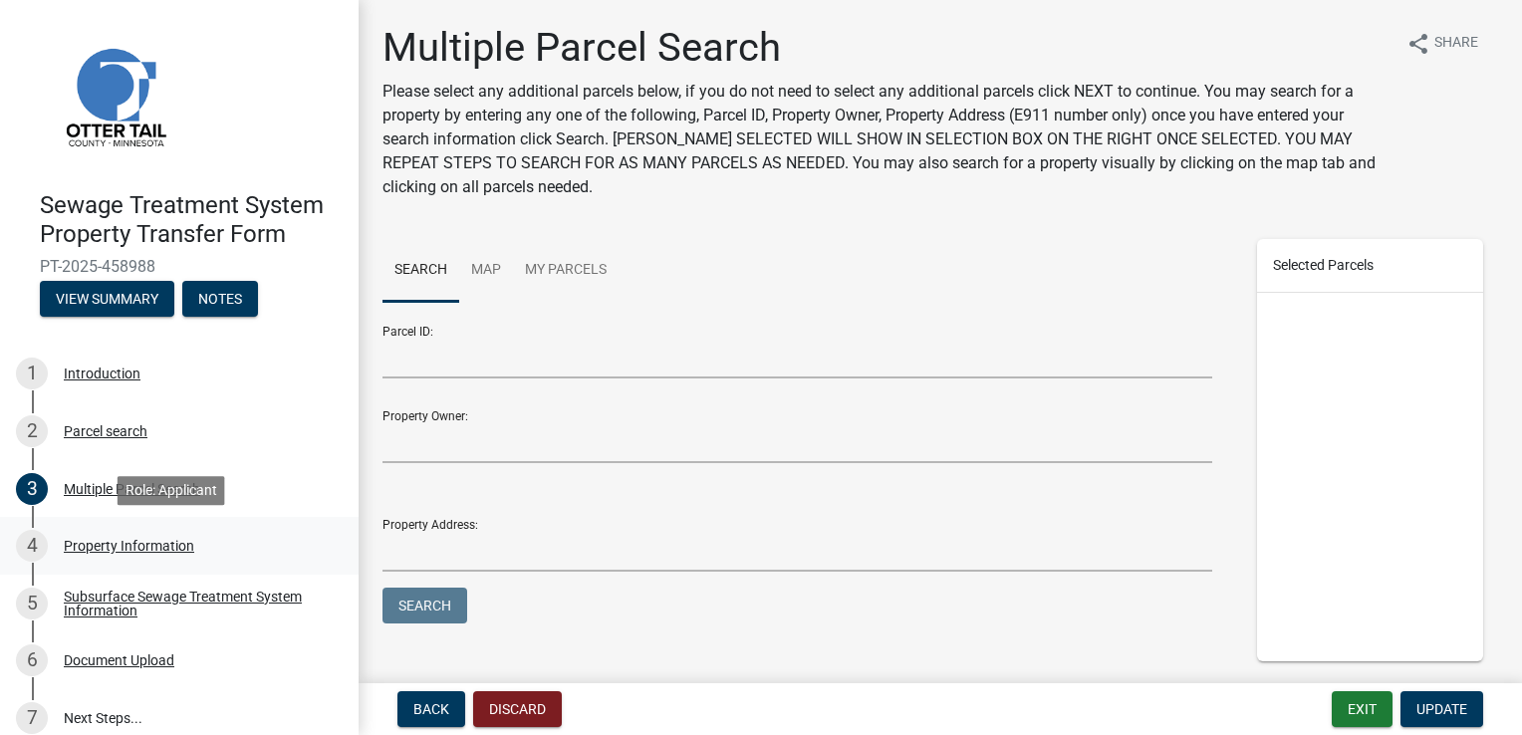
click at [76, 560] on div "4 Property Information" at bounding box center [171, 546] width 311 height 32
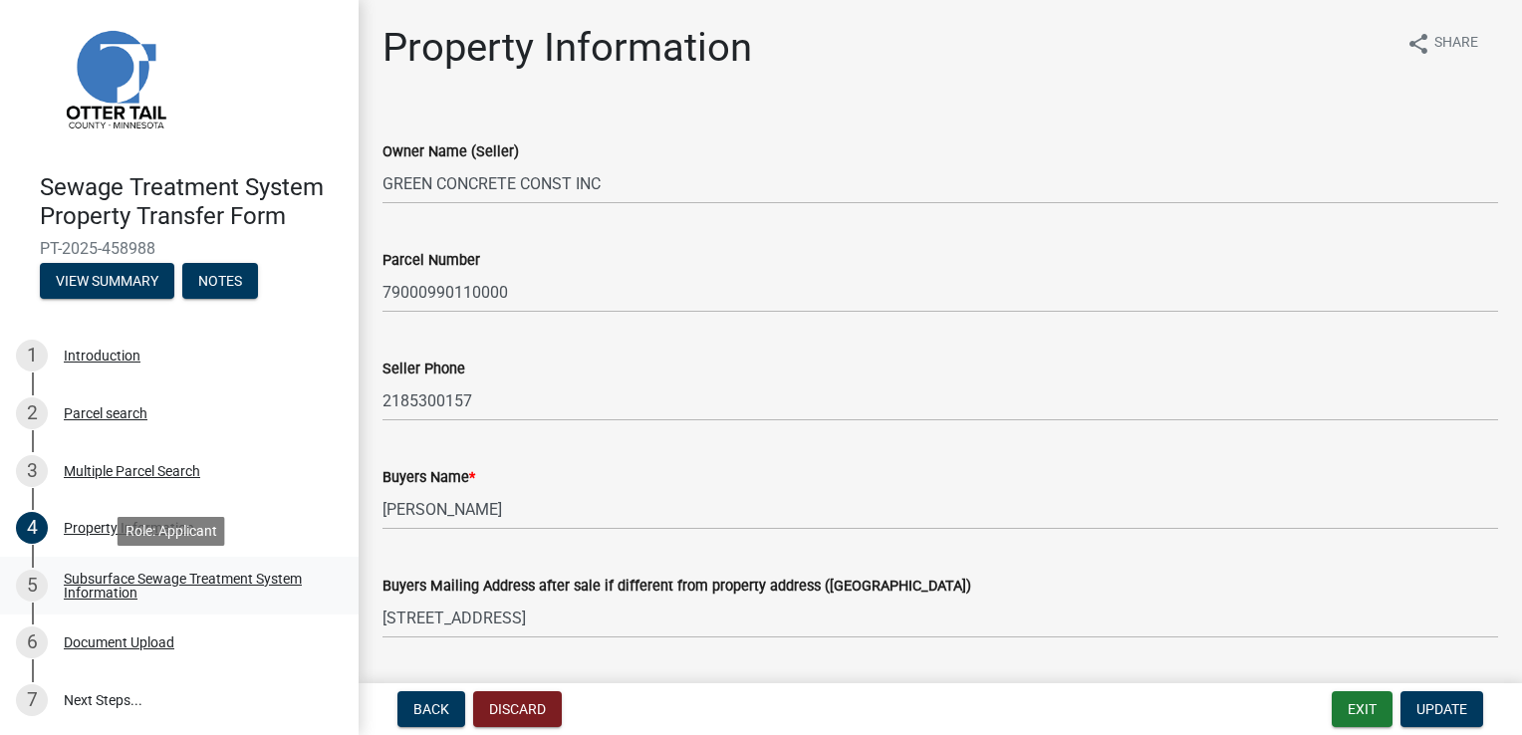
scroll to position [19, 0]
click at [136, 691] on link "7 Next Steps..." at bounding box center [179, 699] width 359 height 58
click at [138, 707] on link "7 Next Steps..." at bounding box center [179, 699] width 359 height 58
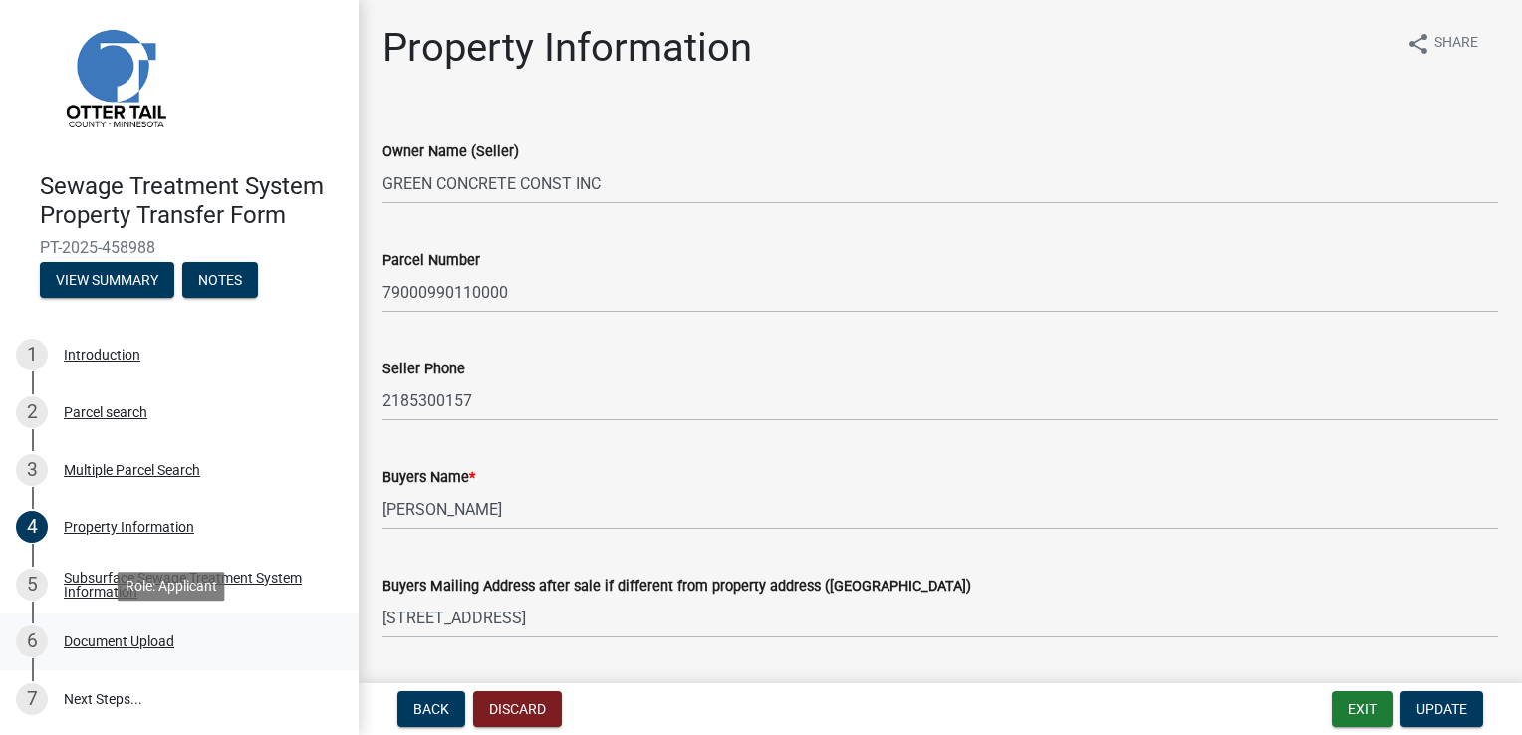
click at [160, 645] on div "Document Upload" at bounding box center [119, 641] width 111 height 14
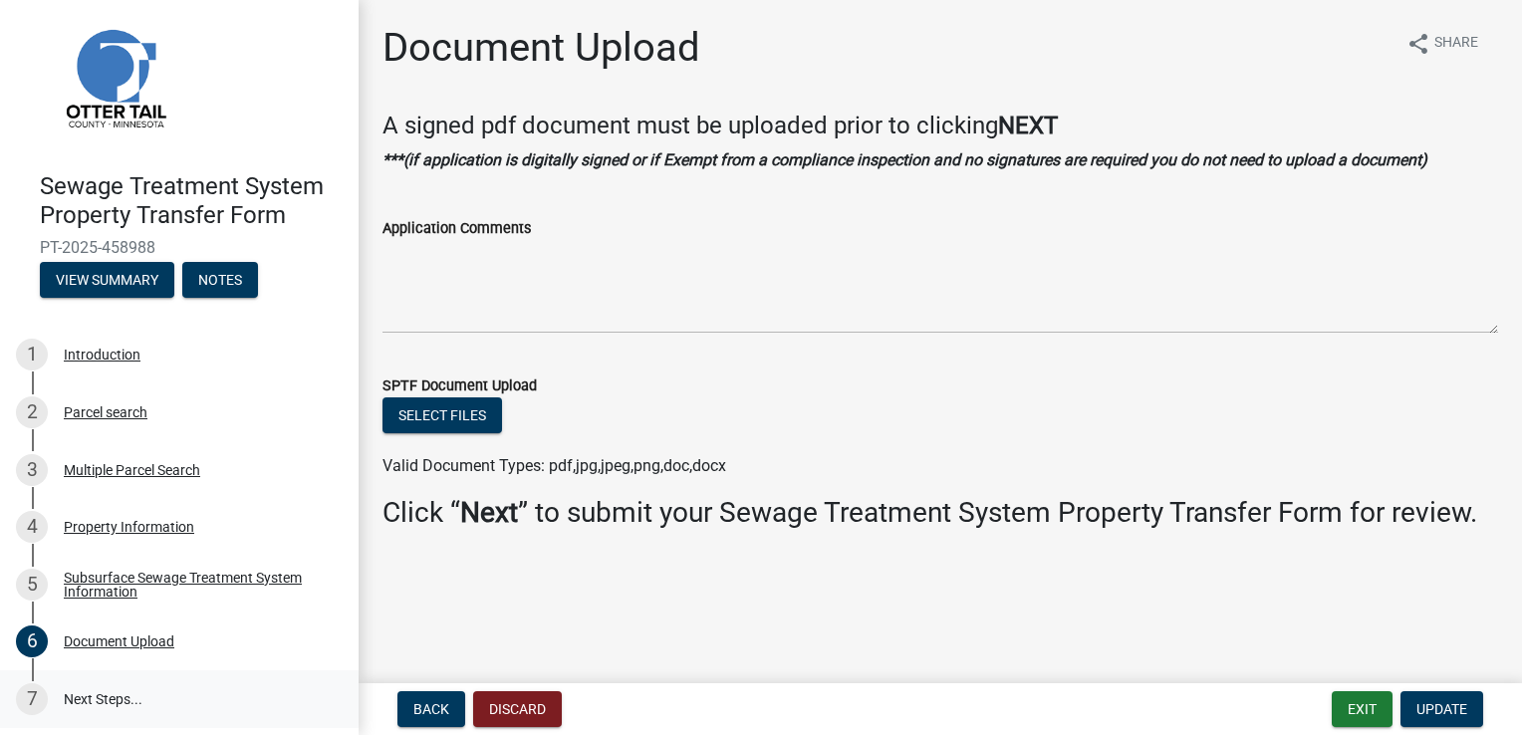
click at [136, 701] on link "7 Next Steps..." at bounding box center [179, 699] width 359 height 58
click at [1417, 704] on span "Update" at bounding box center [1441, 709] width 51 height 16
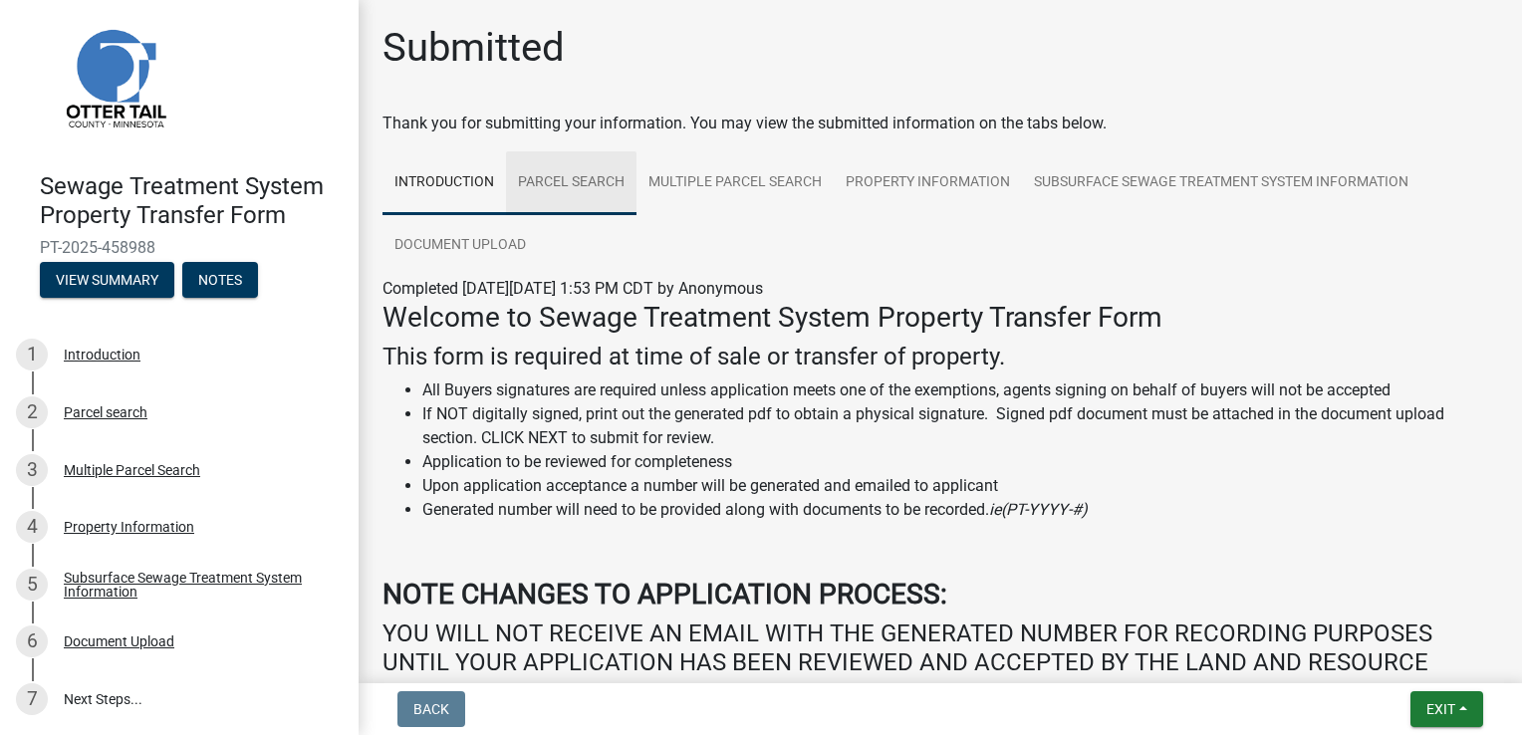
click at [567, 167] on link "Parcel search" at bounding box center [571, 183] width 130 height 64
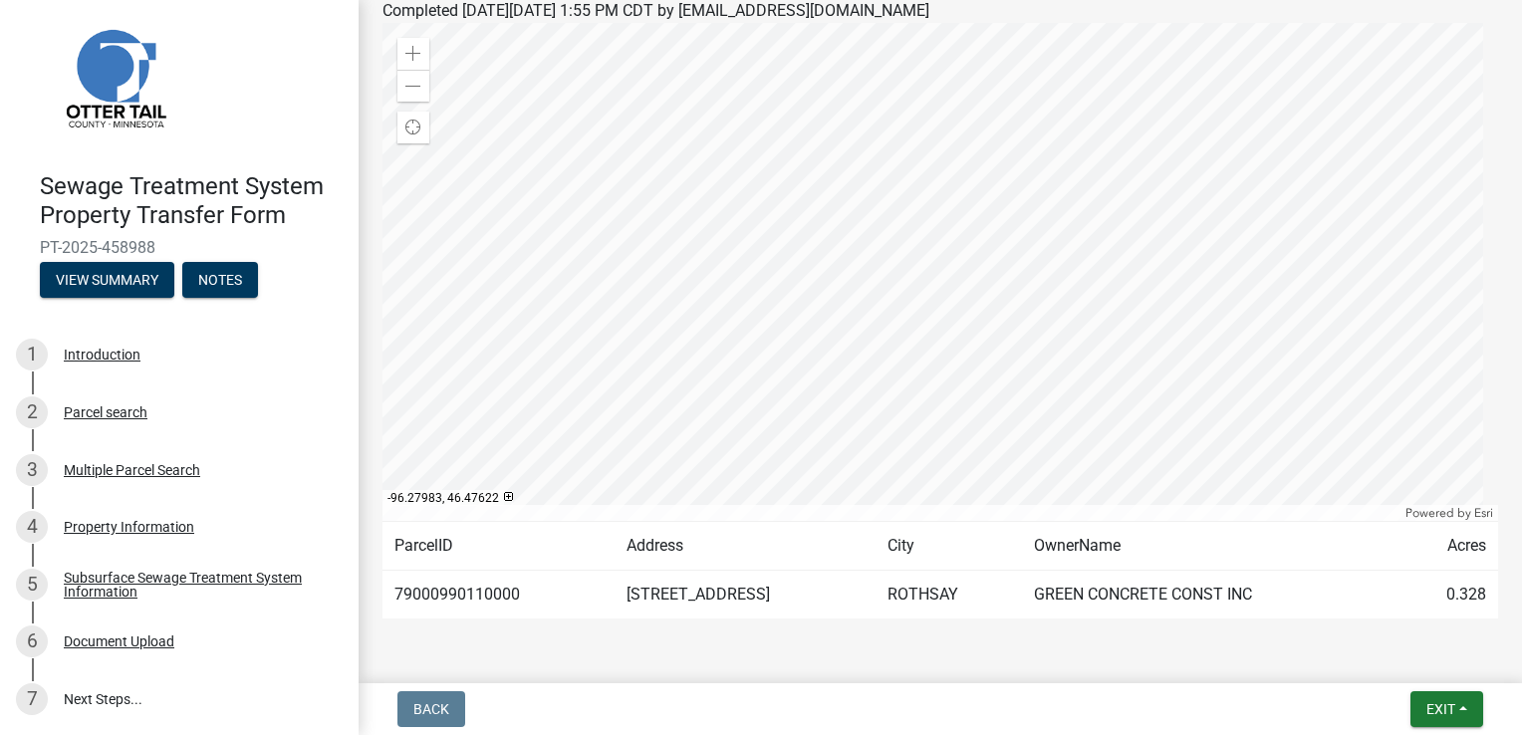
scroll to position [0, 0]
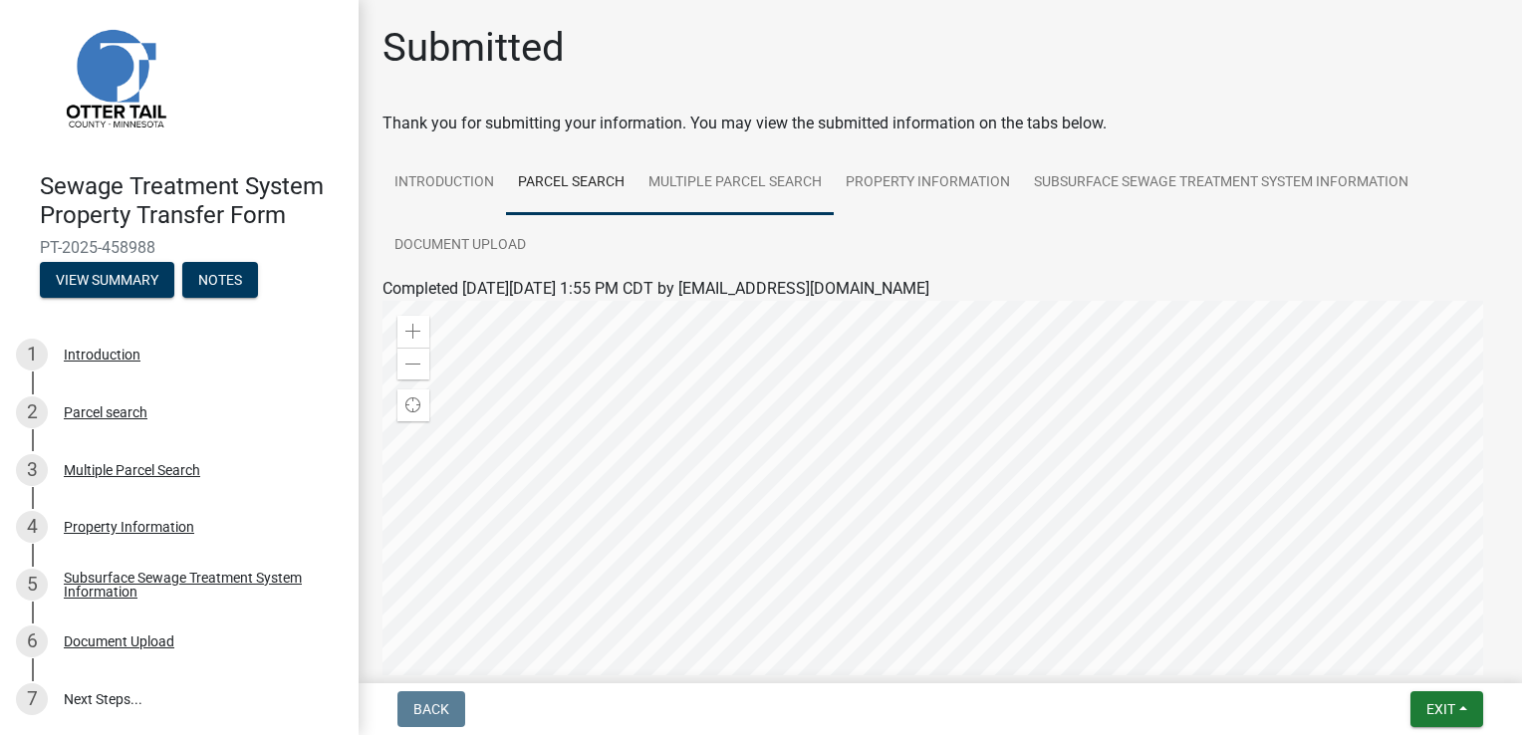
click at [769, 184] on link "Multiple Parcel Search" at bounding box center [734, 183] width 197 height 64
click at [426, 183] on link "Introduction" at bounding box center [443, 183] width 123 height 64
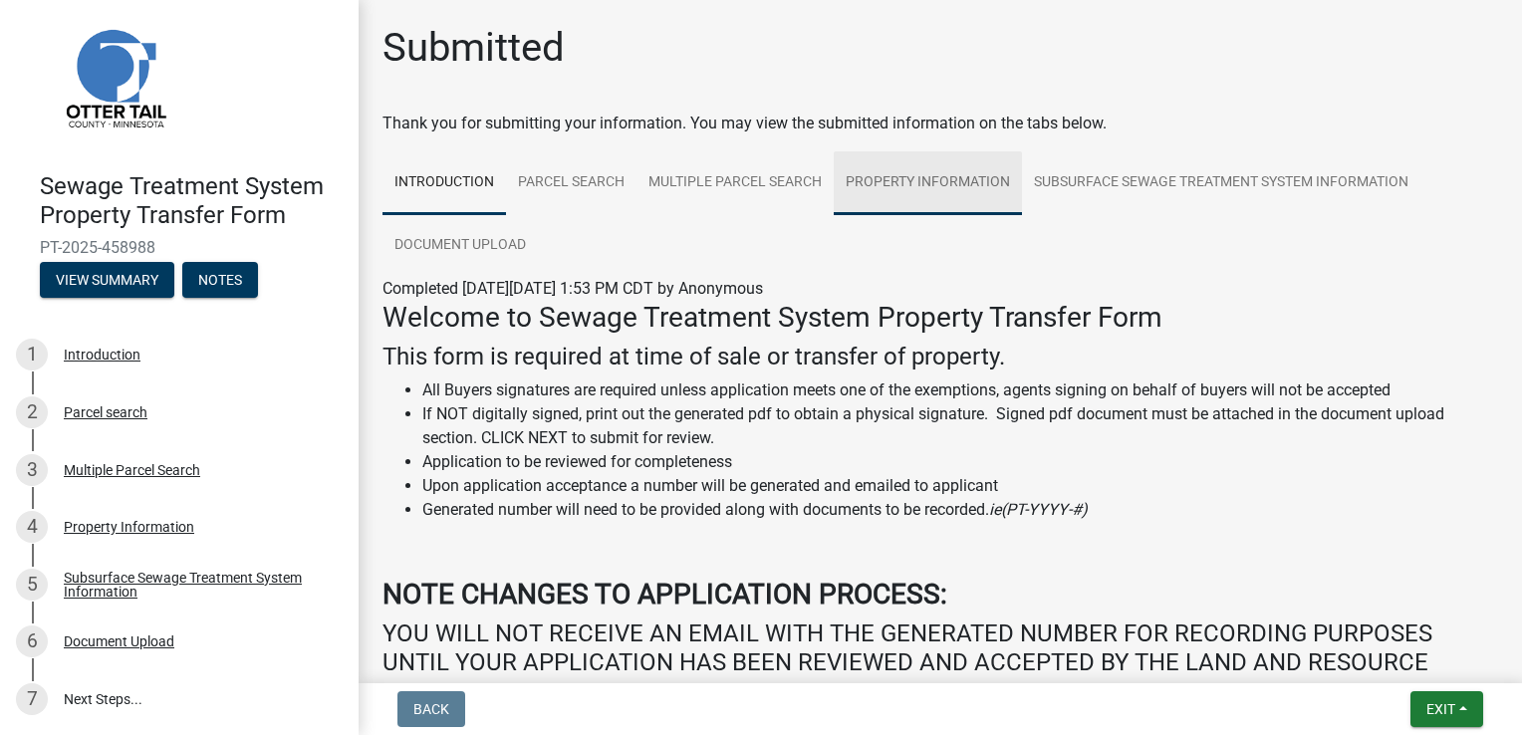
click at [951, 189] on link "Property Information" at bounding box center [928, 183] width 188 height 64
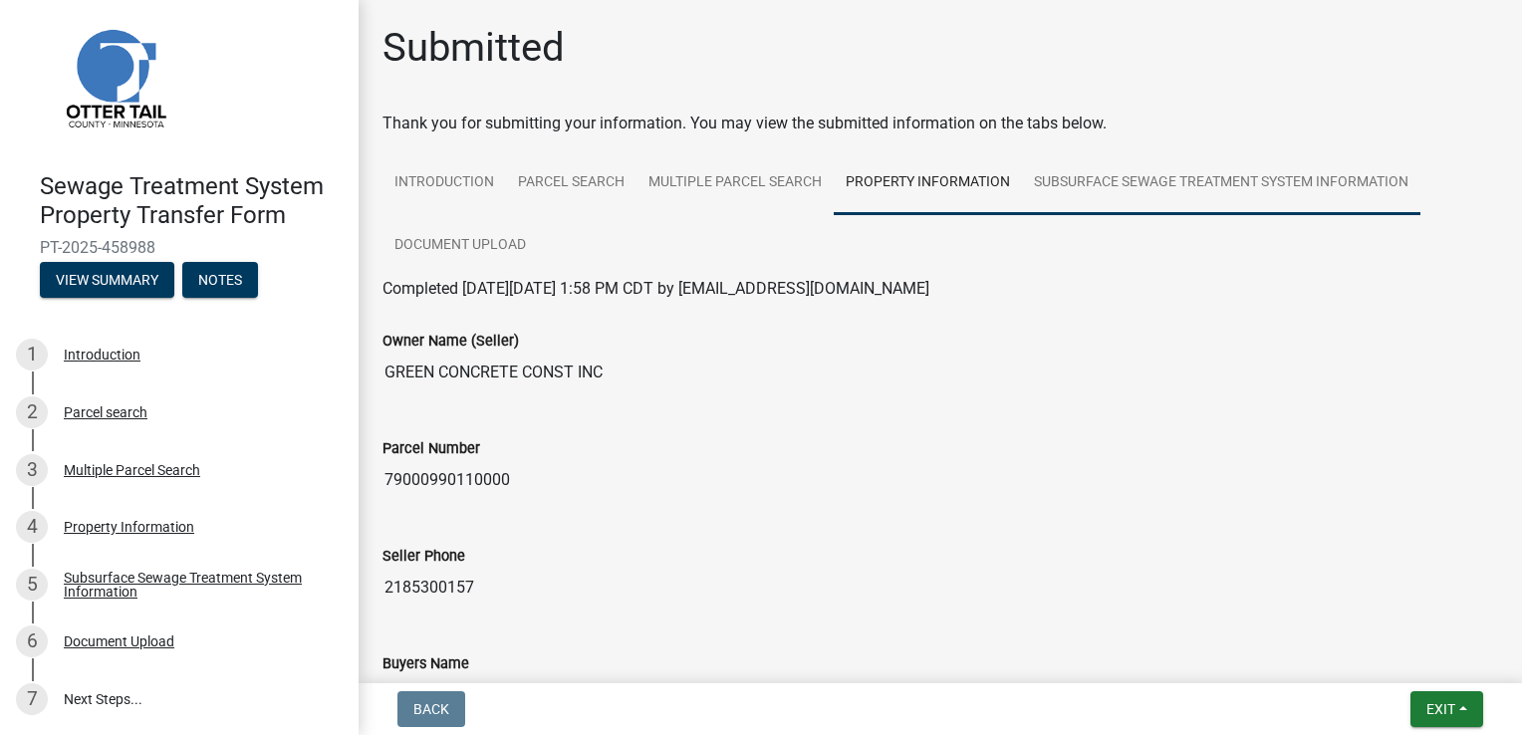
click at [1188, 181] on link "Subsurface Sewage Treatment System Information" at bounding box center [1221, 183] width 398 height 64
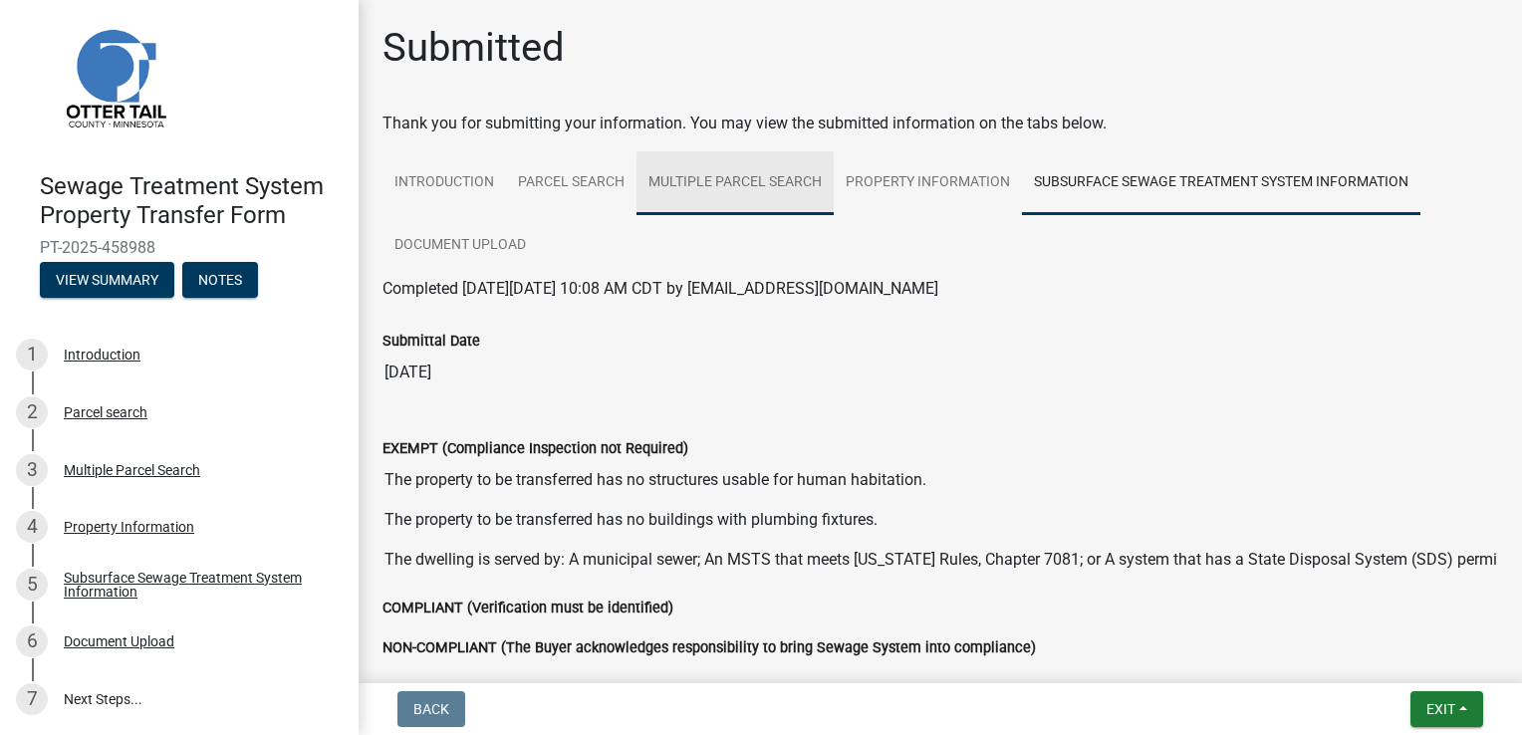
click at [704, 181] on link "Multiple Parcel Search" at bounding box center [734, 183] width 197 height 64
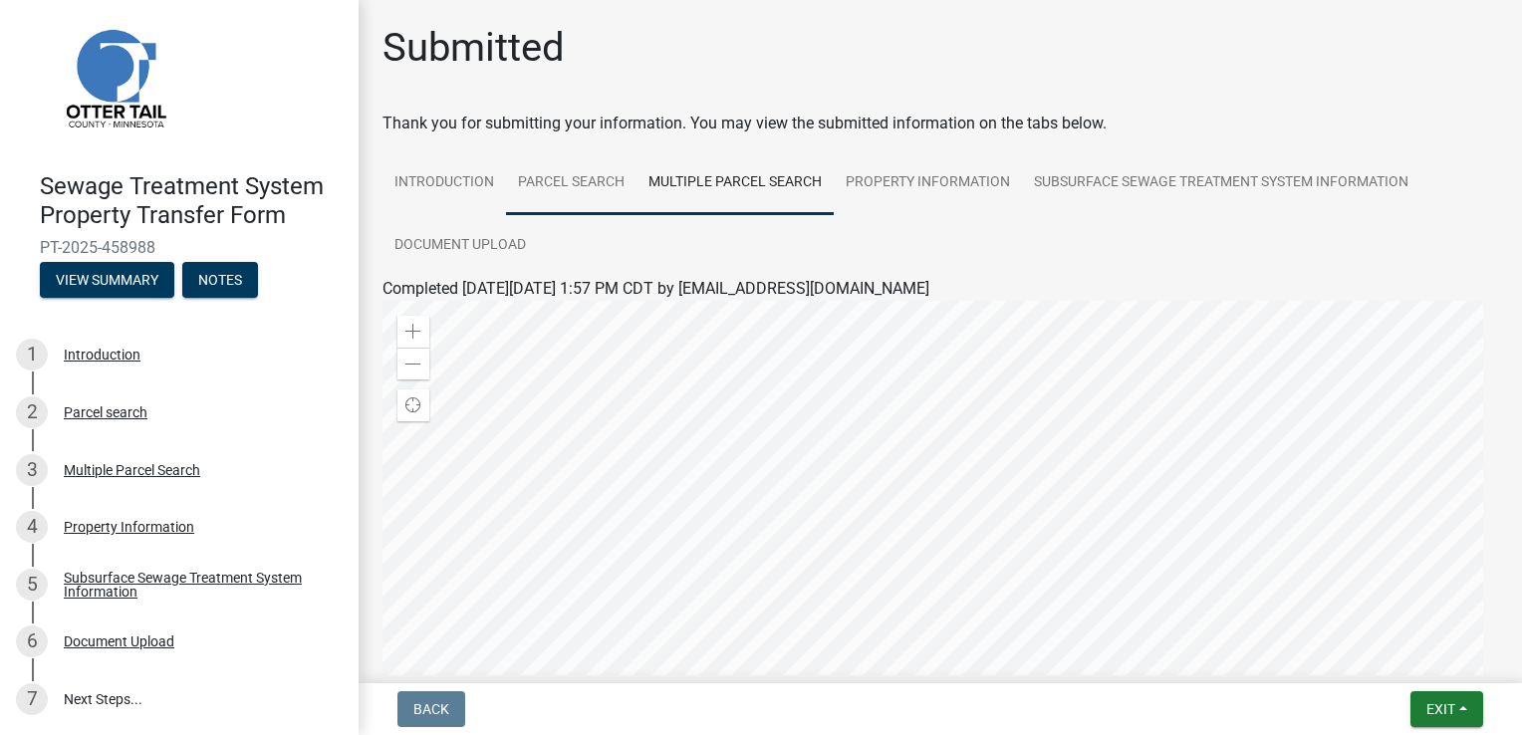
click at [570, 183] on link "Parcel search" at bounding box center [571, 183] width 130 height 64
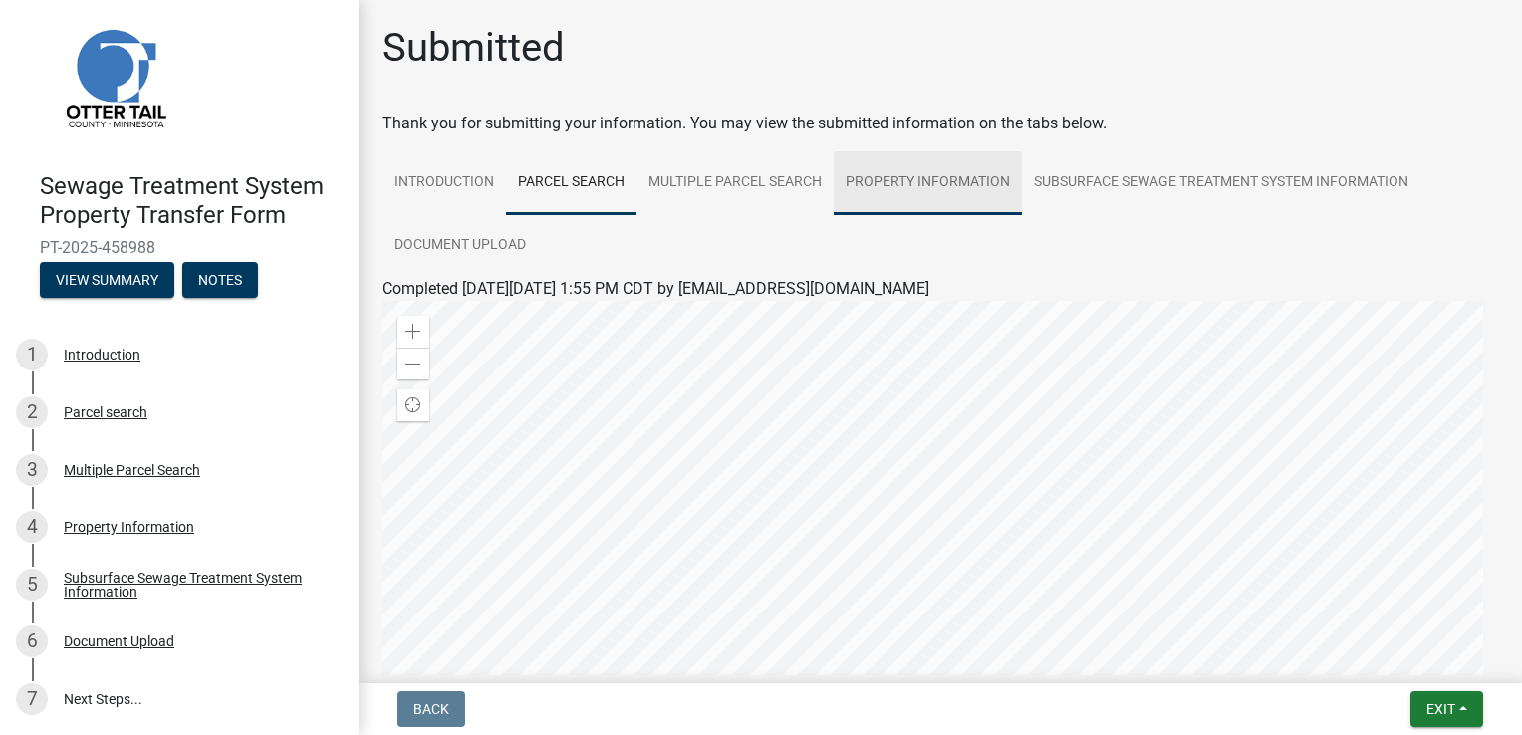
click at [903, 198] on link "Property Information" at bounding box center [928, 183] width 188 height 64
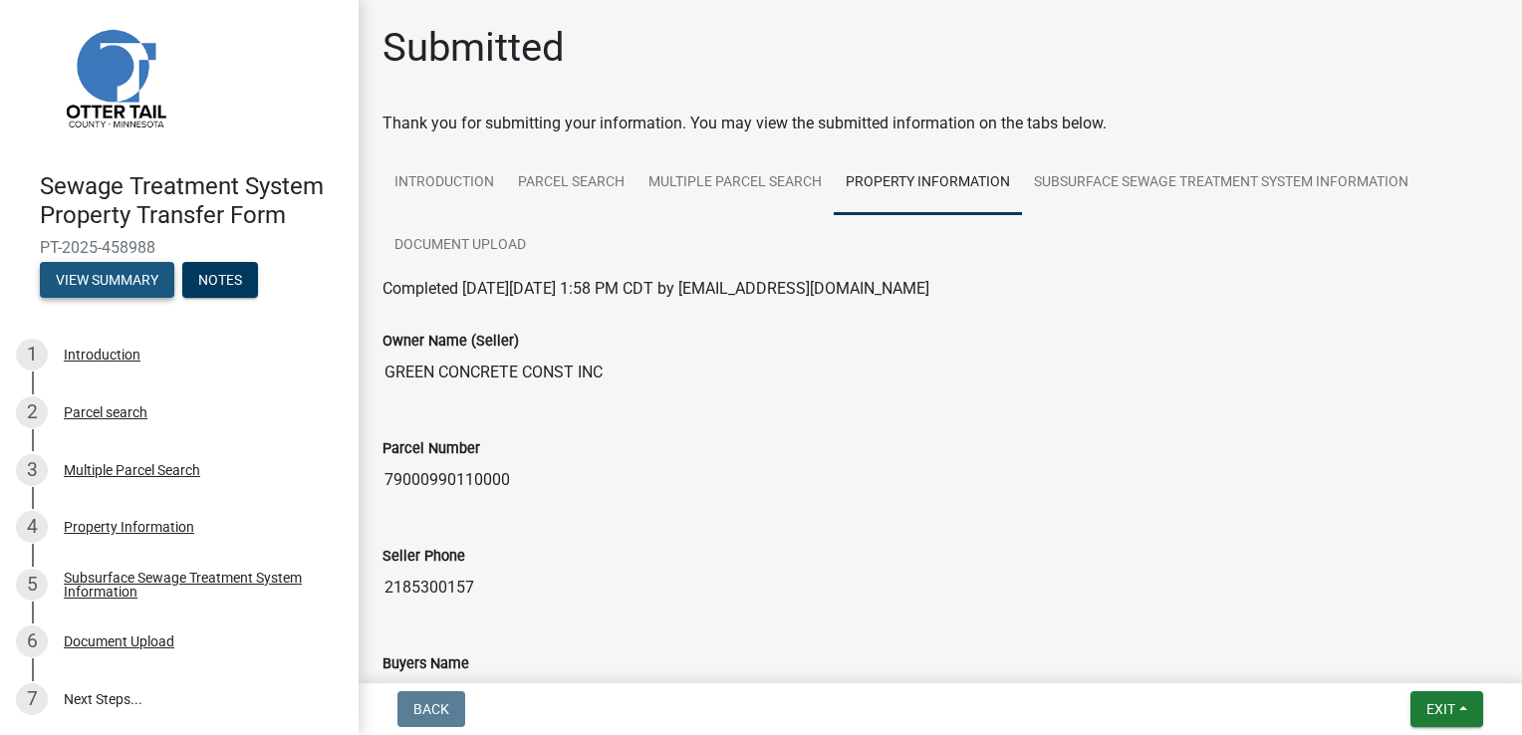
click at [95, 277] on button "View Summary" at bounding box center [107, 280] width 134 height 36
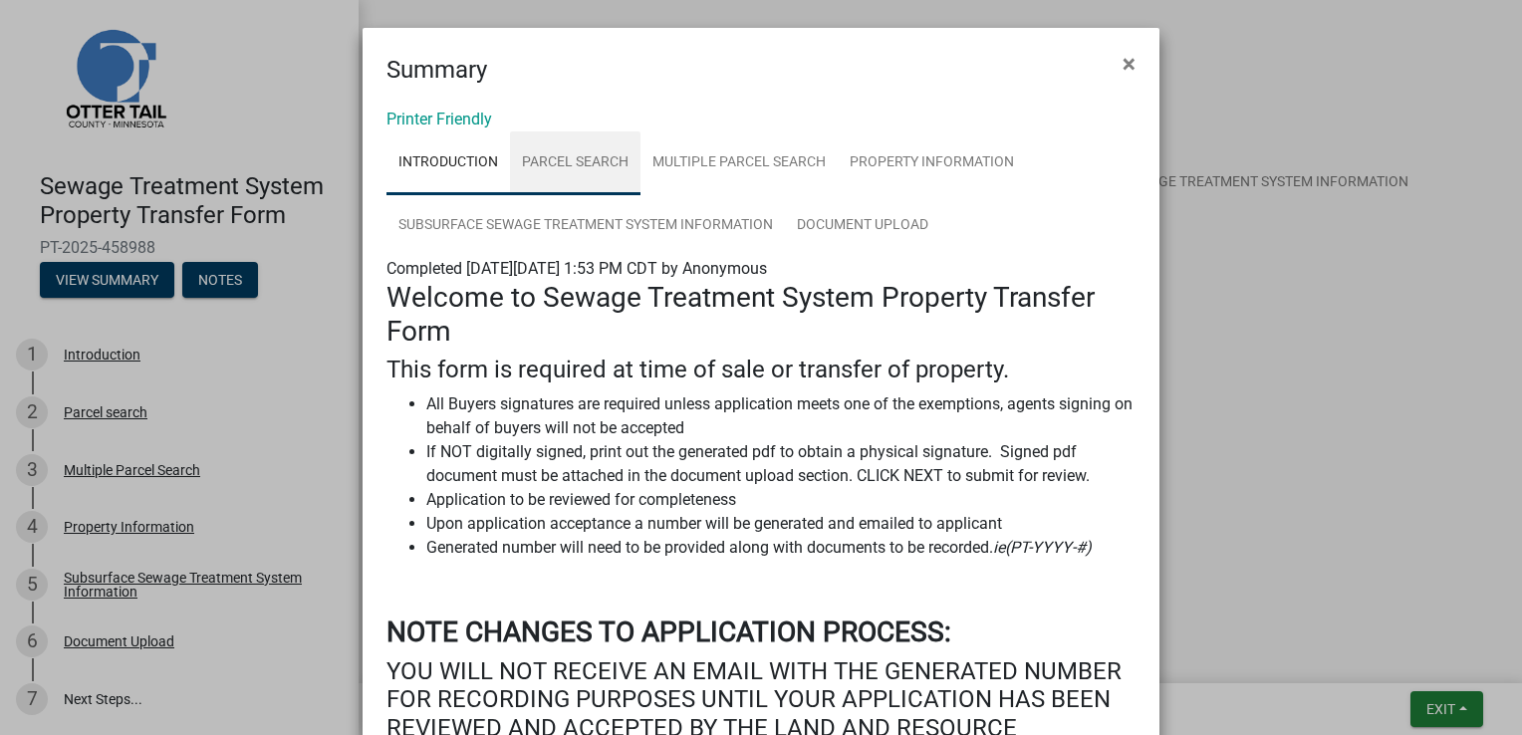
click at [543, 152] on link "Parcel search" at bounding box center [575, 163] width 130 height 64
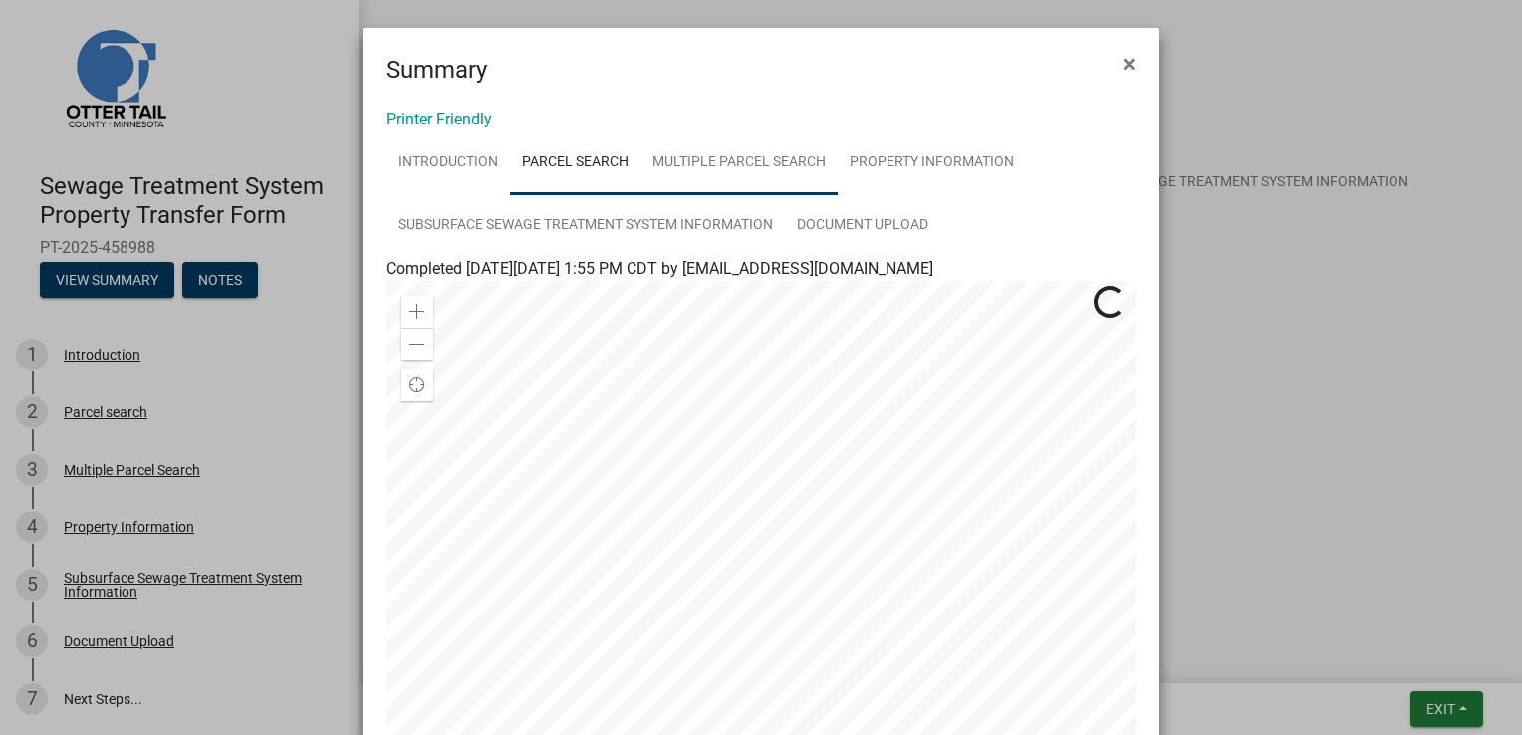
click at [701, 160] on link "Multiple Parcel Search" at bounding box center [738, 163] width 197 height 64
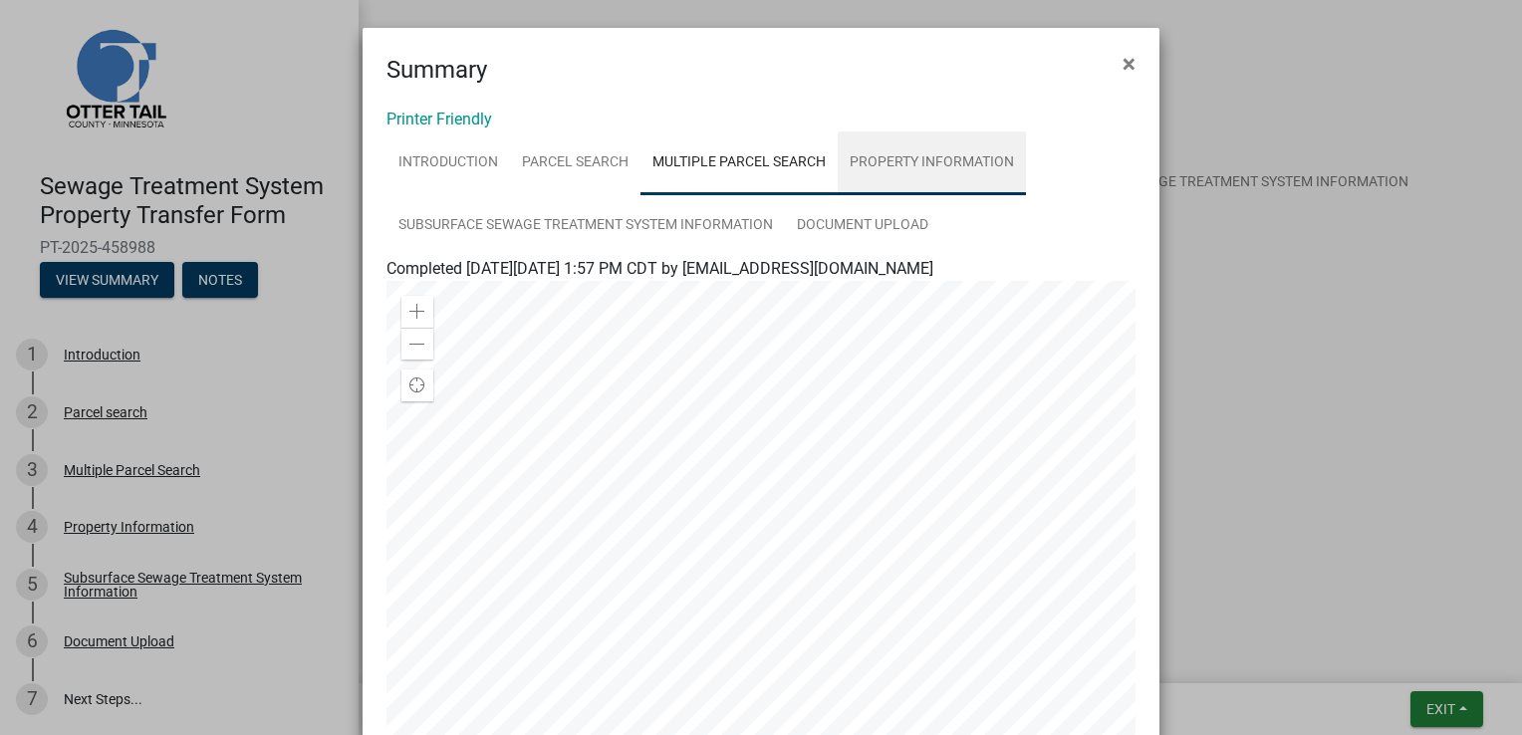
click at [884, 157] on link "Property Information" at bounding box center [932, 163] width 188 height 64
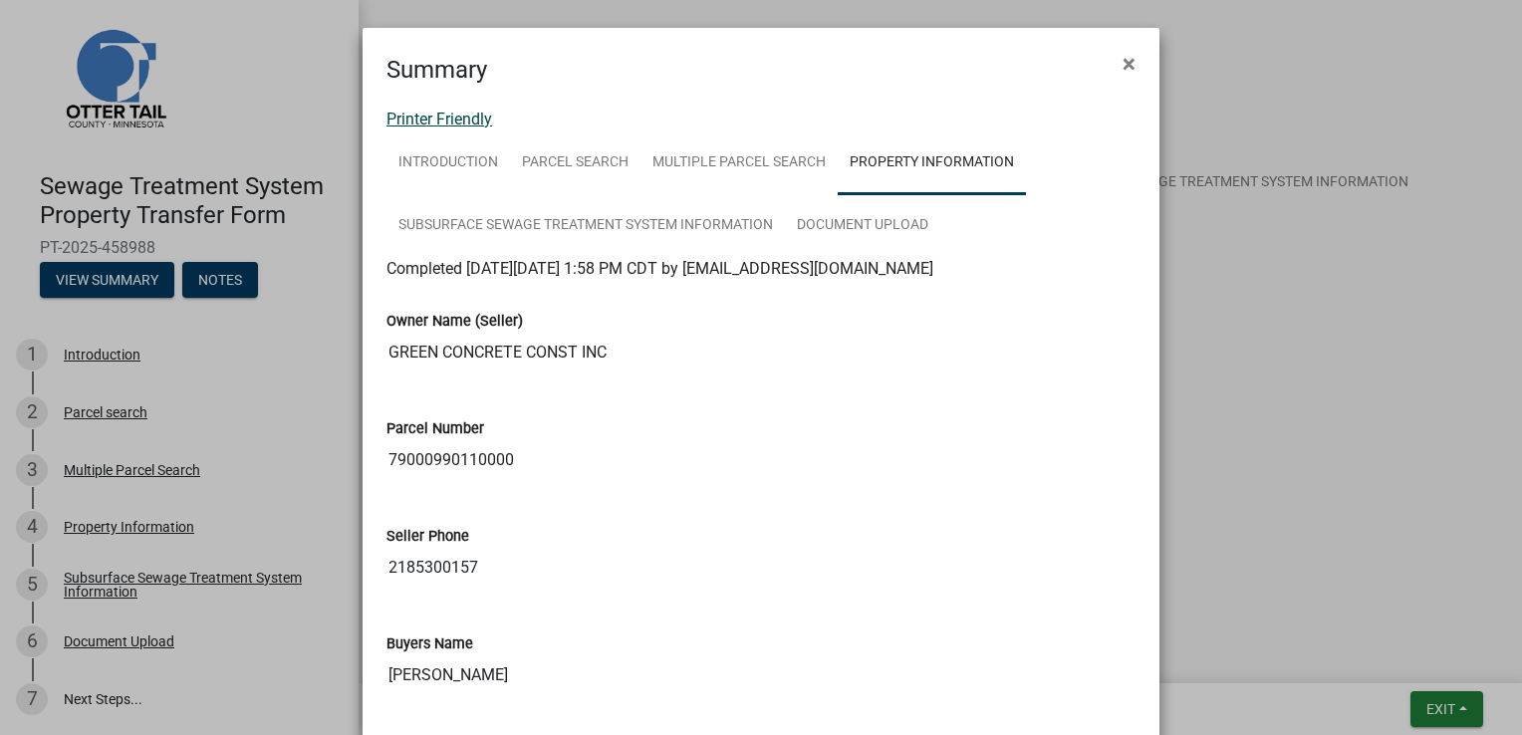
click at [440, 116] on link "Printer Friendly" at bounding box center [439, 119] width 106 height 19
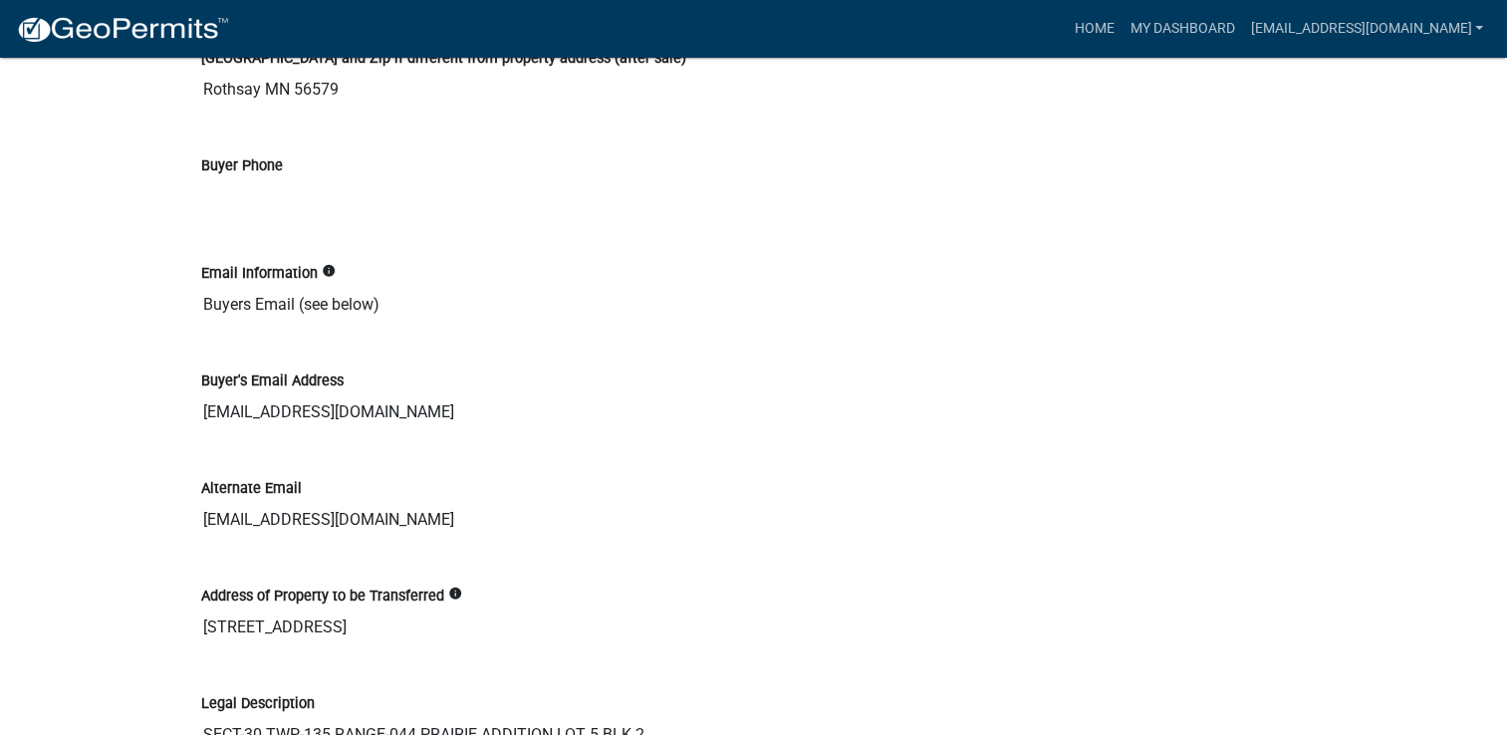
scroll to position [2958, 0]
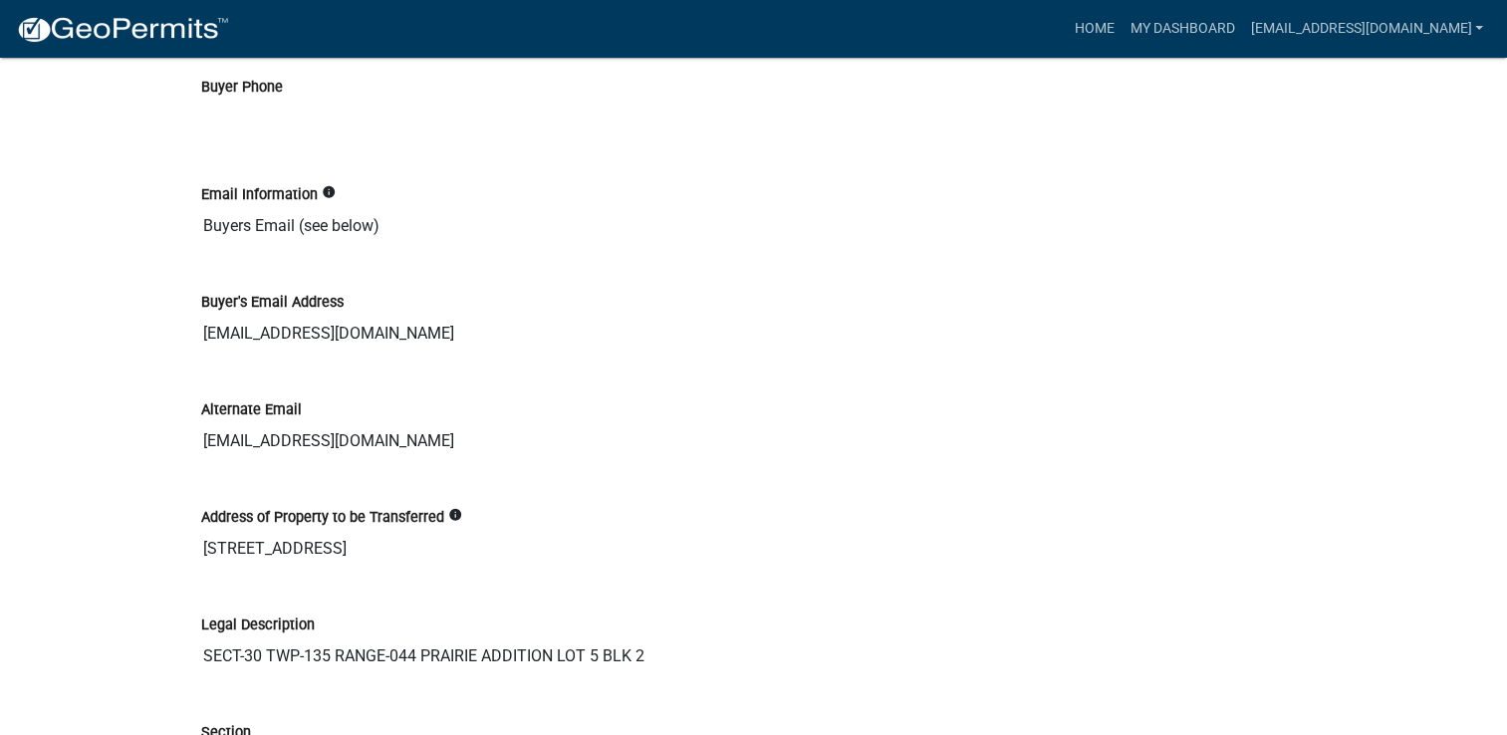
click at [449, 512] on icon "info" at bounding box center [455, 515] width 14 height 14
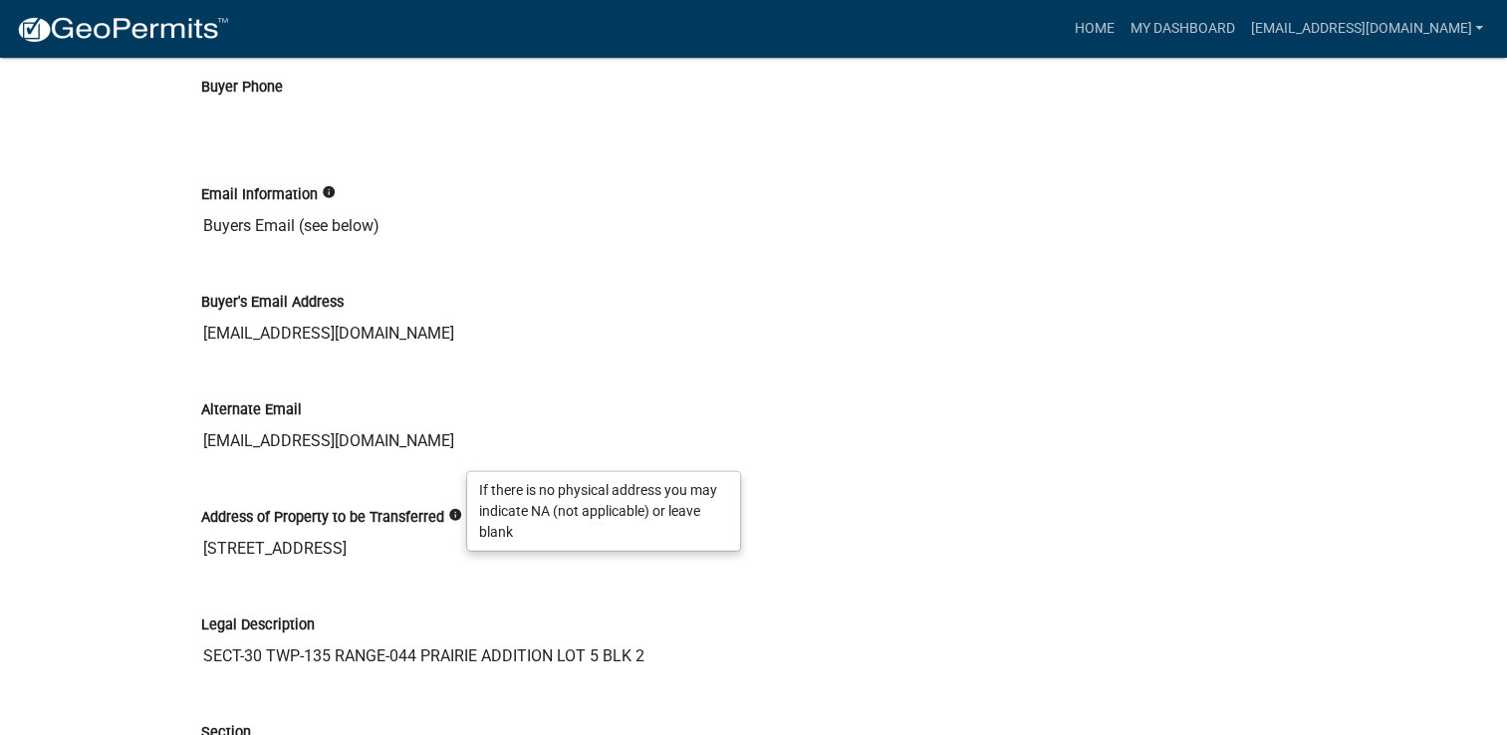
click at [450, 512] on icon "info" at bounding box center [455, 515] width 14 height 14
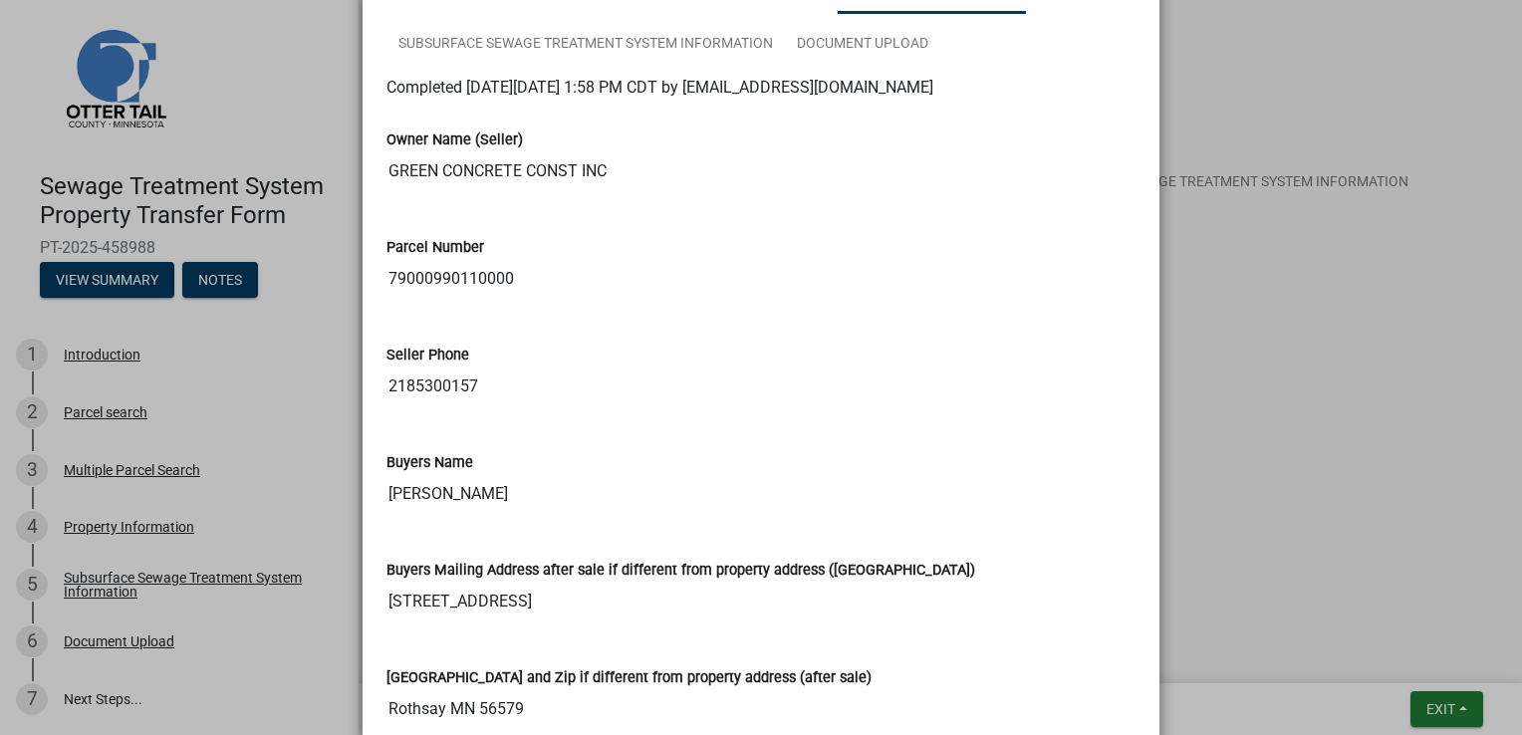
scroll to position [100, 0]
